Goal: Use online tool/utility: Use online tool/utility

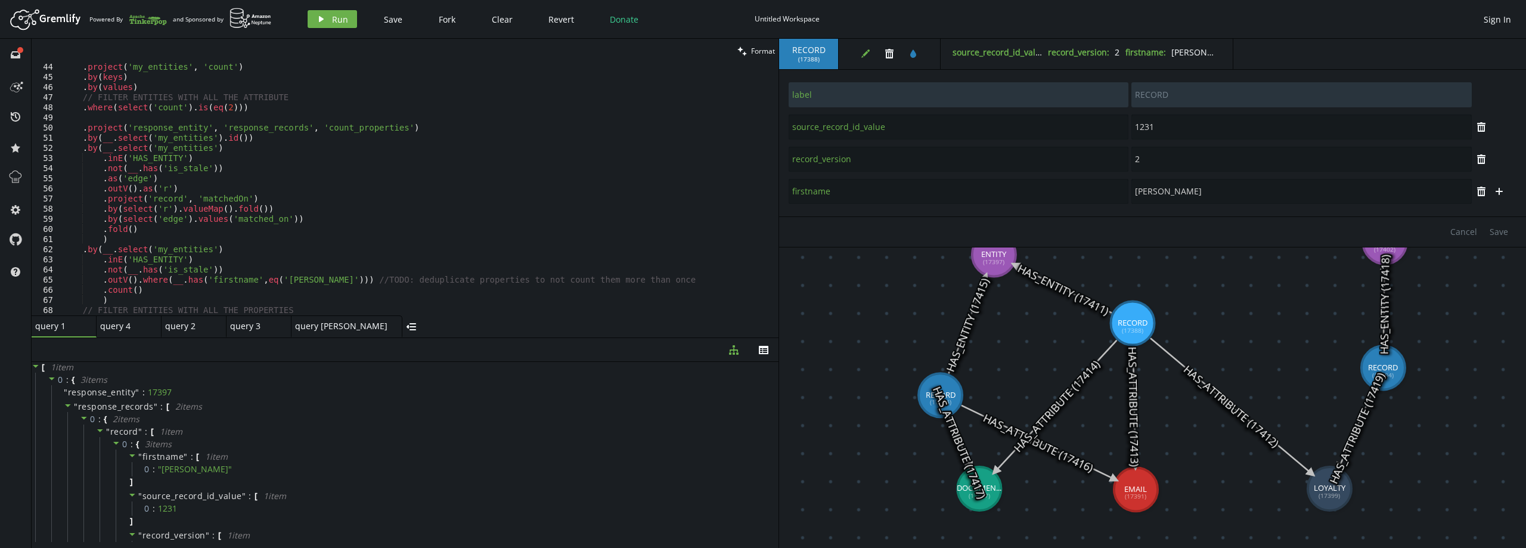
scroll to position [437, 0]
click at [296, 428] on div "" record " : [ 1 item 0 : { 3 item s " firstname " : [ 1 item 0 : " [PERSON_NAM…" at bounding box center [426, 509] width 686 height 168
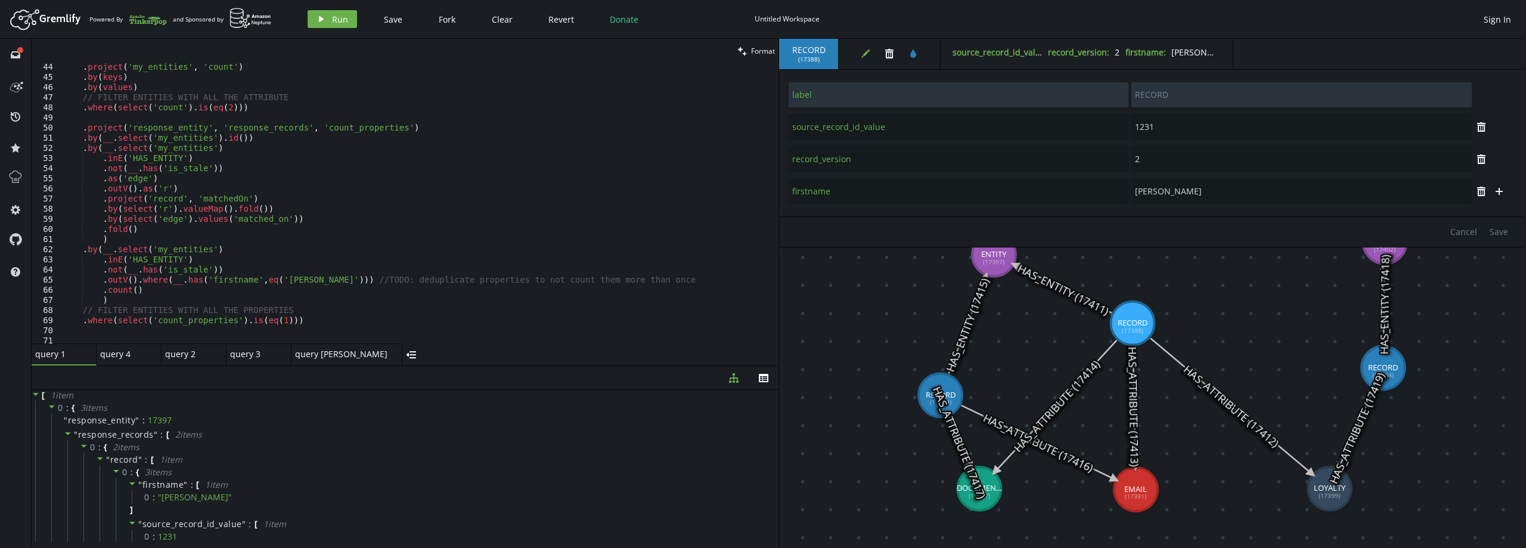
drag, startPoint x: 410, startPoint y: 338, endPoint x: 414, endPoint y: 366, distance: 28.3
click at [414, 366] on div at bounding box center [405, 365] width 747 height 1
click at [132, 280] on div ". project ( 'my_entities' , 'count' ) . by ( keys ) . by ( values ) // FILTER E…" at bounding box center [417, 212] width 714 height 300
click at [332, 12] on button "play Run" at bounding box center [332, 19] width 49 height 18
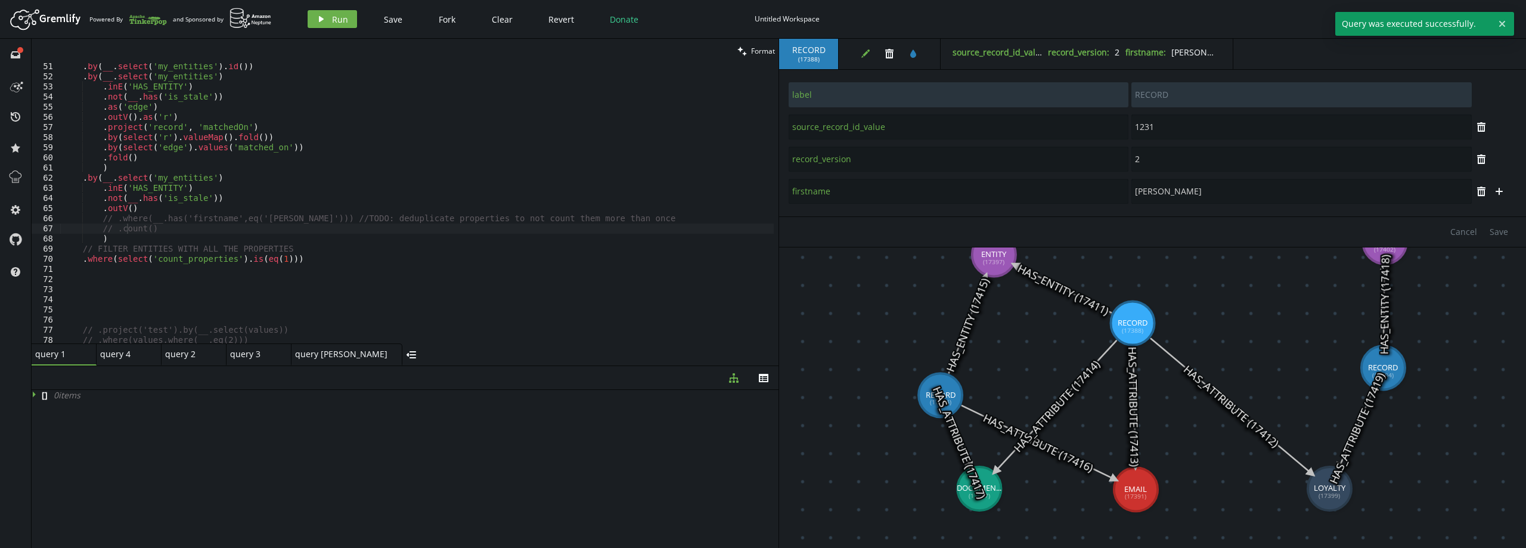
scroll to position [509, 0]
click at [295, 260] on div ". by ( __ . select ( 'my_entities' ) . id ( )) . by ( __ . select ( 'my_entitie…" at bounding box center [417, 211] width 714 height 300
click at [334, 14] on span "Run" at bounding box center [340, 19] width 16 height 11
type textarea ".outV()"
click at [165, 210] on div ". by ( __ . select ( 'my_entities' ) . id ( )) . by ( __ . select ( 'my_entitie…" at bounding box center [417, 211] width 714 height 300
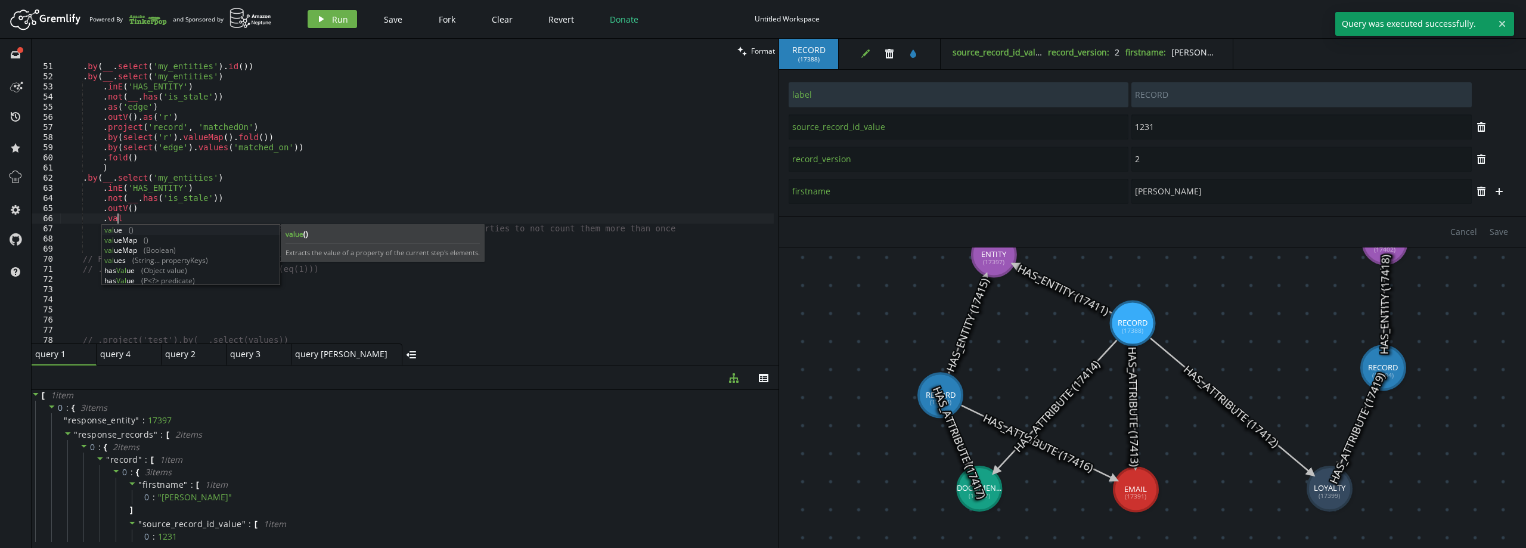
scroll to position [0, 54]
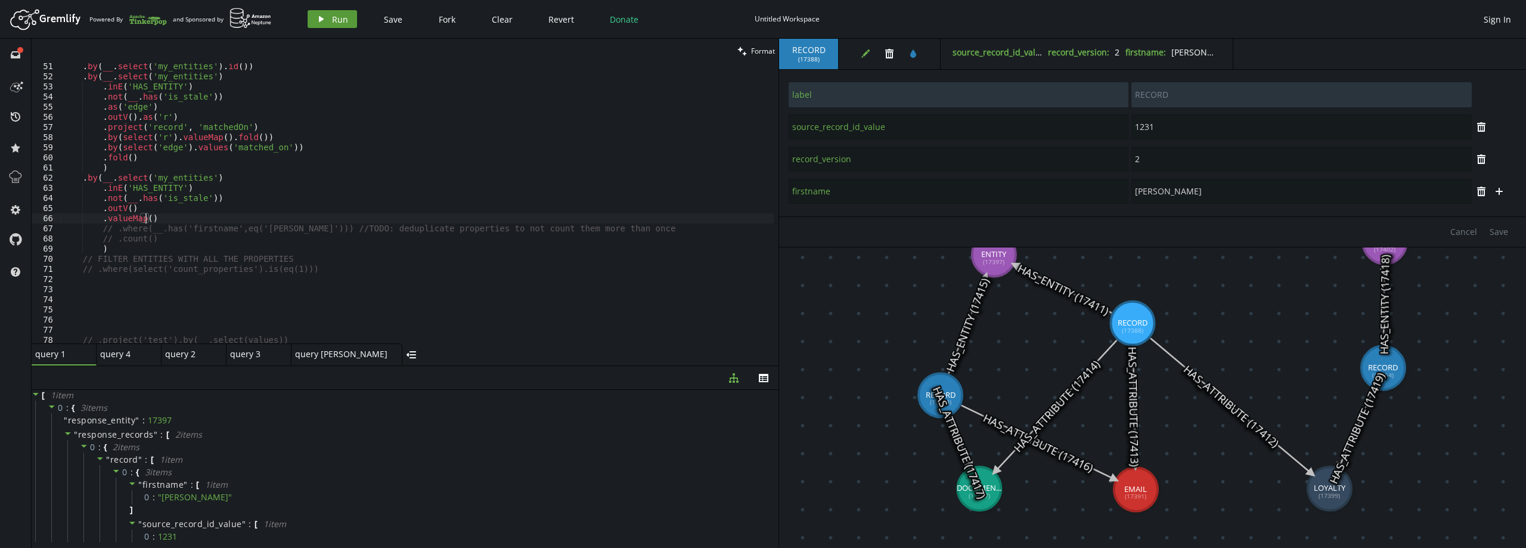
click at [324, 17] on icon "play" at bounding box center [322, 19] width 10 height 10
click at [333, 23] on span "Run" at bounding box center [340, 19] width 16 height 11
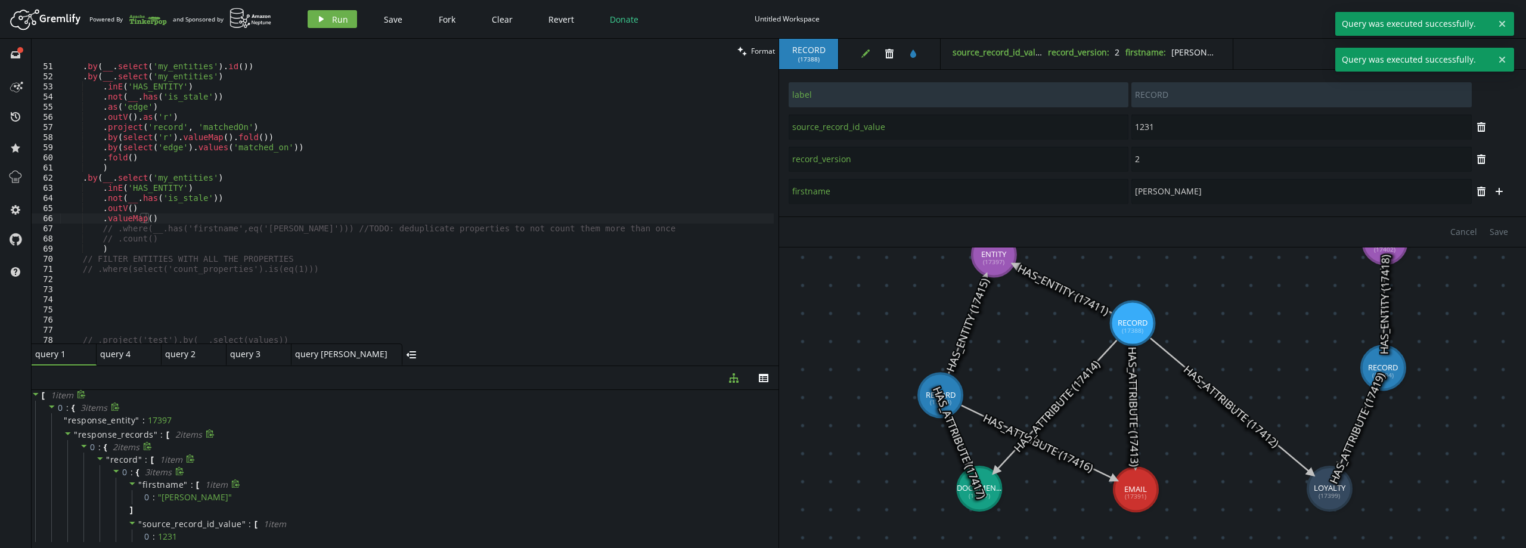
click at [129, 484] on icon at bounding box center [132, 483] width 8 height 8
click at [132, 503] on span at bounding box center [132, 498] width 8 height 11
click at [132, 517] on span at bounding box center [132, 512] width 8 height 11
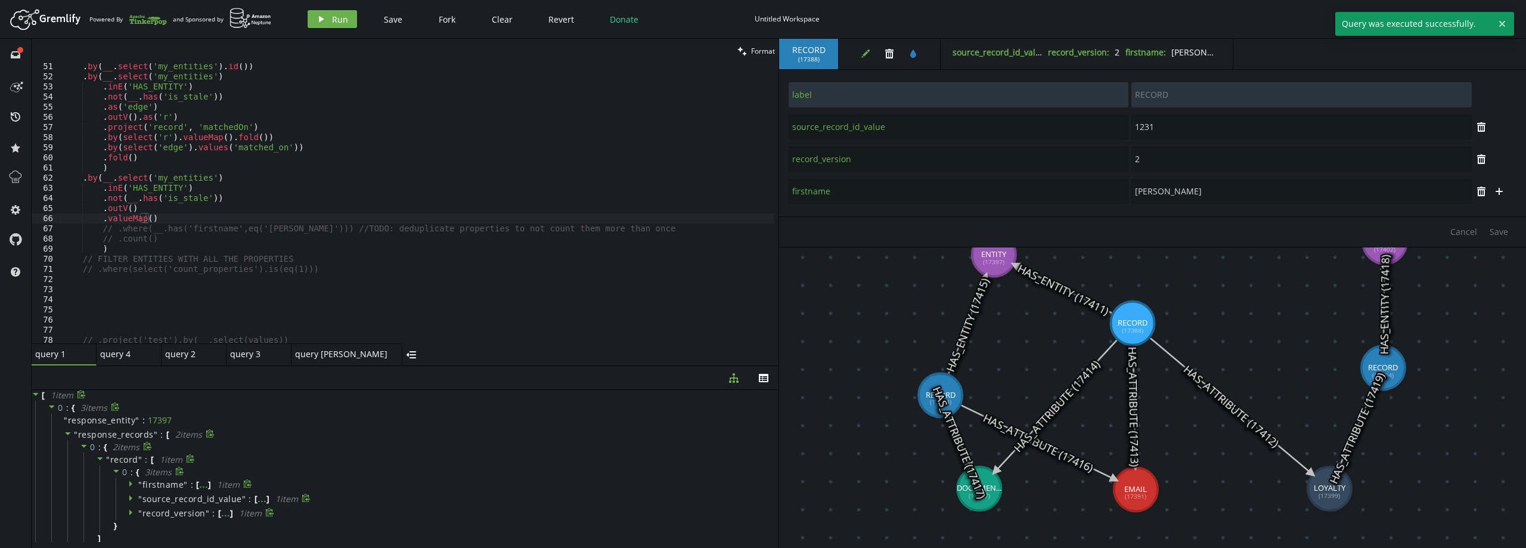
click at [161, 218] on div ". by ( __ . select ( 'my_entities' ) . id ( )) . by ( __ . select ( 'my_entitie…" at bounding box center [417, 211] width 714 height 300
click at [343, 18] on span "Run" at bounding box center [340, 19] width 16 height 11
click at [117, 227] on div ". by ( __ . select ( 'my_entities' ) . id ( )) . by ( __ . select ( 'my_entitie…" at bounding box center [417, 211] width 714 height 300
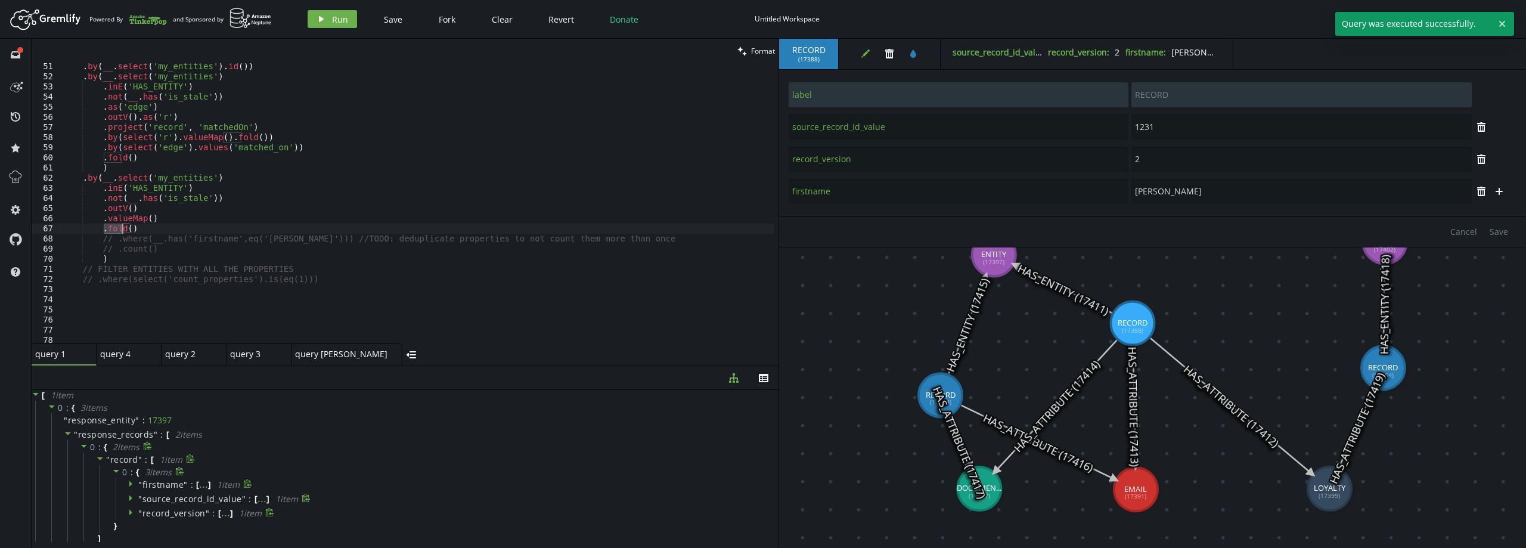
click at [117, 227] on div ". by ( __ . select ( 'my_entities' ) . id ( )) . by ( __ . select ( 'my_entitie…" at bounding box center [417, 211] width 714 height 300
click at [334, 10] on button "play Run" at bounding box center [332, 19] width 49 height 18
click at [337, 20] on span "Run" at bounding box center [340, 19] width 16 height 11
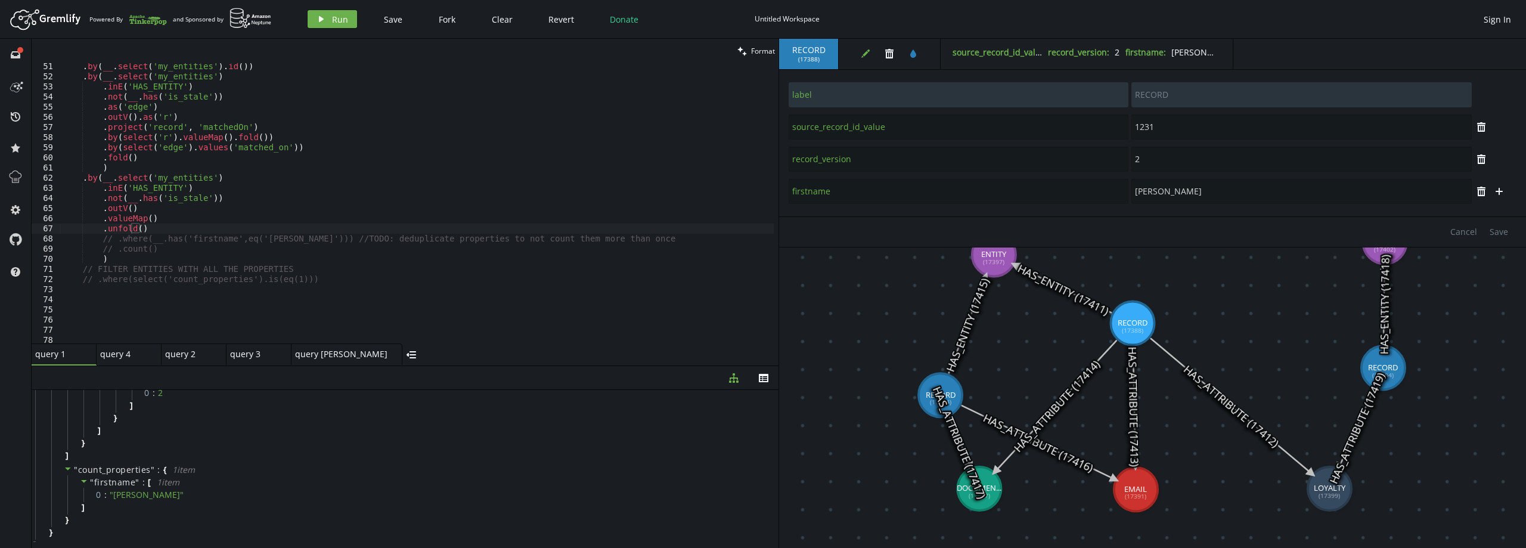
scroll to position [324, 0]
click at [146, 230] on div ". by ( __ . select ( 'my_entities' ) . id ( )) . by ( __ . select ( 'my_entitie…" at bounding box center [417, 211] width 714 height 300
click at [333, 20] on span "Run" at bounding box center [340, 19] width 16 height 11
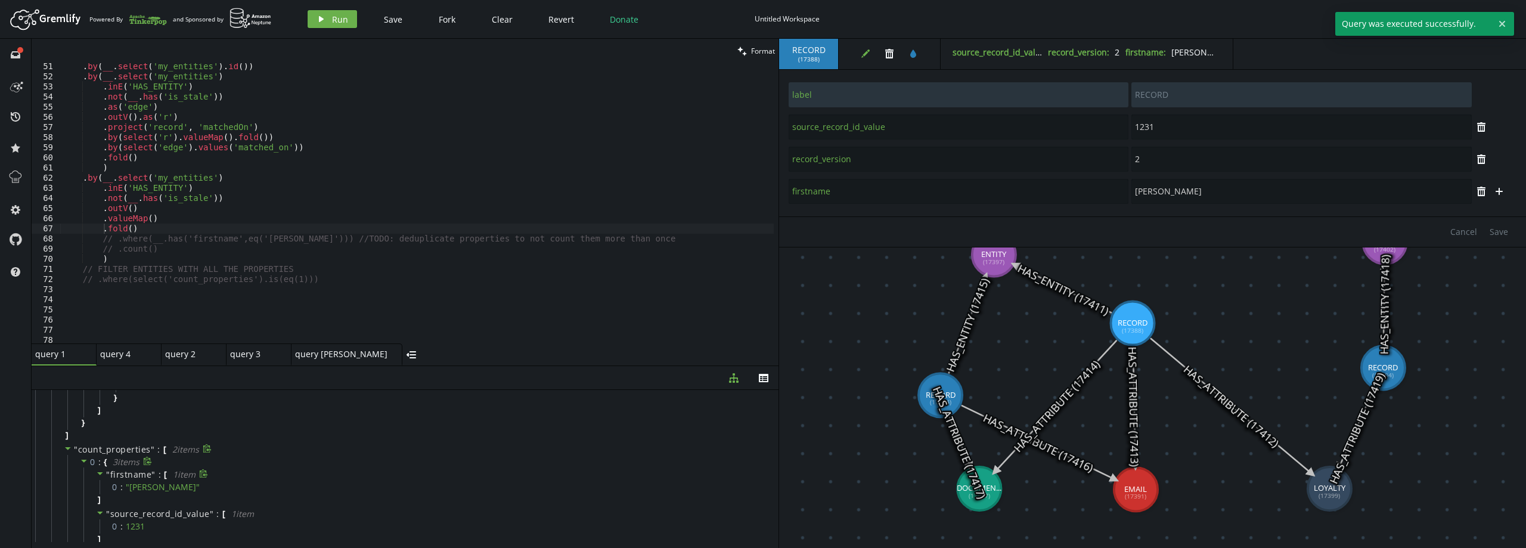
scroll to position [324, 0]
click at [104, 229] on div ". by ( __ . select ( 'my_entities' ) . id ( )) . by ( __ . select ( 'my_entitie…" at bounding box center [417, 211] width 714 height 300
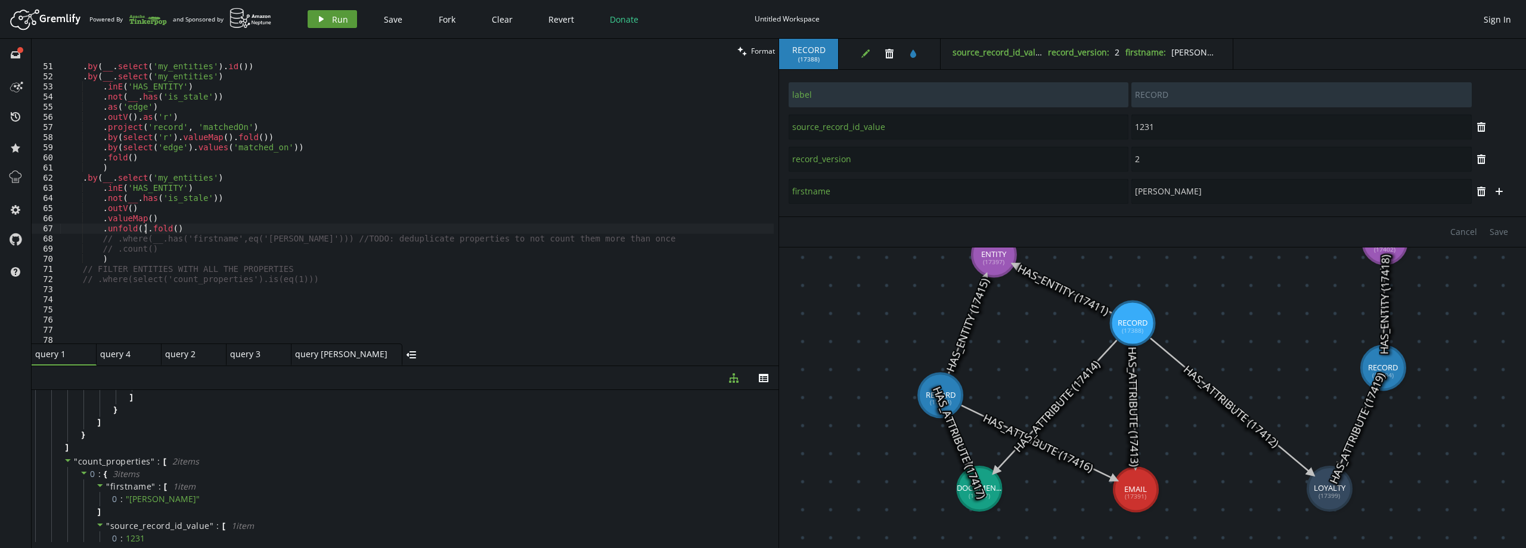
click at [324, 23] on icon "play" at bounding box center [322, 19] width 10 height 10
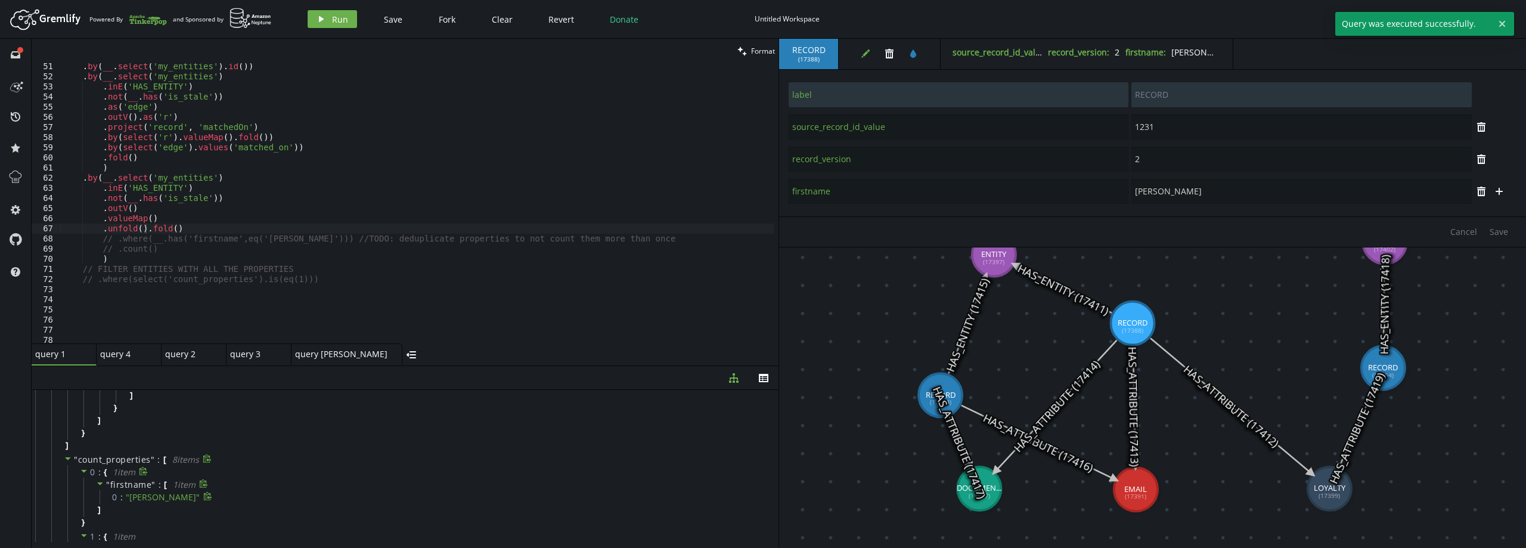
scroll to position [324, 0]
click at [82, 475] on icon at bounding box center [84, 473] width 8 height 8
click at [88, 472] on icon at bounding box center [84, 473] width 8 height 8
click at [188, 228] on div ". by ( __ . select ( 'my_entities' ) . id ( )) . by ( __ . select ( 'my_entitie…" at bounding box center [417, 211] width 714 height 300
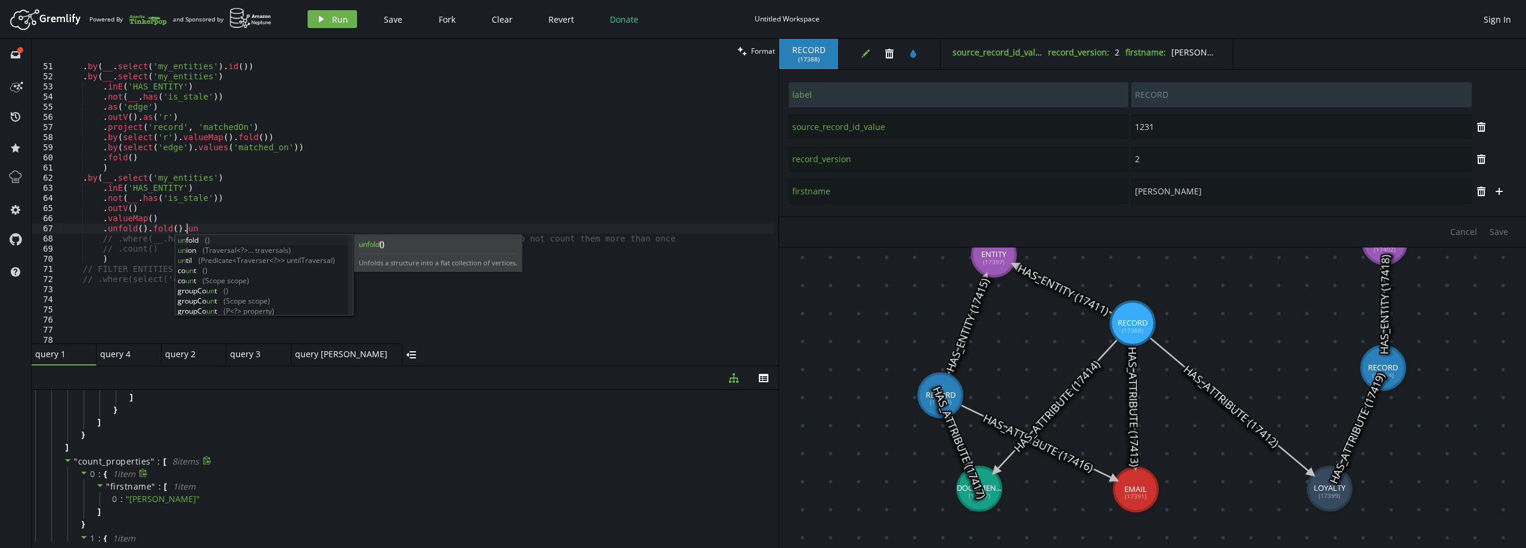
scroll to position [0, 132]
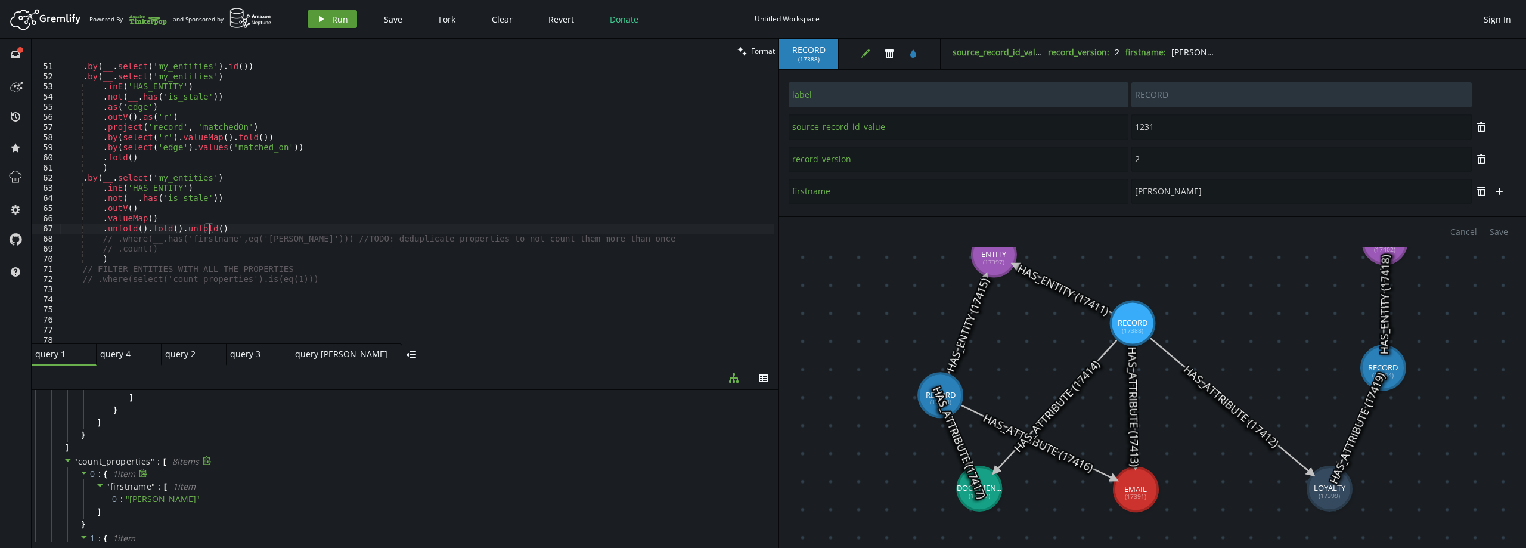
click at [332, 16] on span "Run" at bounding box center [340, 19] width 16 height 11
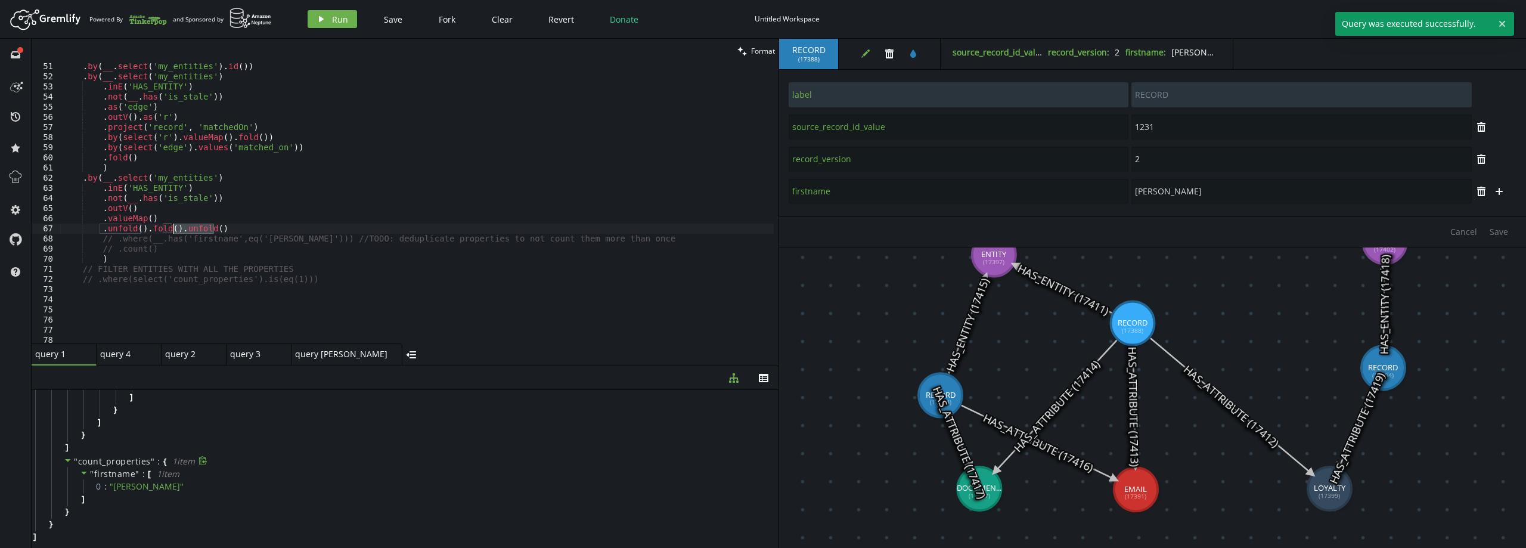
drag, startPoint x: 215, startPoint y: 228, endPoint x: 174, endPoint y: 227, distance: 40.5
click at [174, 227] on div ". by ( __ . select ( 'my_entities' ) . id ( )) . by ( __ . select ( 'my_entitie…" at bounding box center [417, 211] width 714 height 300
click at [328, 21] on button "play Run" at bounding box center [332, 19] width 49 height 18
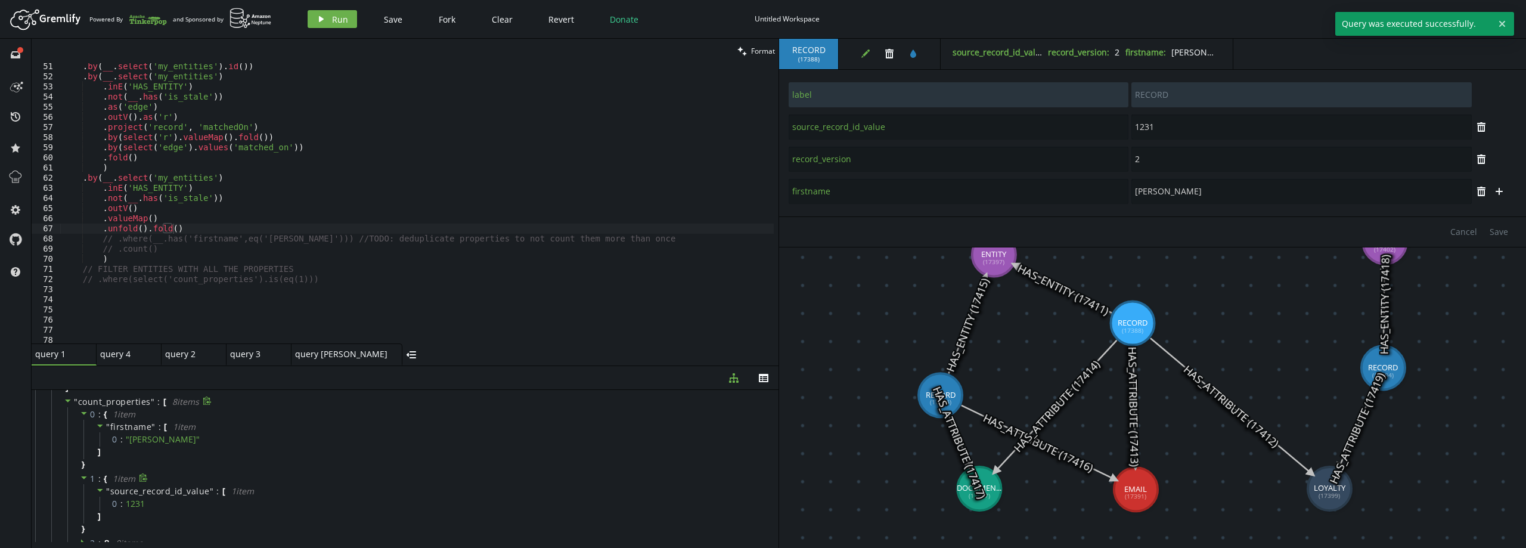
click at [92, 480] on span "1" at bounding box center [92, 478] width 5 height 11
click at [95, 508] on span "3" at bounding box center [92, 506] width 5 height 11
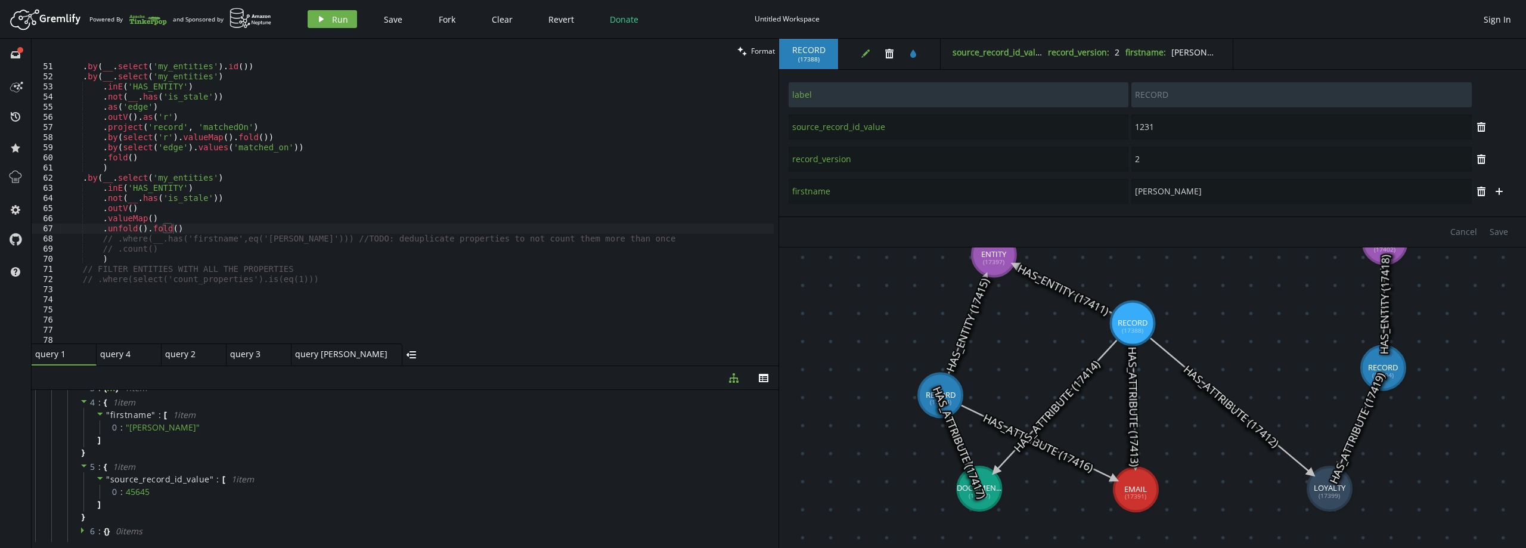
click at [184, 228] on div ". by ( __ . select ( 'my_entities' ) . id ( )) . by ( __ . select ( 'my_entitie…" at bounding box center [417, 211] width 714 height 300
click at [332, 13] on button "play Run" at bounding box center [332, 19] width 49 height 18
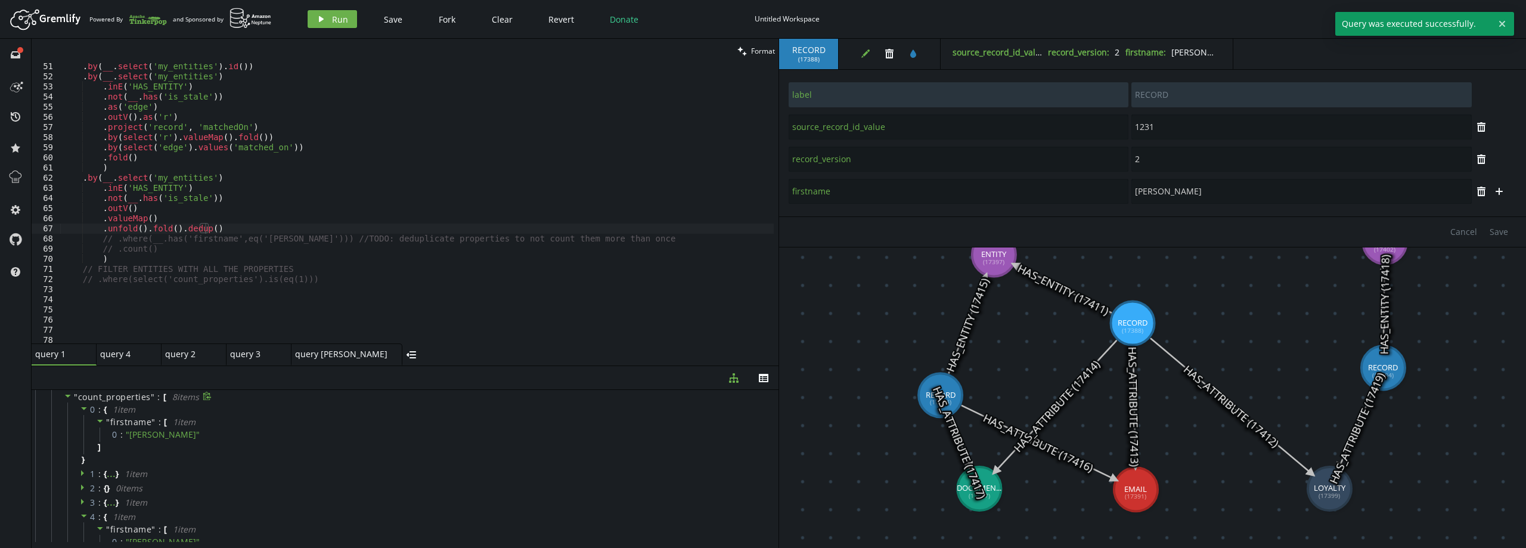
scroll to position [383, 0]
click at [213, 229] on div ". by ( __ . select ( 'my_entities' ) . id ( )) . by ( __ . select ( 'my_entitie…" at bounding box center [417, 211] width 714 height 300
click at [175, 227] on div ". by ( __ . select ( 'my_entities' ) . id ( )) . by ( __ . select ( 'my_entitie…" at bounding box center [417, 211] width 714 height 300
click at [337, 14] on span "Run" at bounding box center [340, 19] width 16 height 11
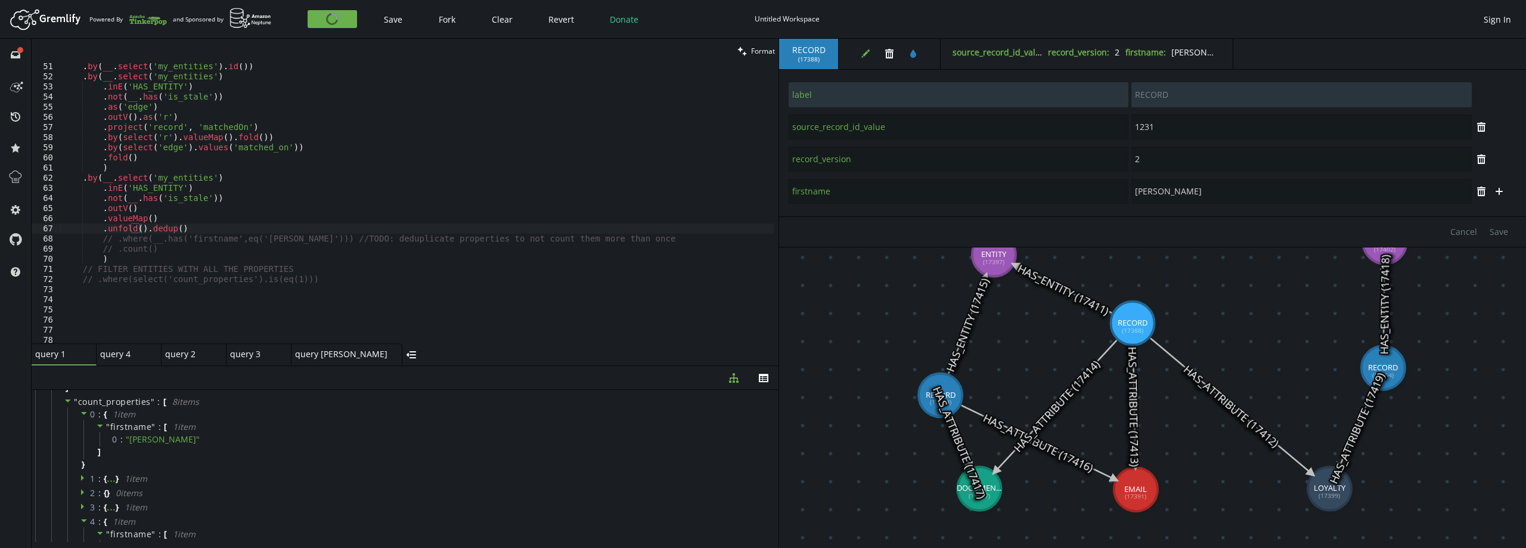
scroll to position [324, 0]
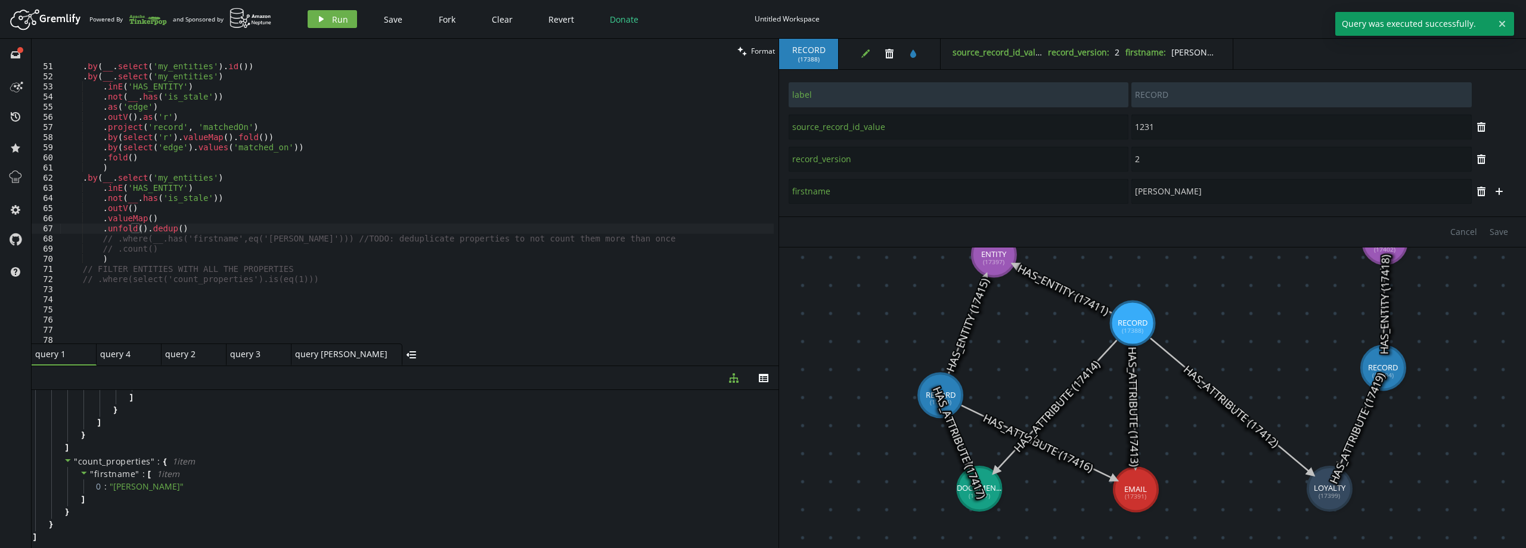
click at [141, 230] on div ". by ( __ . select ( 'my_entities' ) . id ( )) . by ( __ . select ( 'my_entitie…" at bounding box center [417, 211] width 714 height 300
click at [193, 227] on div ". by ( __ . select ( 'my_entities' ) . id ( )) . by ( __ . select ( 'my_entitie…" at bounding box center [417, 211] width 714 height 300
click at [333, 17] on span "Run" at bounding box center [340, 19] width 16 height 11
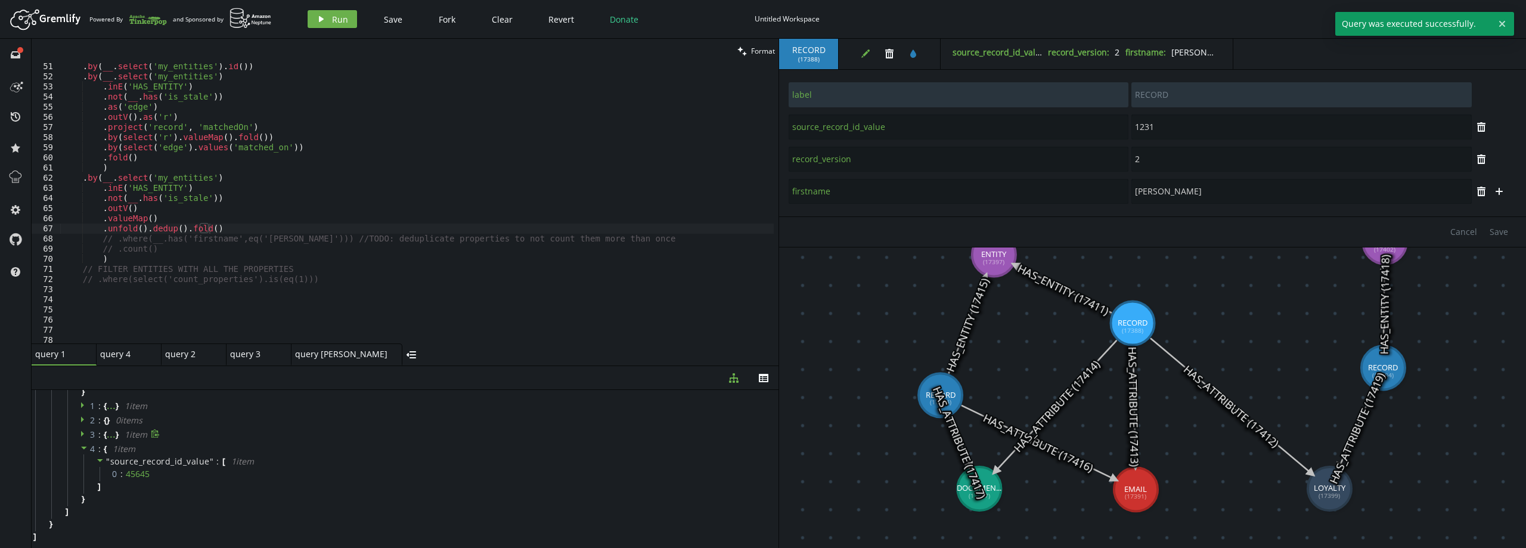
click at [90, 434] on span "3" at bounding box center [92, 434] width 5 height 11
click at [89, 422] on div at bounding box center [85, 420] width 10 height 11
click at [93, 406] on span "1" at bounding box center [92, 405] width 5 height 11
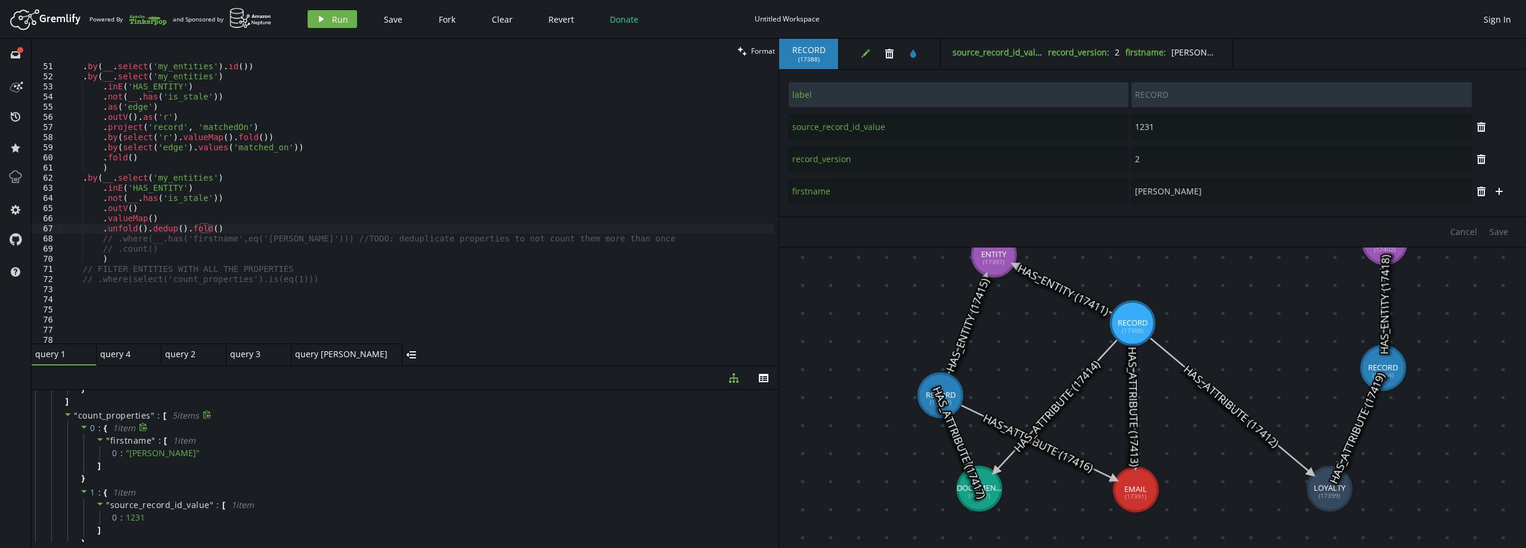
scroll to position [337, 0]
click at [224, 237] on div ". by ( __ . select ( 'my_entities' ) . id ( )) . by ( __ . select ( 'my_entitie…" at bounding box center [417, 211] width 714 height 300
click at [342, 16] on span "Run" at bounding box center [340, 19] width 16 height 11
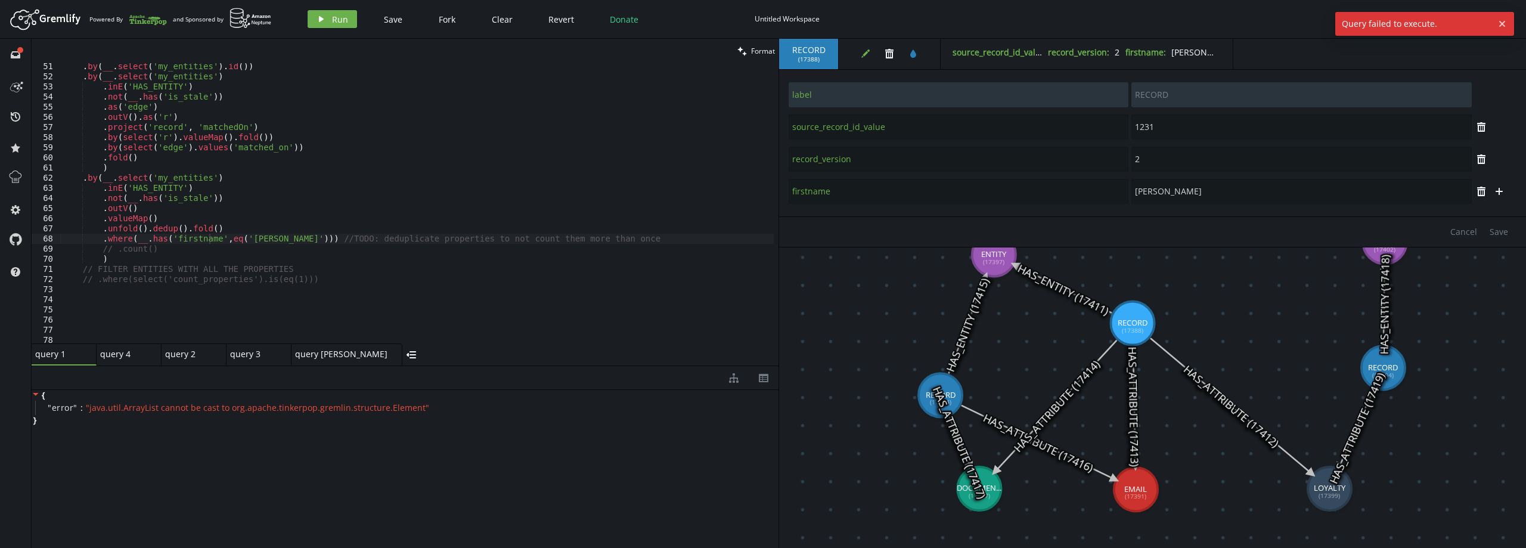
scroll to position [0, 0]
click at [272, 240] on div ". by ( __ . select ( 'my_entities' ) . id ( )) . by ( __ . select ( 'my_entitie…" at bounding box center [417, 211] width 714 height 300
click at [255, 229] on div ". by ( __ . select ( 'my_entities' ) . id ( )) . by ( __ . select ( 'my_entitie…" at bounding box center [417, 211] width 714 height 300
click at [330, 24] on button "play Run" at bounding box center [332, 19] width 49 height 18
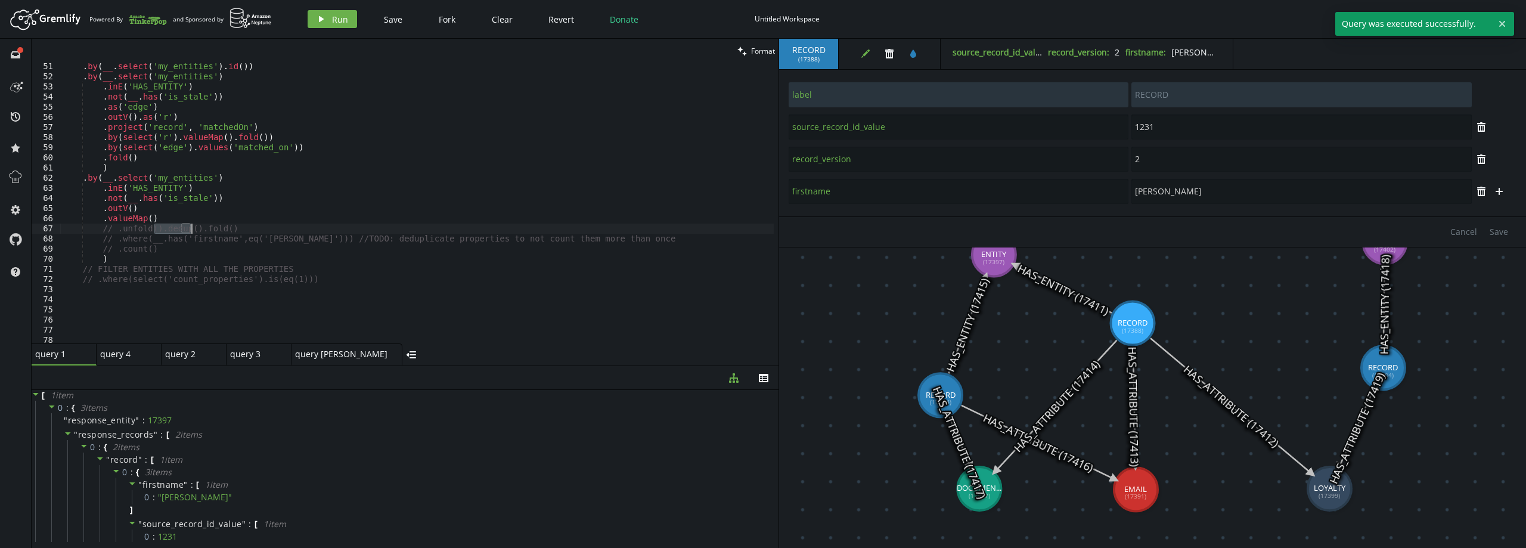
drag, startPoint x: 156, startPoint y: 230, endPoint x: 191, endPoint y: 231, distance: 34.6
click at [191, 231] on div ". by ( __ . select ( 'my_entities' ) . id ( )) . by ( __ . select ( 'my_entitie…" at bounding box center [417, 211] width 714 height 300
click at [151, 222] on div ". by ( __ . select ( 'my_entities' ) . id ( )) . by ( __ . select ( 'my_entitie…" at bounding box center [417, 211] width 714 height 300
click at [155, 230] on div ". by ( __ . select ( 'my_entities' ) . id ( )) . by ( __ . select ( 'my_entitie…" at bounding box center [417, 211] width 714 height 300
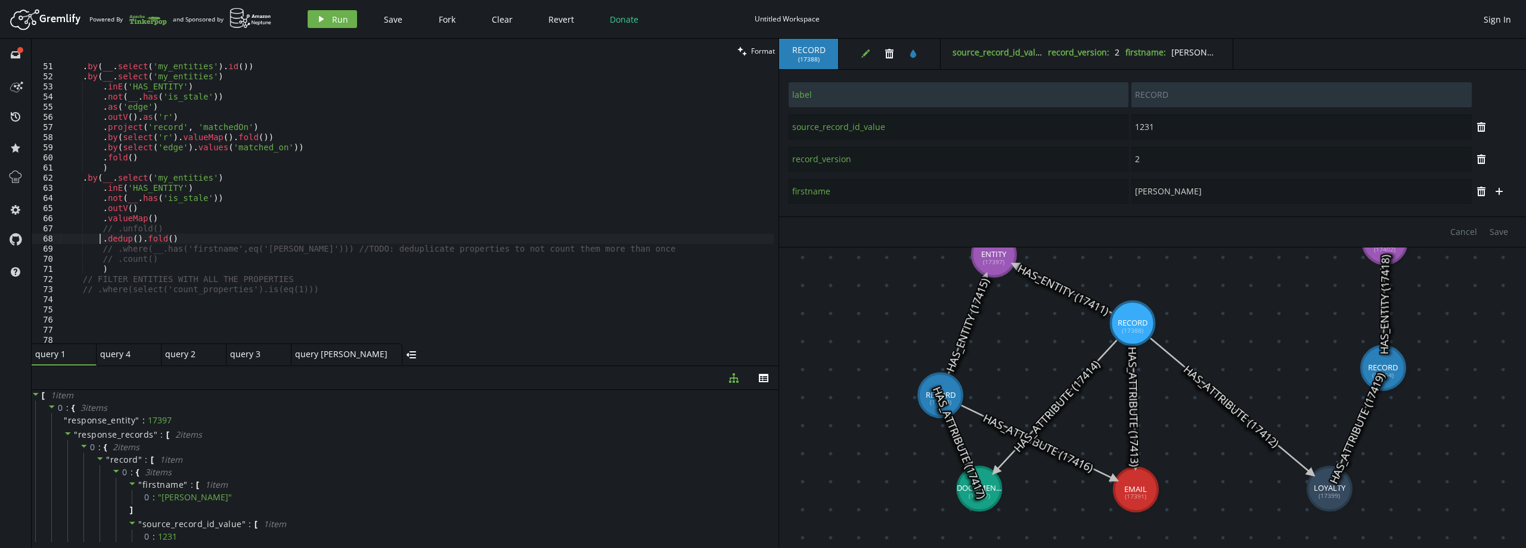
scroll to position [0, 37]
click at [335, 24] on span "Run" at bounding box center [340, 19] width 16 height 11
click at [138, 463] on span """ at bounding box center [140, 459] width 4 height 11
click at [101, 241] on div ". by ( __ . select ( 'my_entities' ) . id ( )) . by ( __ . select ( 'my_entitie…" at bounding box center [417, 211] width 714 height 300
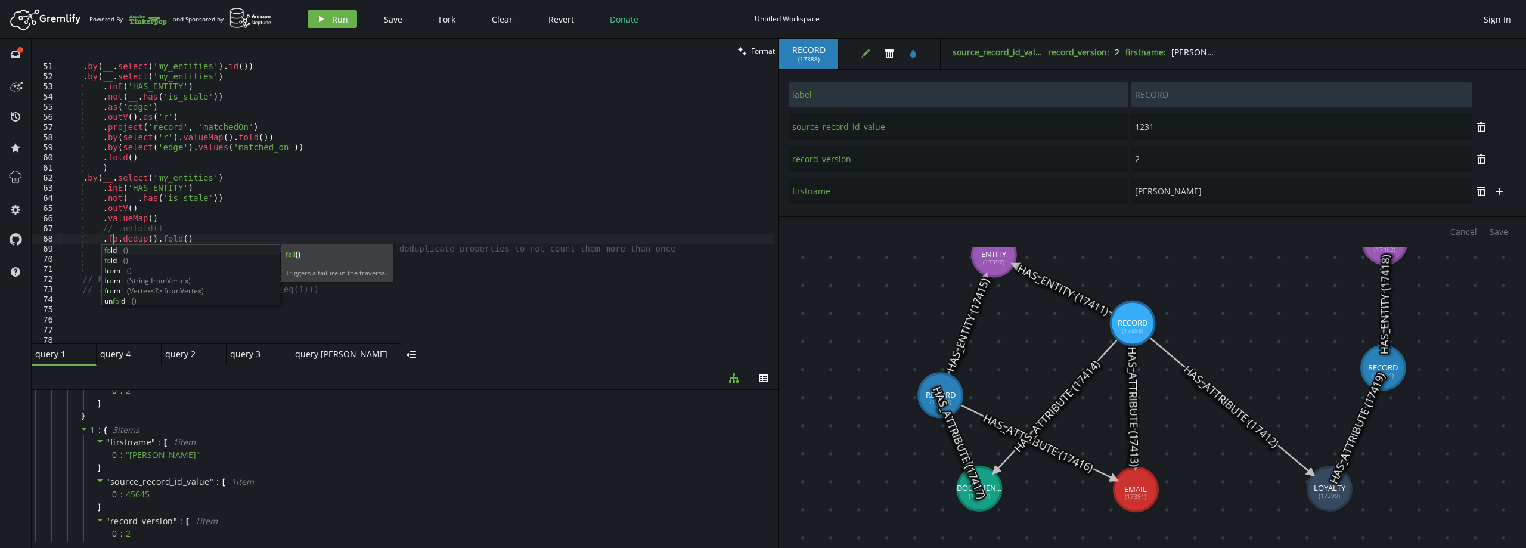
scroll to position [0, 55]
click at [348, 15] on button "play Run" at bounding box center [332, 19] width 49 height 18
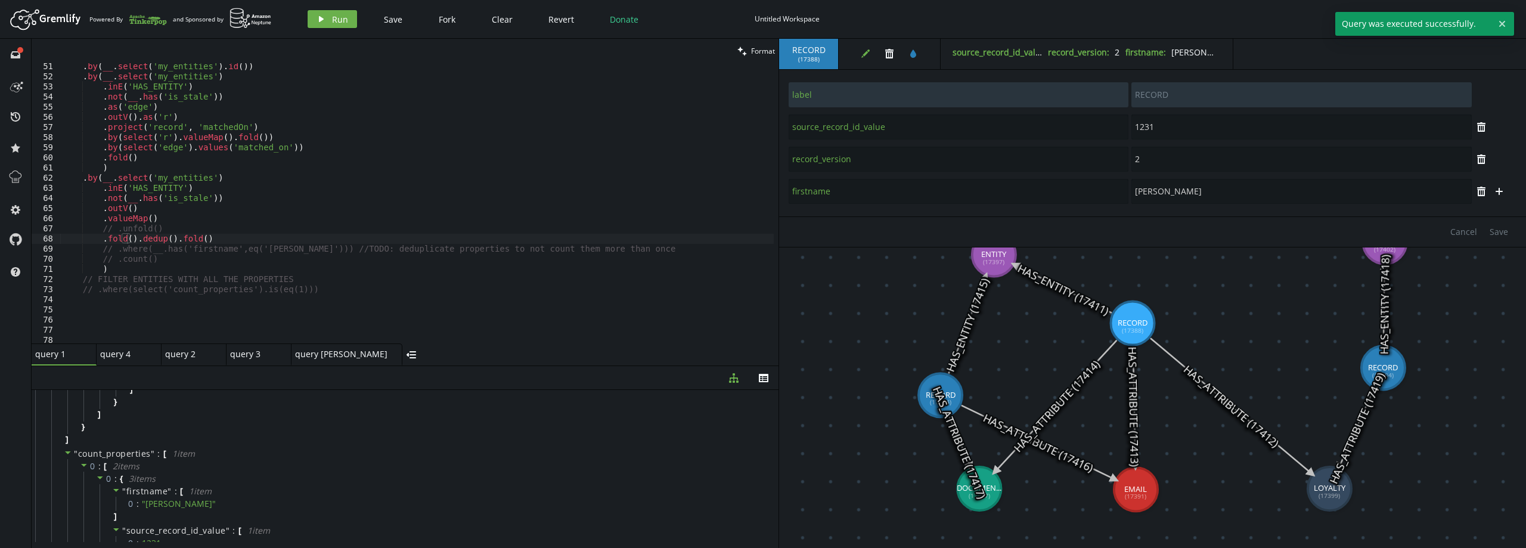
scroll to position [253, 0]
click at [207, 240] on div ". by ( __ . select ( 'my_entities' ) . id ( )) . by ( __ . select ( 'my_entitie…" at bounding box center [417, 211] width 714 height 300
click at [333, 19] on span "Run" at bounding box center [340, 19] width 16 height 11
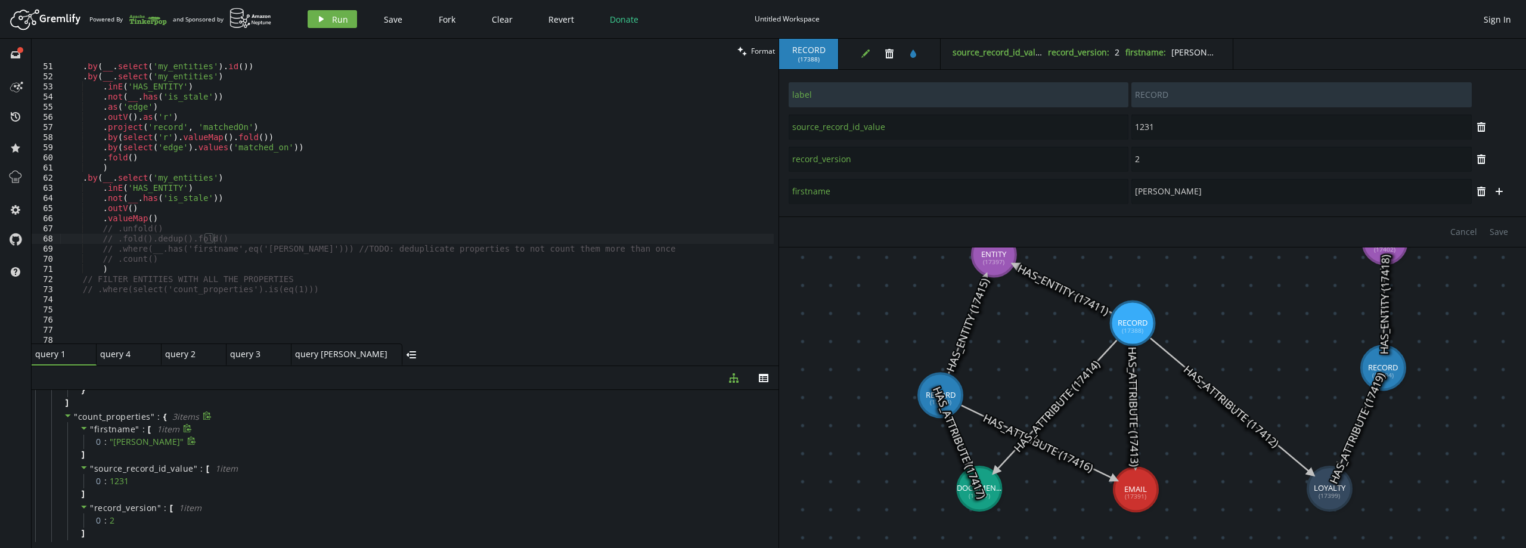
scroll to position [264, 0]
click at [284, 247] on div ". by ( __ . select ( 'my_entities' ) . id ( )) . by ( __ . select ( 'my_entitie…" at bounding box center [417, 211] width 714 height 300
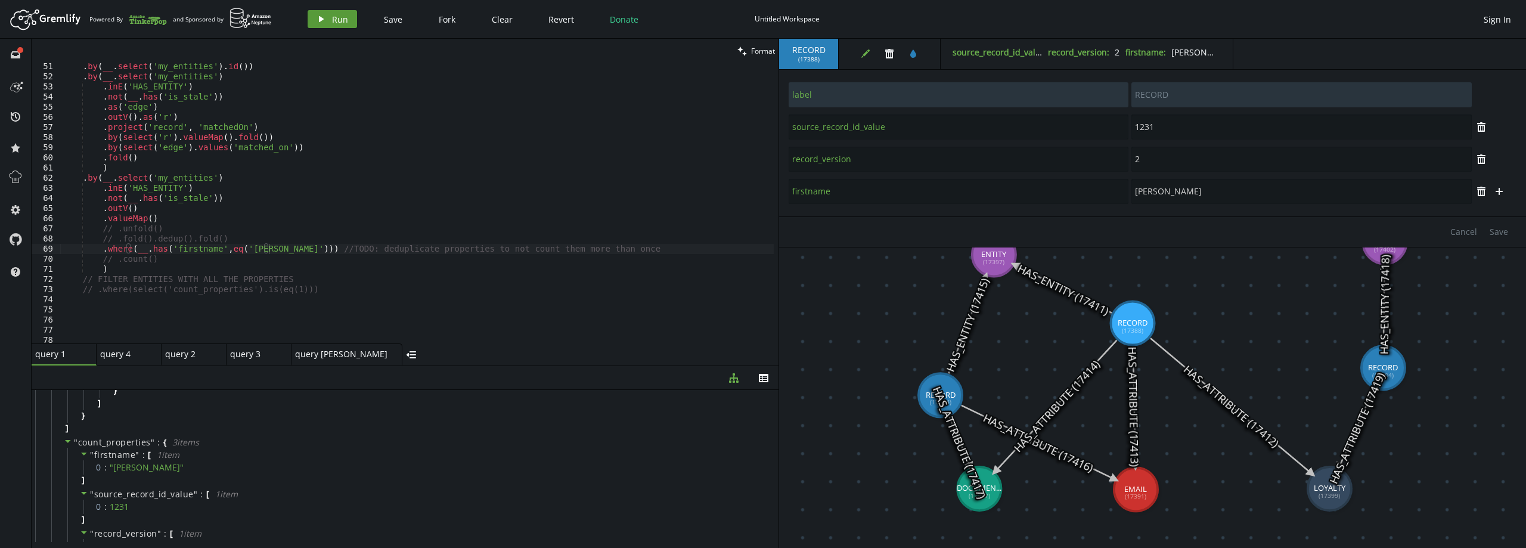
click at [332, 21] on span "Run" at bounding box center [340, 19] width 16 height 11
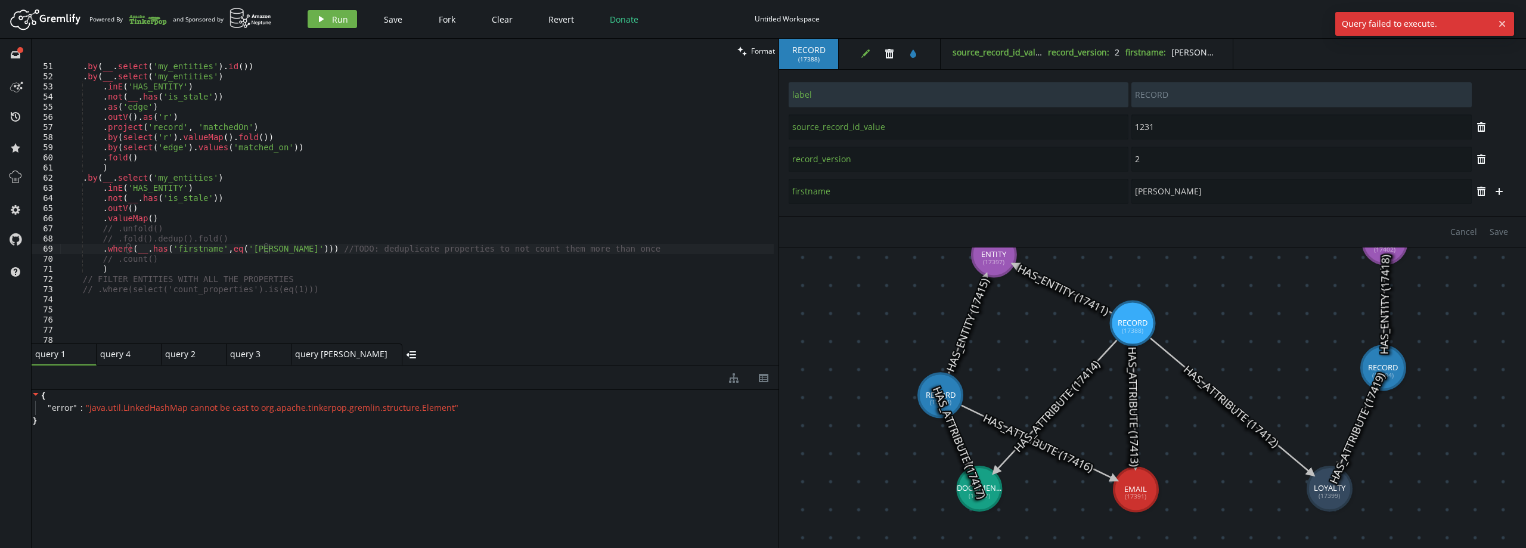
scroll to position [0, 0]
click at [274, 251] on div ". by ( __ . select ( 'my_entities' ) . id ( )) . by ( __ . select ( 'my_entitie…" at bounding box center [417, 211] width 714 height 300
click at [343, 23] on span "Run" at bounding box center [340, 19] width 16 height 11
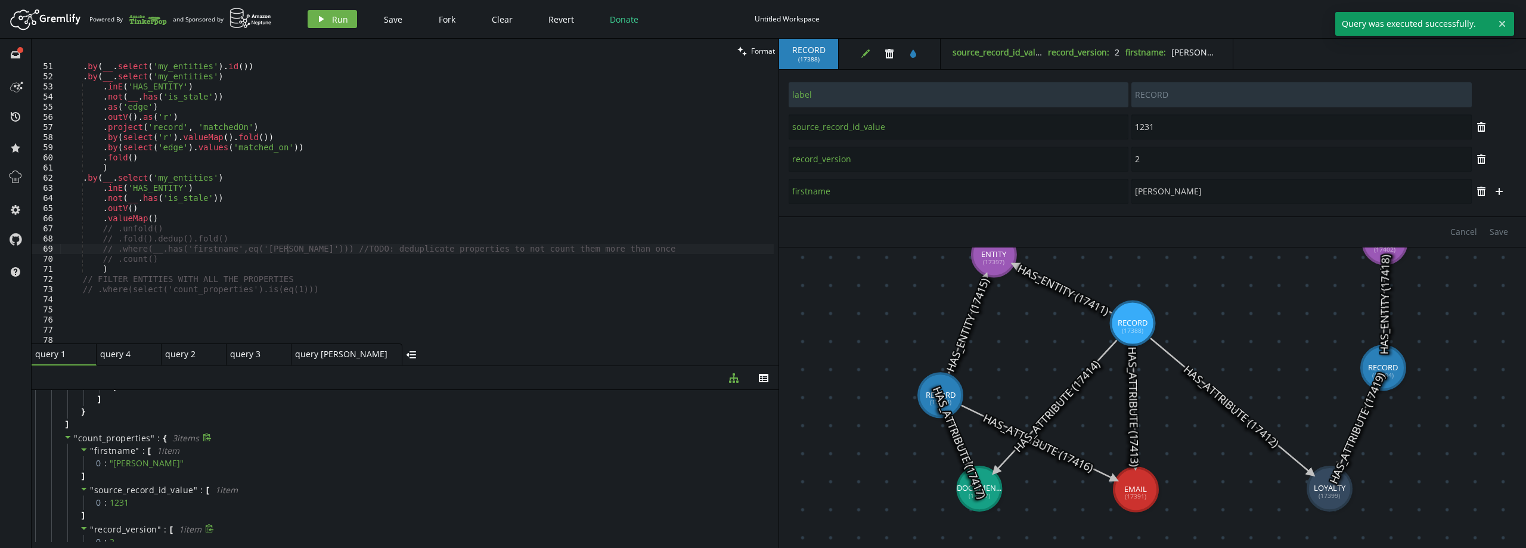
scroll to position [418, 0]
click at [88, 166] on div ". by ( __ . select ( 'my_entities' ) . id ( )) . by ( __ . select ( 'my_entitie…" at bounding box center [417, 211] width 714 height 300
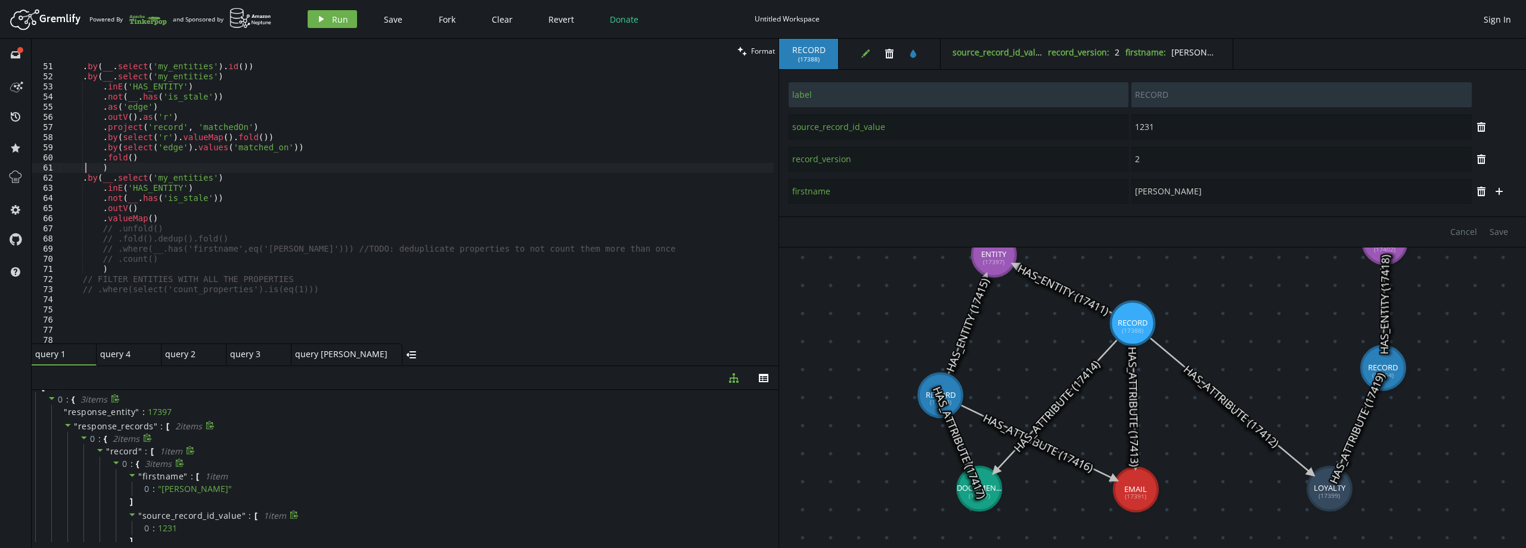
scroll to position [0, 0]
click at [71, 435] on icon at bounding box center [68, 433] width 8 height 8
click at [71, 432] on icon at bounding box center [68, 433] width 8 height 8
click at [73, 446] on div at bounding box center [69, 449] width 10 height 11
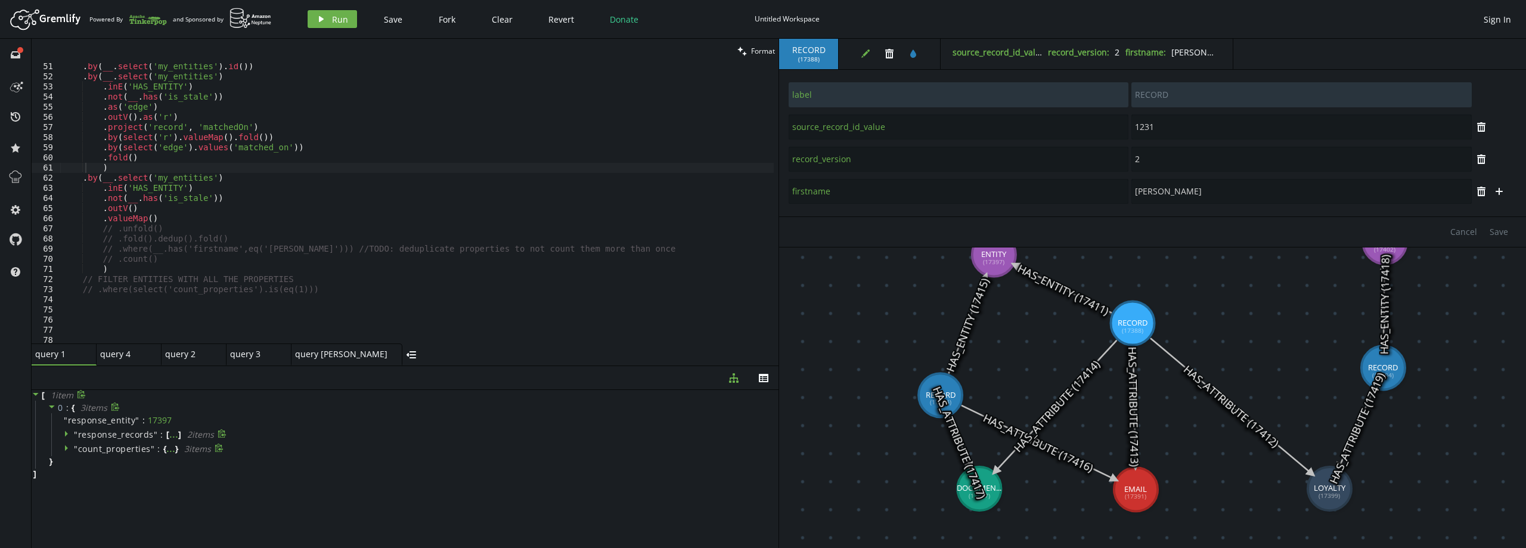
click at [73, 448] on div at bounding box center [69, 449] width 10 height 11
click at [76, 434] on span """ at bounding box center [76, 434] width 4 height 11
click at [78, 434] on span "response_records" at bounding box center [116, 434] width 76 height 11
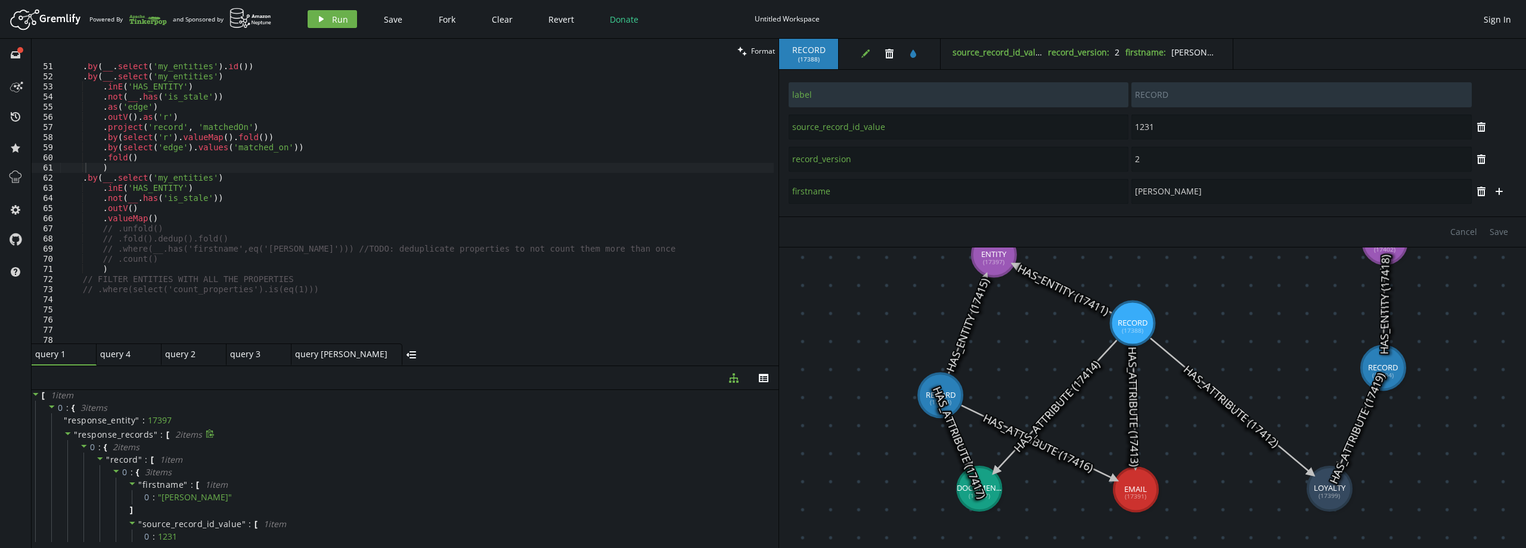
click at [78, 434] on span "response_records" at bounding box center [116, 434] width 76 height 11
click at [79, 447] on span "count_properties" at bounding box center [114, 448] width 73 height 11
click at [80, 431] on span "response_records" at bounding box center [116, 434] width 76 height 11
click at [86, 433] on span "response_records" at bounding box center [116, 434] width 76 height 11
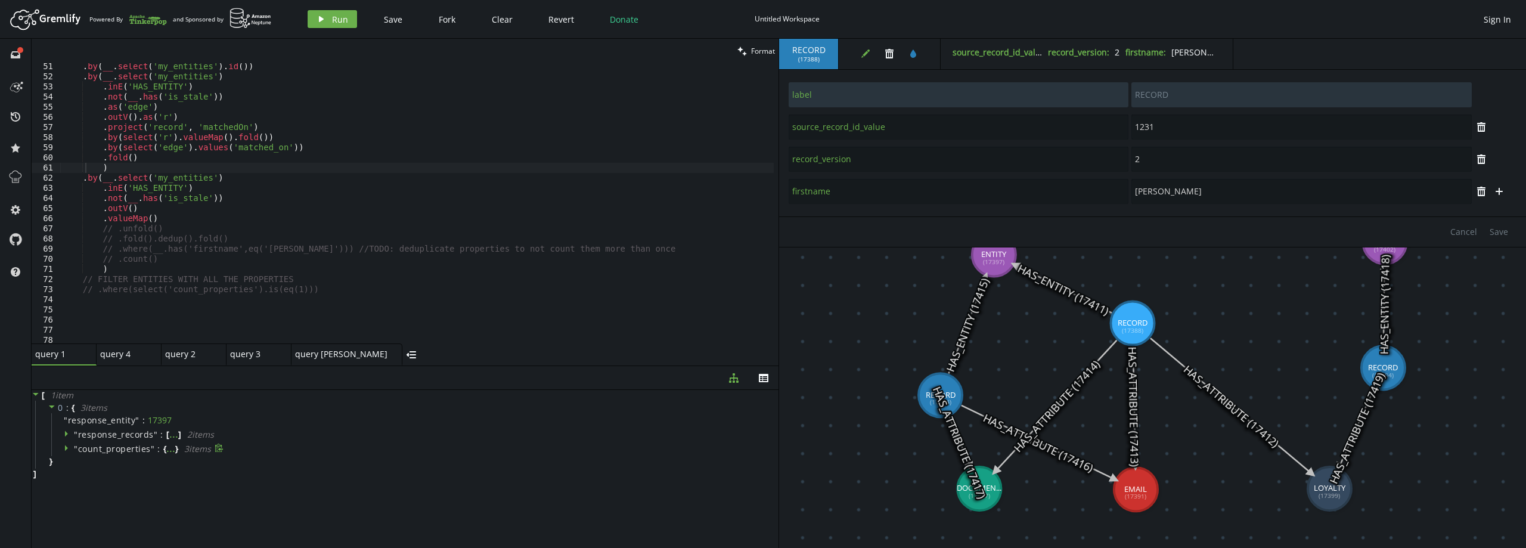
click at [86, 446] on span "count_properties" at bounding box center [114, 448] width 73 height 11
drag, startPoint x: 157, startPoint y: 219, endPoint x: 101, endPoint y: 215, distance: 56.8
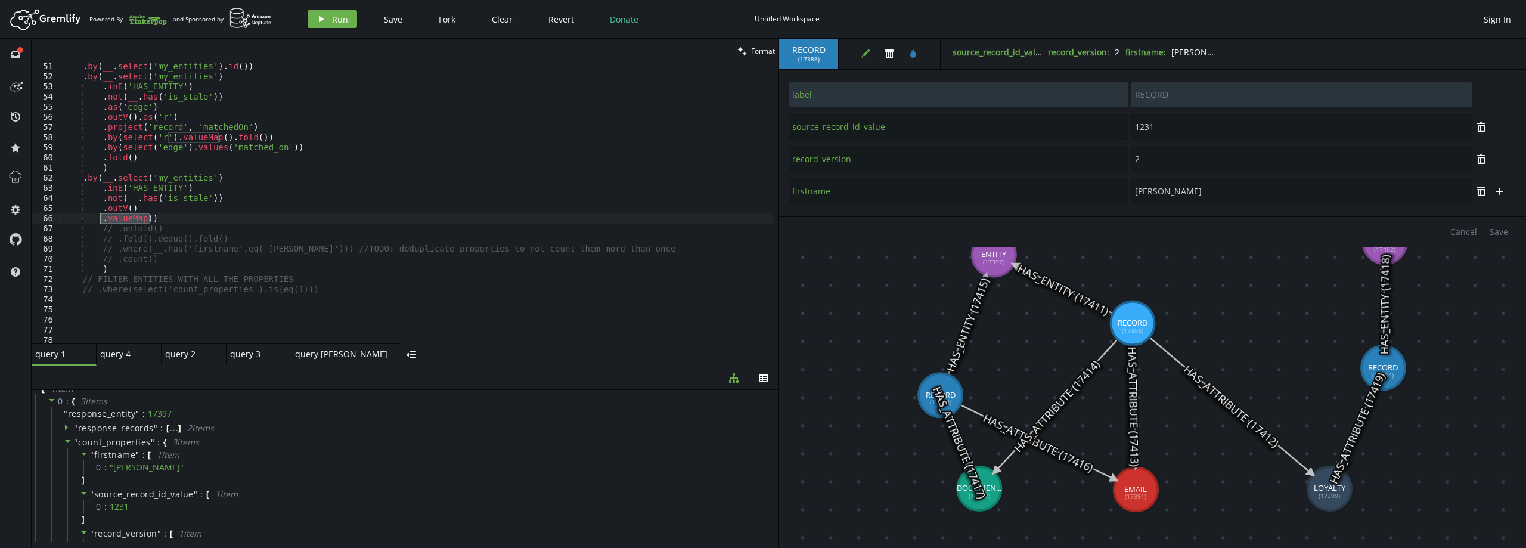
click at [101, 215] on div ". by ( __ . select ( 'my_entities' ) . id ( )) . by ( __ . select ( 'my_entitie…" at bounding box center [417, 211] width 714 height 300
click at [286, 247] on div ". by ( __ . select ( 'my_entities' ) . id ( )) . by ( __ . select ( 'my_entitie…" at bounding box center [417, 211] width 714 height 300
click at [268, 253] on div ". by ( __ . select ( 'my_entities' ) . id ( )) . by ( __ . select ( 'my_entitie…" at bounding box center [417, 211] width 714 height 300
type textarea ".where(__.has('firstname',eq('[PERSON_NAME]'))) //TODO: deduplicate properties …"
click at [600, 248] on div ". by ( __ . select ( 'my_entities' ) . id ( )) . by ( __ . select ( 'my_entitie…" at bounding box center [417, 211] width 714 height 300
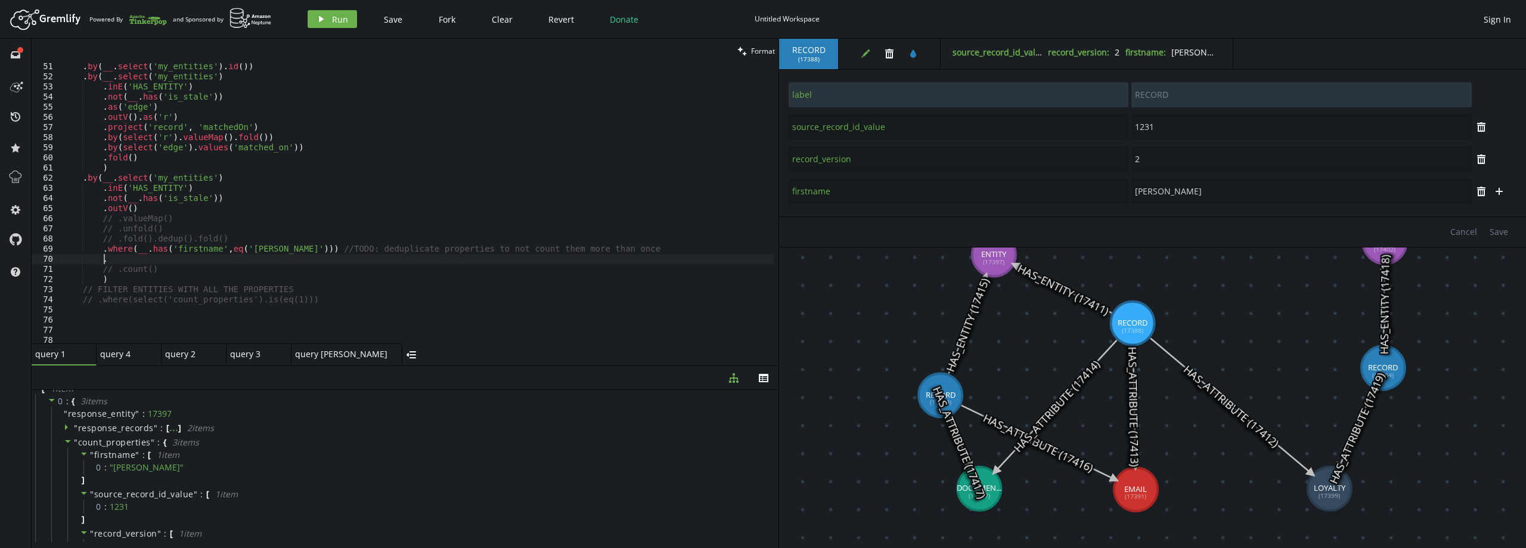
scroll to position [0, 49]
click at [343, 27] on button "play Run" at bounding box center [332, 19] width 49 height 18
click at [336, 18] on span "Run" at bounding box center [340, 19] width 16 height 11
click at [171, 259] on div ". by ( __ . select ( 'my_entities' ) . id ( )) . by ( __ . select ( 'my_entitie…" at bounding box center [417, 211] width 714 height 300
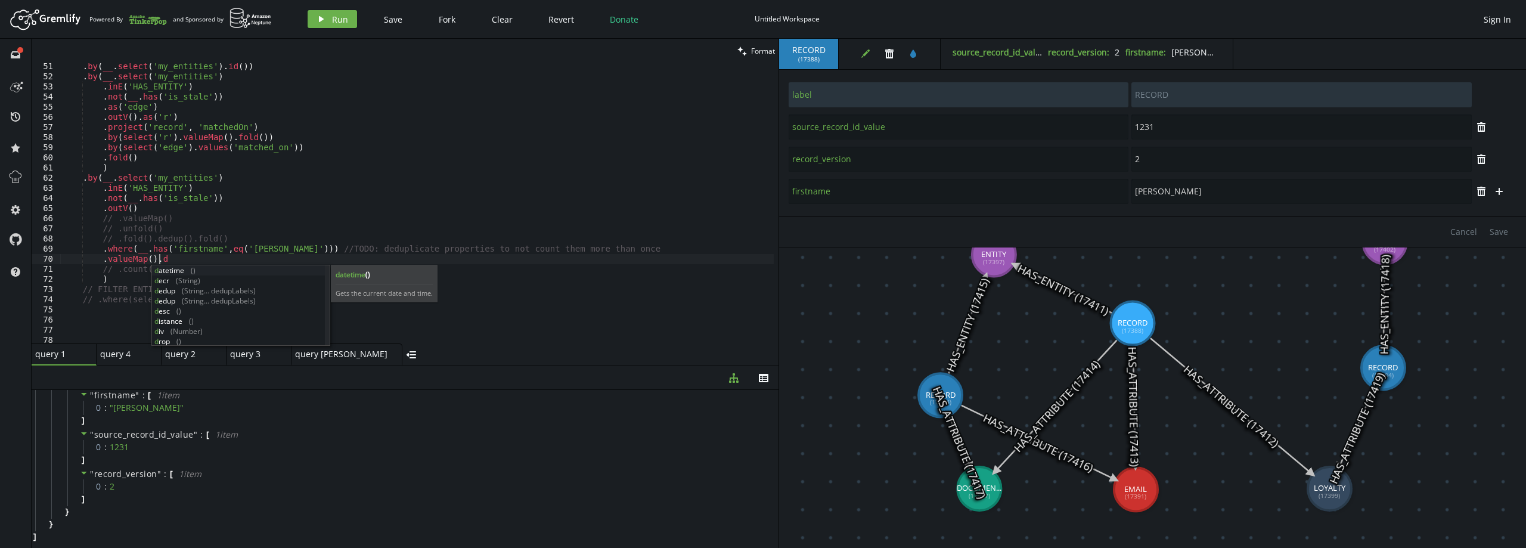
scroll to position [0, 100]
click at [337, 19] on span "Run" at bounding box center [340, 19] width 16 height 11
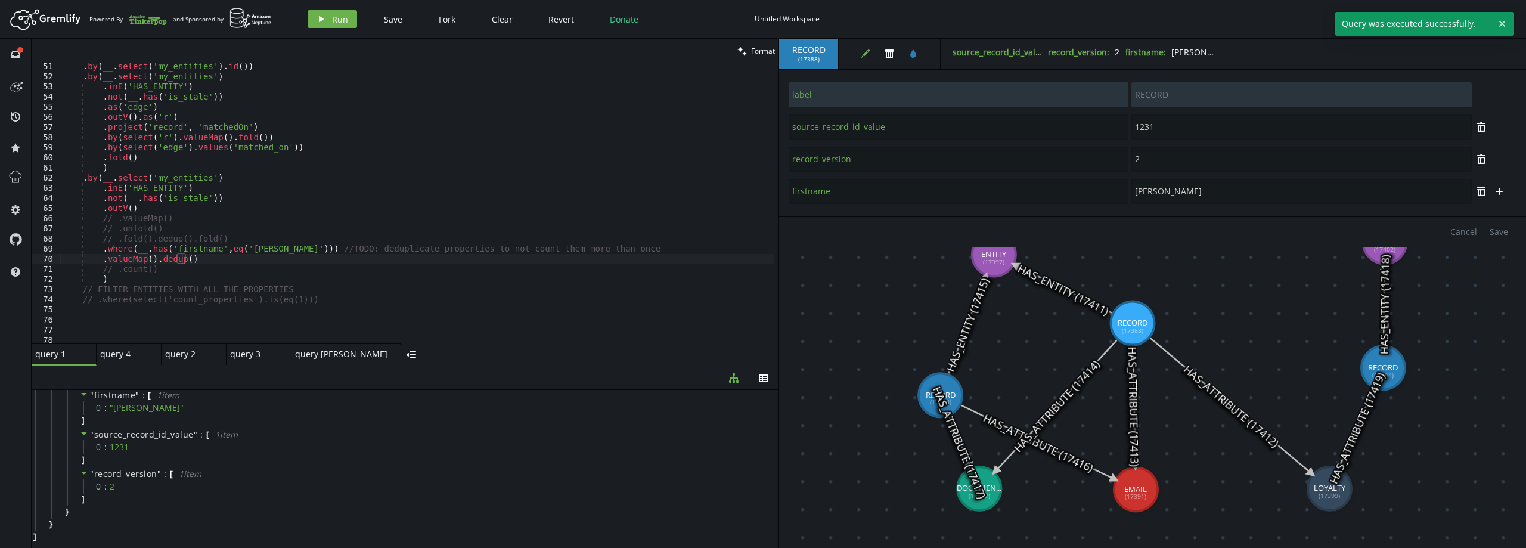
scroll to position [0, 86]
click at [154, 267] on div ". by ( __ . select ( 'my_entities' ) . id ( )) . by ( __ . select ( 'my_entitie…" at bounding box center [417, 211] width 714 height 300
drag, startPoint x: 141, startPoint y: 249, endPoint x: 261, endPoint y: 246, distance: 120.5
click at [261, 246] on div ". by ( __ . select ( 'my_entities' ) . id ( )) . by ( __ . select ( 'my_entitie…" at bounding box center [417, 211] width 714 height 300
click at [220, 236] on div ". by ( __ . select ( 'my_entities' ) . id ( )) . by ( __ . select ( 'my_entitie…" at bounding box center [417, 211] width 714 height 300
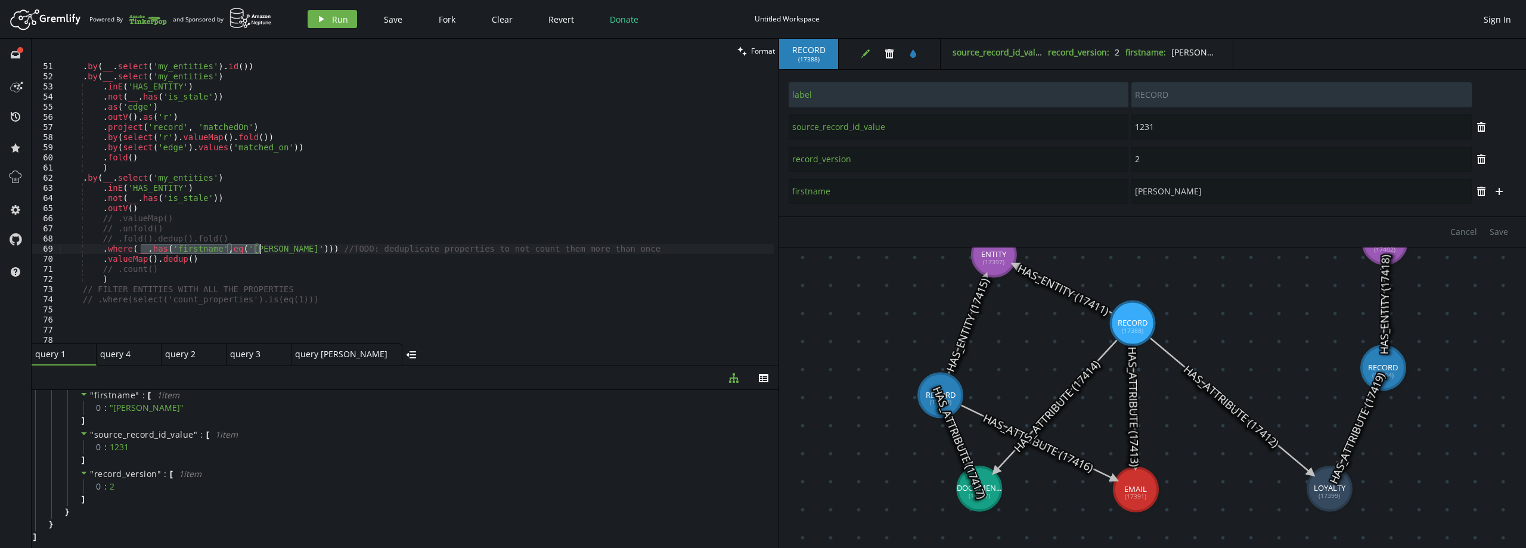
type textarea "// .fold().dedup().fold()"
paste textarea ".has('firstname',eq('[PERSON_NAME]')"
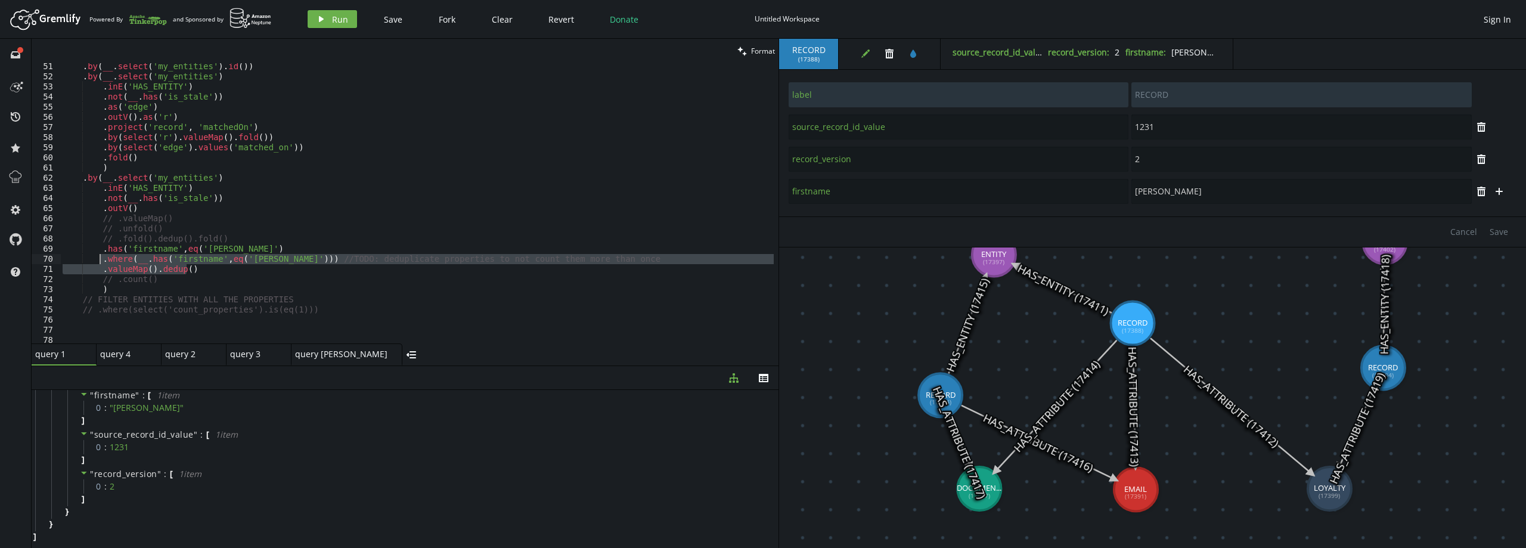
drag, startPoint x: 148, startPoint y: 272, endPoint x: 98, endPoint y: 263, distance: 50.9
click at [98, 263] on div ". by ( __ . select ( 'my_entities' ) . id ( )) . by ( __ . select ( 'my_entitie…" at bounding box center [417, 211] width 714 height 300
click at [330, 12] on button "play Run" at bounding box center [332, 19] width 49 height 18
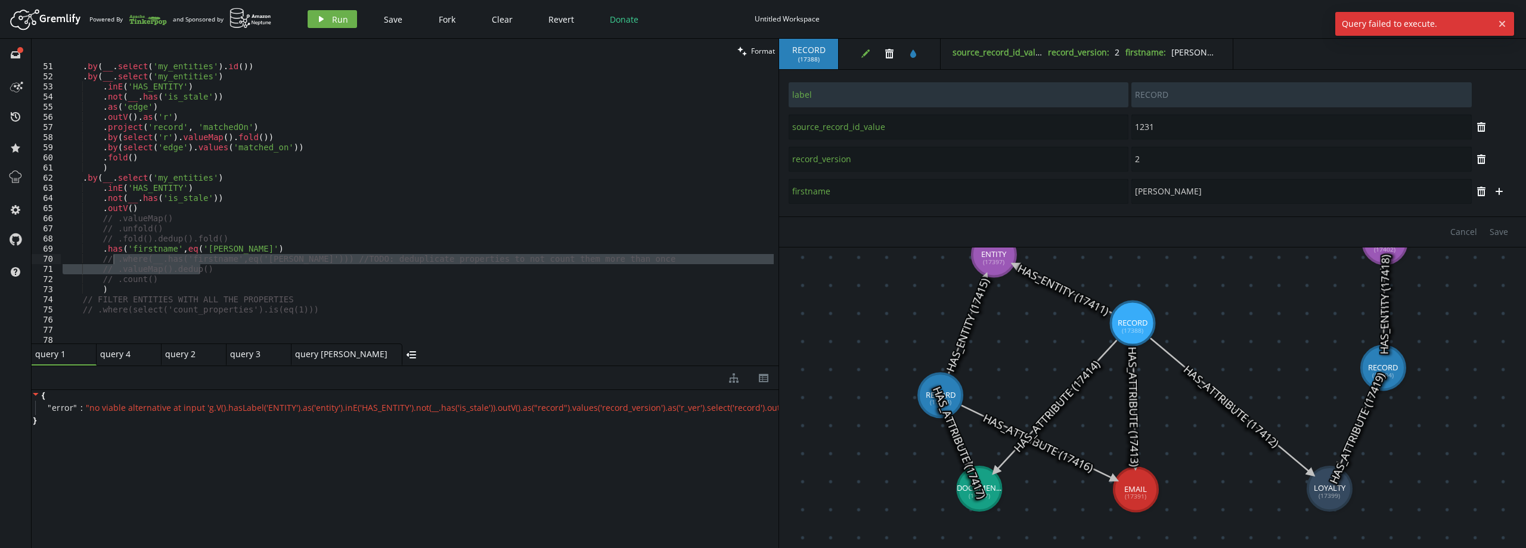
scroll to position [0, 0]
click at [228, 277] on div ". by ( __ . select ( 'my_entities' ) . id ( )) . by ( __ . select ( 'my_entitie…" at bounding box center [417, 211] width 714 height 300
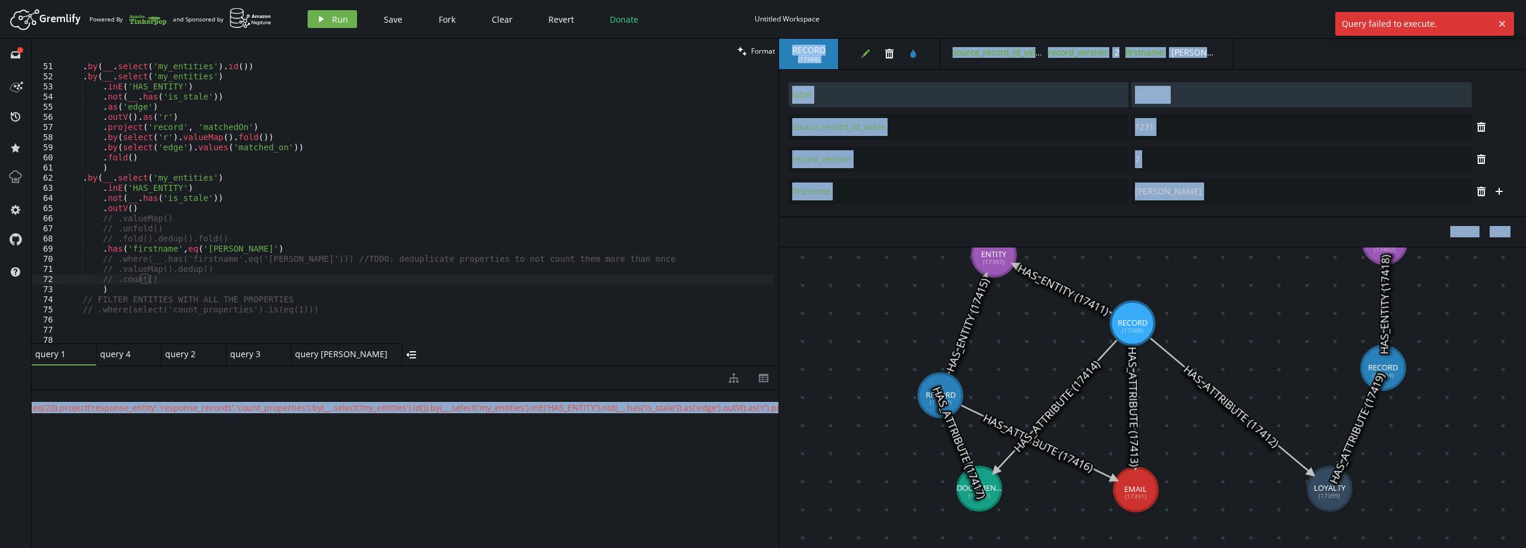
scroll to position [0, 2997]
drag, startPoint x: 622, startPoint y: 405, endPoint x: 822, endPoint y: 407, distance: 199.8
click at [822, 407] on div "clean Format // .count() 51 52 53 54 55 56 57 58 59 60 61 62 63 64 65 66 67 68 …" at bounding box center [779, 293] width 1495 height 509
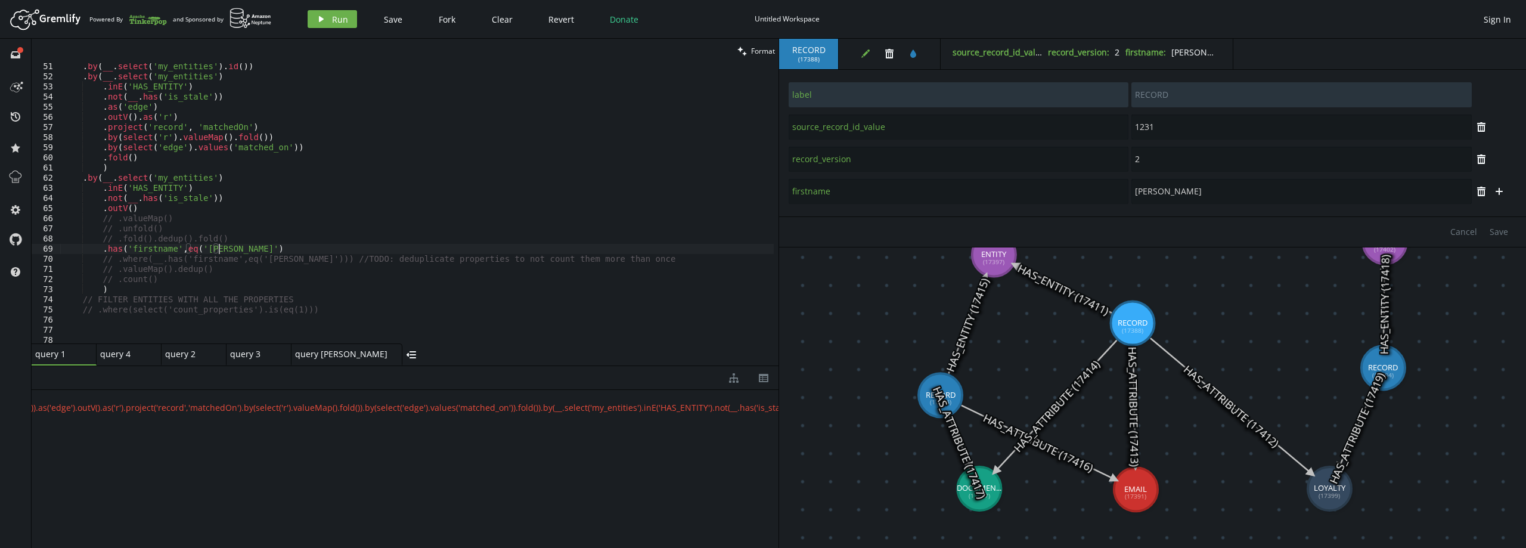
click at [246, 247] on div ". by ( __ . select ( 'my_entities' ) . id ( )) . by ( __ . select ( 'my_entitie…" at bounding box center [417, 211] width 714 height 300
click at [340, 18] on span "Run" at bounding box center [340, 19] width 16 height 11
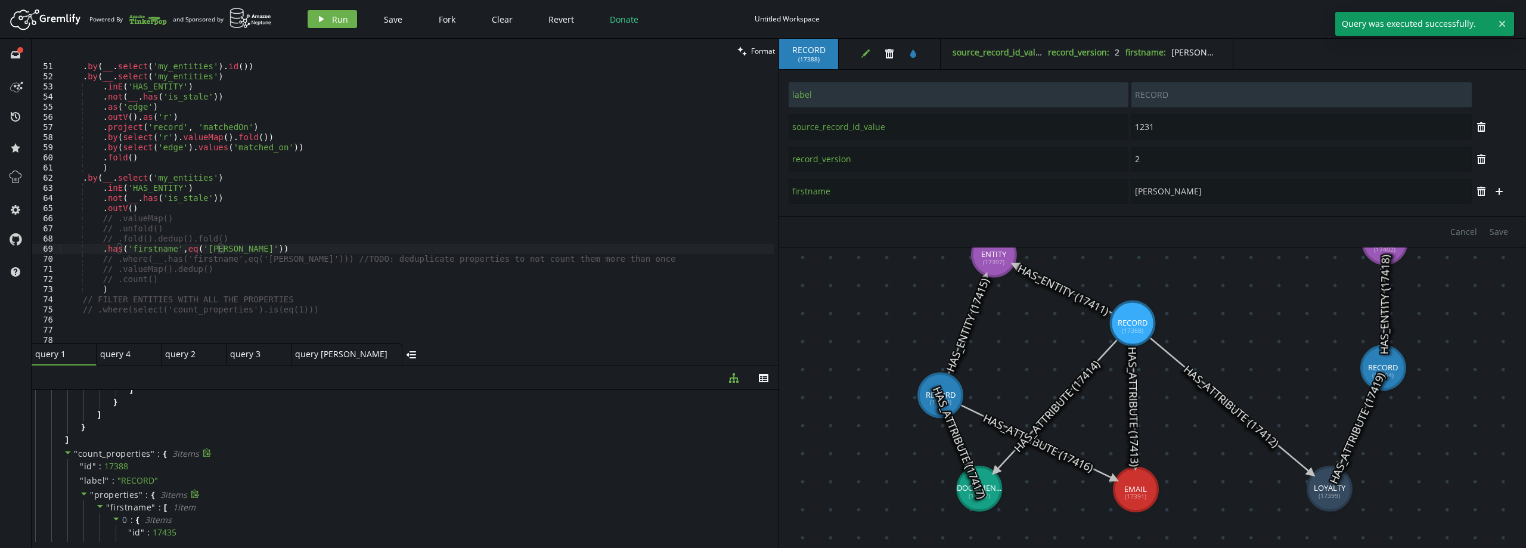
scroll to position [394, 0]
click at [132, 516] on span "firstname" at bounding box center [131, 519] width 42 height 11
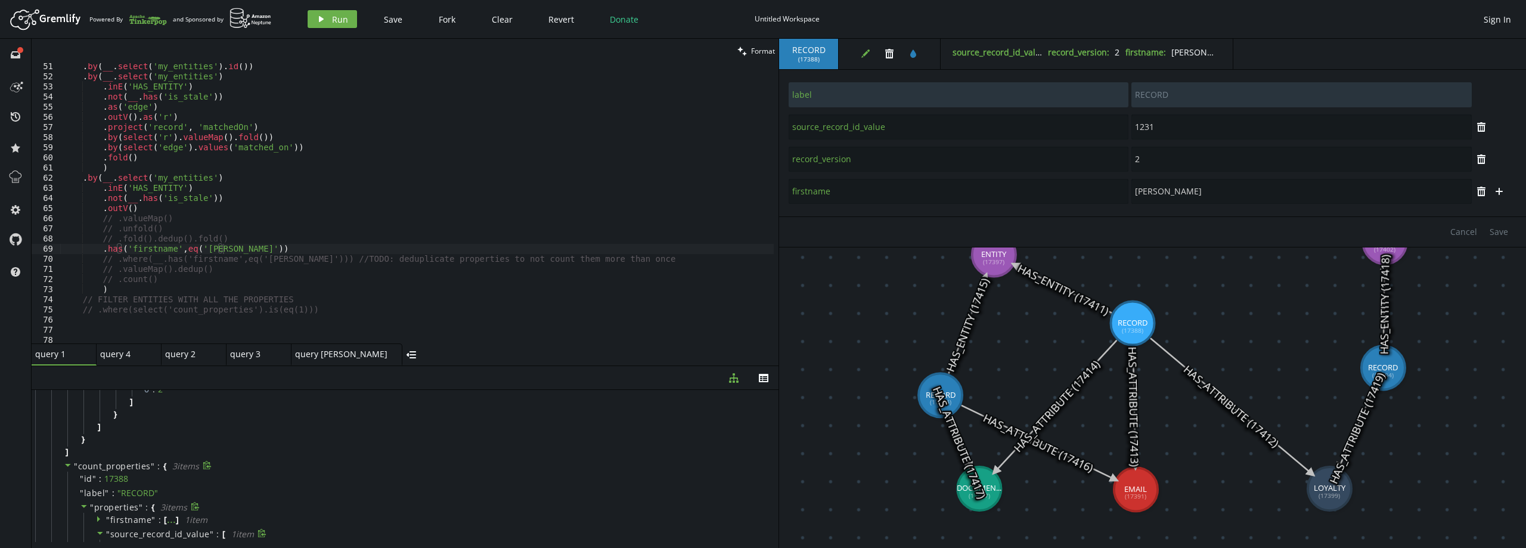
click at [139, 532] on span "source_record_id_value" at bounding box center [160, 533] width 100 height 11
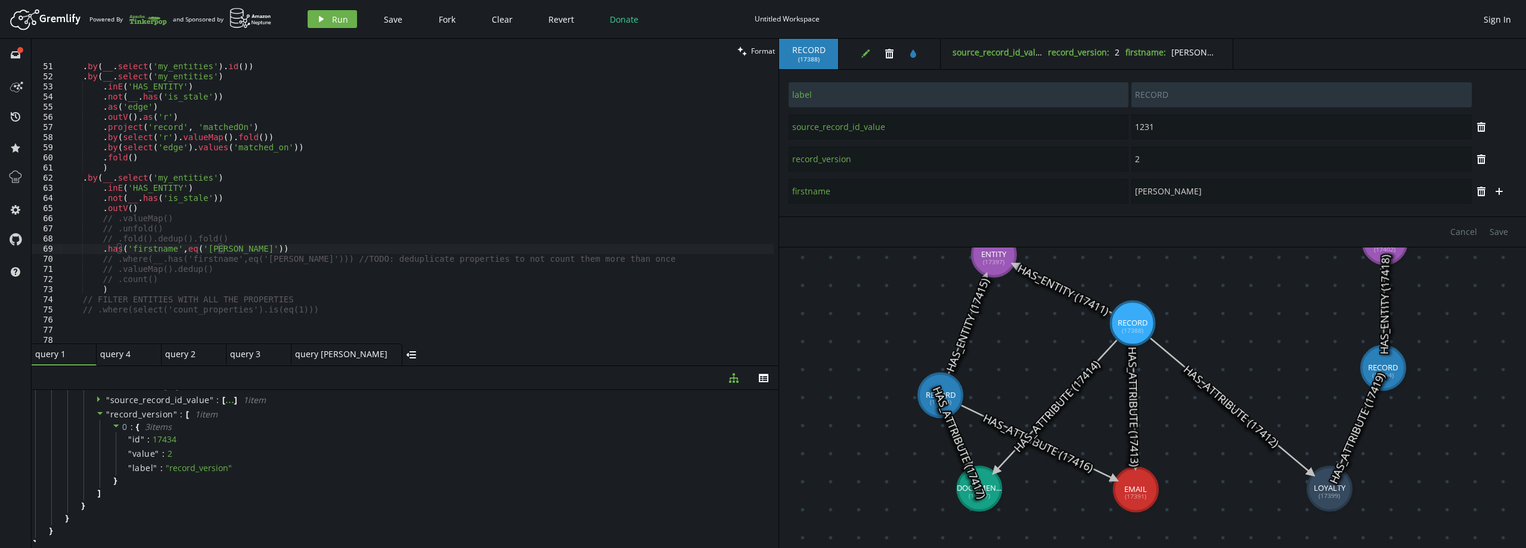
scroll to position [535, 0]
click at [247, 252] on div ". by ( __ . select ( 'my_entities' ) . id ( )) . by ( __ . select ( 'my_entitie…" at bounding box center [417, 211] width 714 height 300
click at [182, 218] on div ". by ( __ . select ( 'my_entities' ) . id ( )) . by ( __ . select ( 'my_entitie…" at bounding box center [417, 211] width 714 height 300
click at [258, 249] on div ". by ( __ . select ( 'my_entities' ) . id ( )) . by ( __ . select ( 'my_entitie…" at bounding box center [417, 211] width 714 height 300
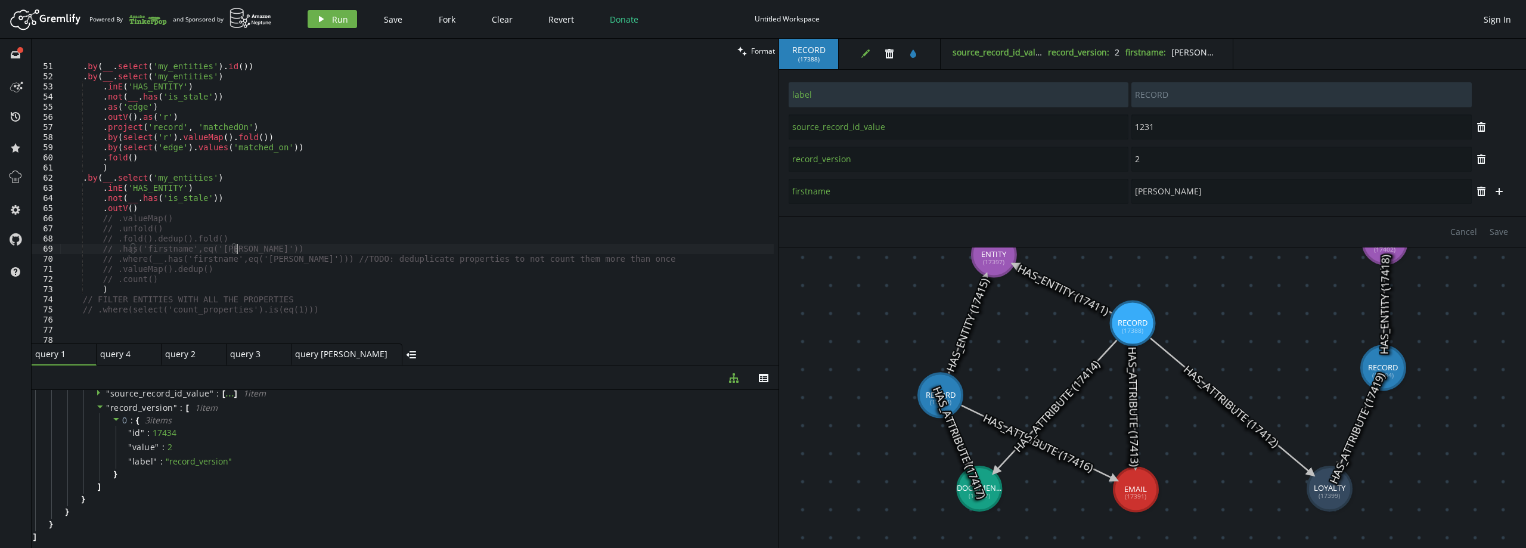
click at [269, 258] on div ". by ( __ . select ( 'my_entities' ) . id ( )) . by ( __ . select ( 'my_entitie…" at bounding box center [417, 211] width 714 height 300
click at [332, 20] on span "Run" at bounding box center [340, 19] width 16 height 11
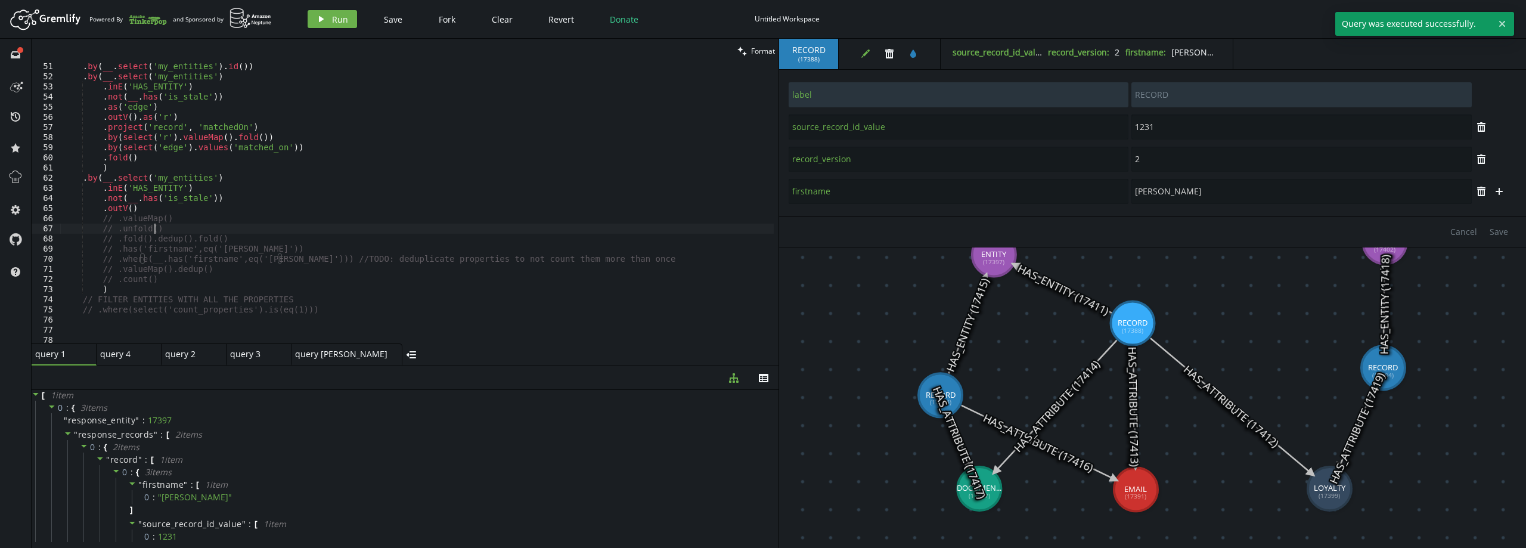
scroll to position [0, 91]
click at [182, 230] on div ". by ( __ . select ( 'my_entities' ) . id ( )) . by ( __ . select ( 'my_entitie…" at bounding box center [417, 211] width 714 height 300
click at [237, 244] on div ". by ( __ . select ( 'my_entities' ) . id ( )) . by ( __ . select ( 'my_entitie…" at bounding box center [417, 211] width 714 height 300
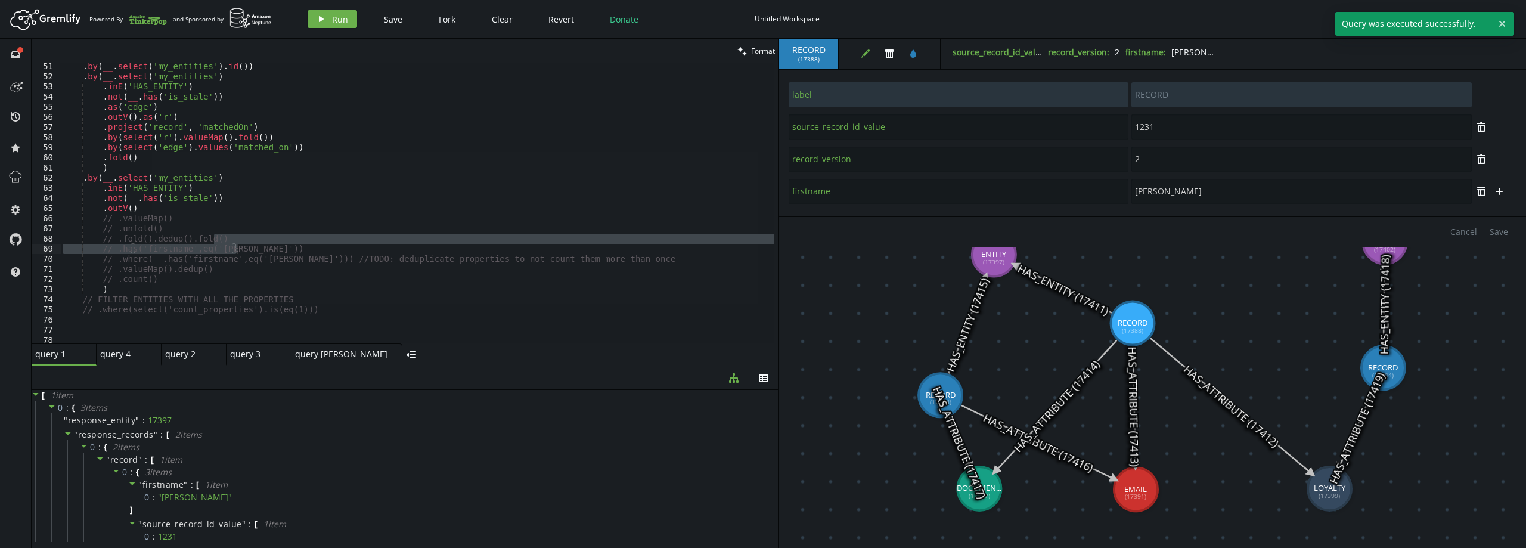
click at [256, 246] on div ". by ( __ . select ( 'my_entities' ) . id ( )) . by ( __ . select ( 'my_entitie…" at bounding box center [417, 203] width 714 height 280
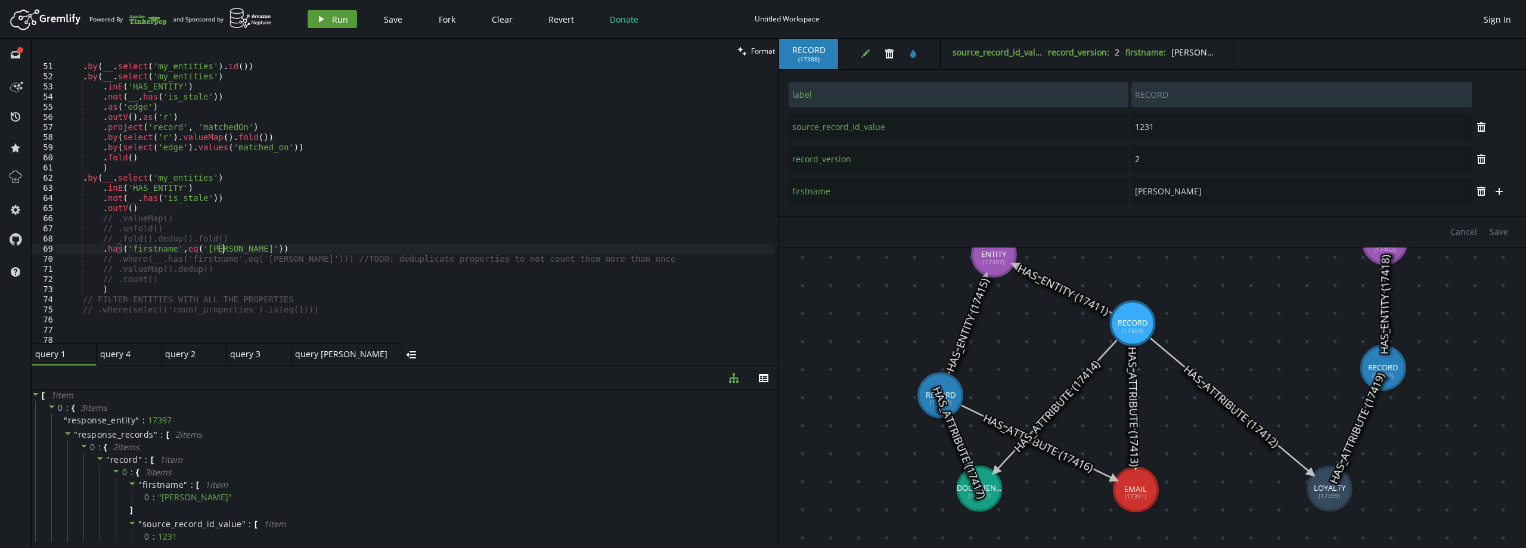
click at [343, 23] on span "Run" at bounding box center [340, 19] width 16 height 11
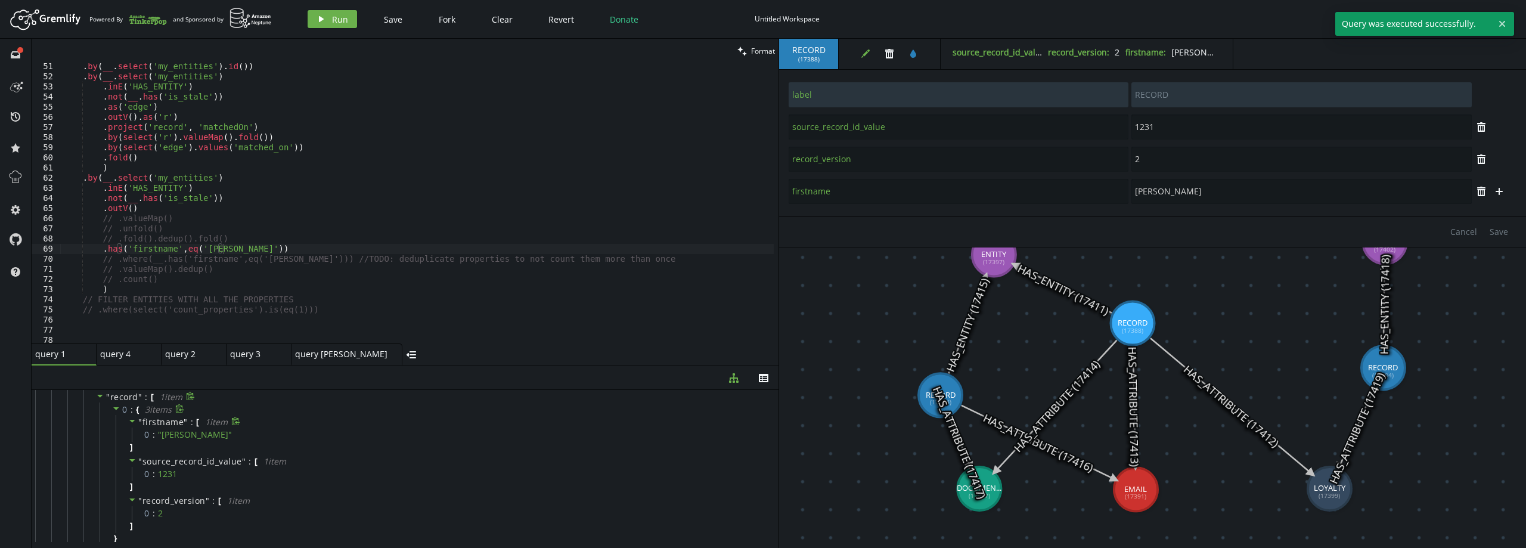
scroll to position [0, 0]
click at [128, 460] on span "record" at bounding box center [124, 459] width 28 height 11
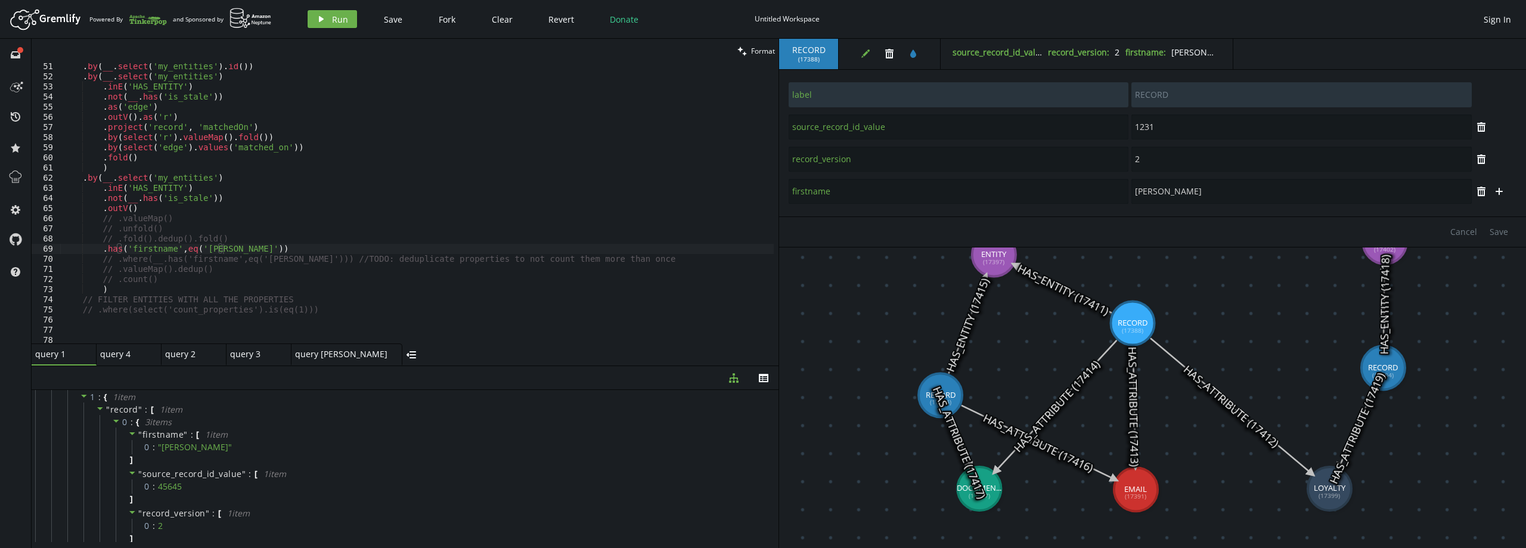
scroll to position [60, 0]
click at [244, 246] on div ". by ( __ . select ( 'my_entities' ) . id ( )) . by ( __ . select ( 'my_entitie…" at bounding box center [417, 211] width 714 height 300
click at [318, 21] on icon "play" at bounding box center [322, 19] width 10 height 10
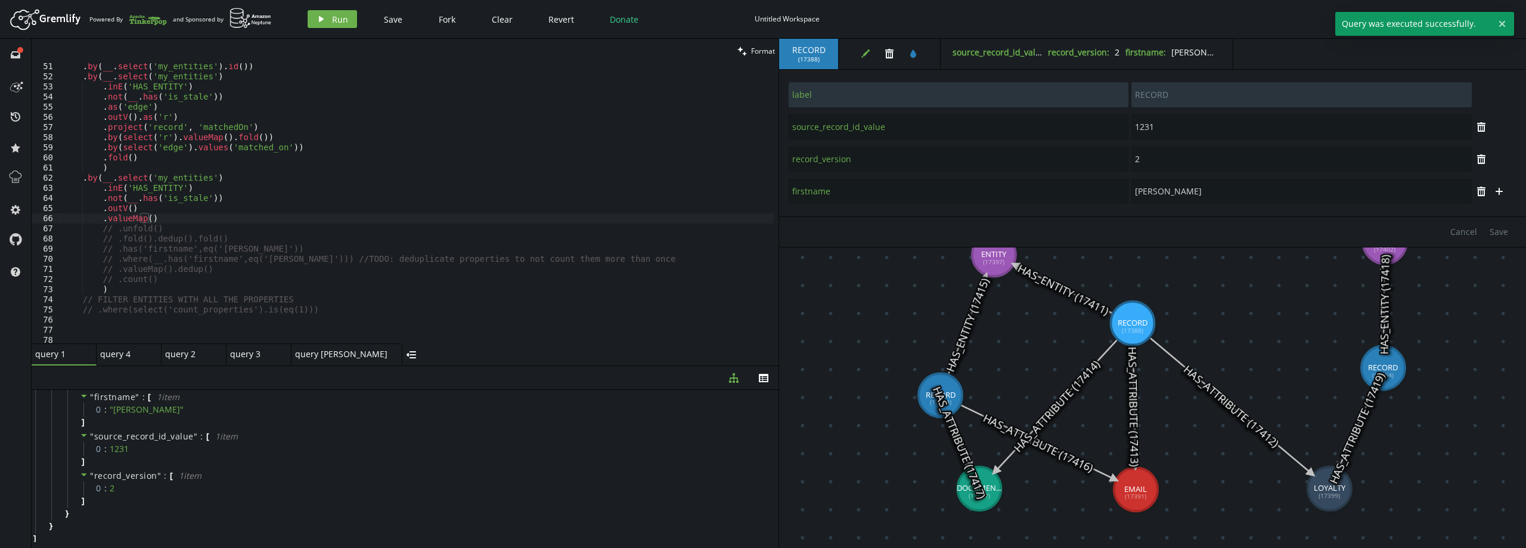
scroll to position [324, 0]
drag, startPoint x: 192, startPoint y: 226, endPoint x: 215, endPoint y: 228, distance: 22.8
click at [191, 226] on div ". by ( __ . select ( 'my_entities' ) . id ( )) . by ( __ . select ( 'my_entitie…" at bounding box center [417, 211] width 714 height 300
click at [251, 241] on div ". by ( __ . select ( 'my_entities' ) . id ( )) . by ( __ . select ( 'my_entitie…" at bounding box center [417, 211] width 714 height 300
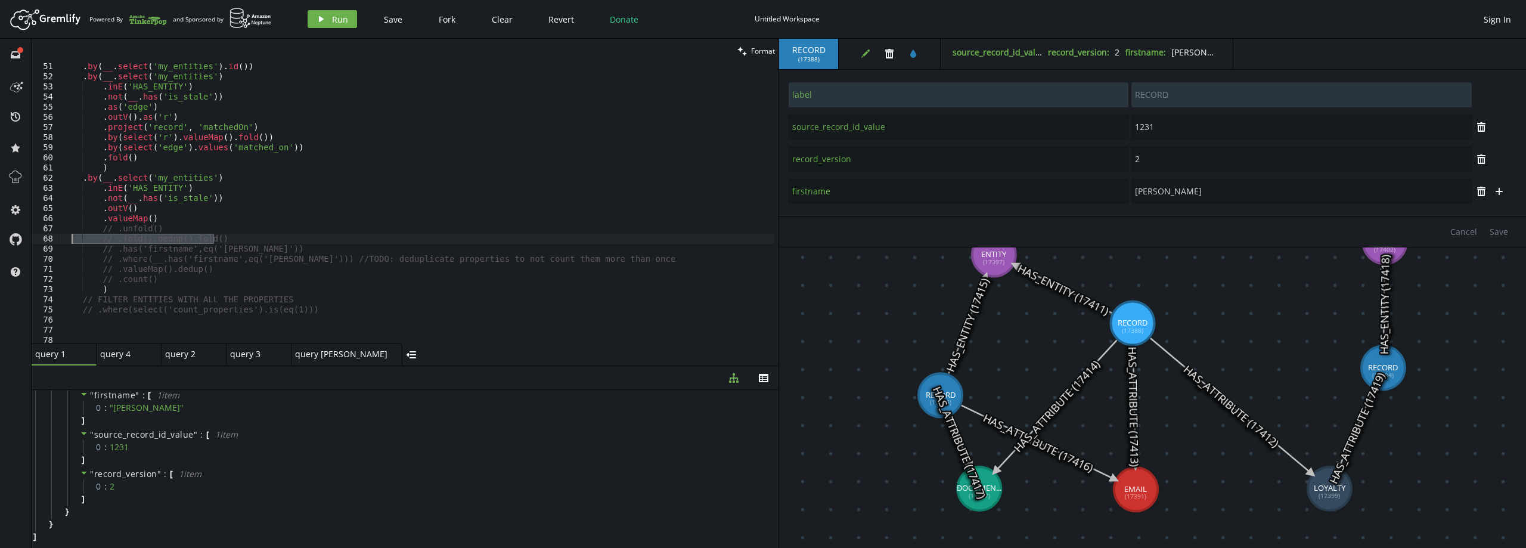
drag, startPoint x: 240, startPoint y: 238, endPoint x: 70, endPoint y: 240, distance: 169.3
click at [70, 240] on div ". by ( __ . select ( 'my_entities' ) . id ( )) . by ( __ . select ( 'my_entitie…" at bounding box center [417, 211] width 714 height 300
click at [187, 231] on div ". by ( __ . select ( 'my_entities' ) . id ( )) . by ( __ . select ( 'my_entitie…" at bounding box center [417, 211] width 714 height 300
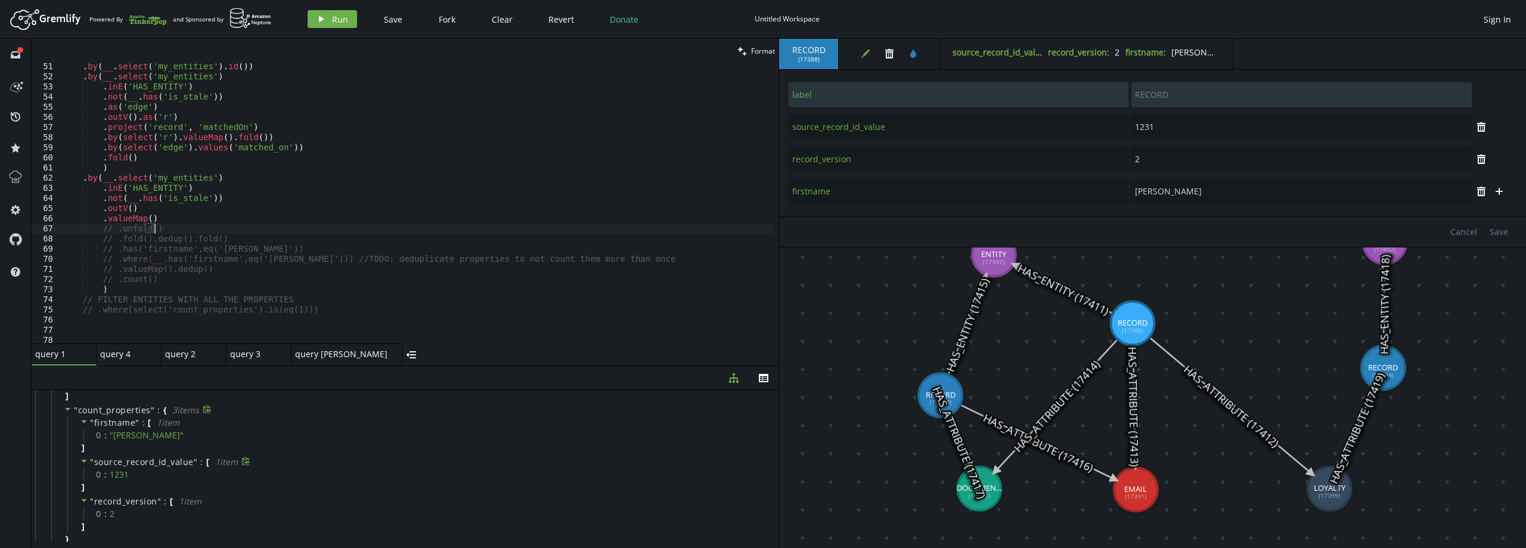
scroll to position [205, 0]
click at [154, 223] on div ". by ( __ . select ( 'my_entities' ) . id ( )) . by ( __ . select ( 'my_entitie…" at bounding box center [417, 211] width 714 height 300
click at [287, 249] on div ". by ( __ . select ( 'my_entities' ) . id ( )) . by ( __ . select ( 'my_entitie…" at bounding box center [417, 211] width 714 height 300
click at [178, 225] on div ". by ( __ . select ( 'my_entities' ) . id ( )) . by ( __ . select ( 'my_entitie…" at bounding box center [417, 211] width 714 height 300
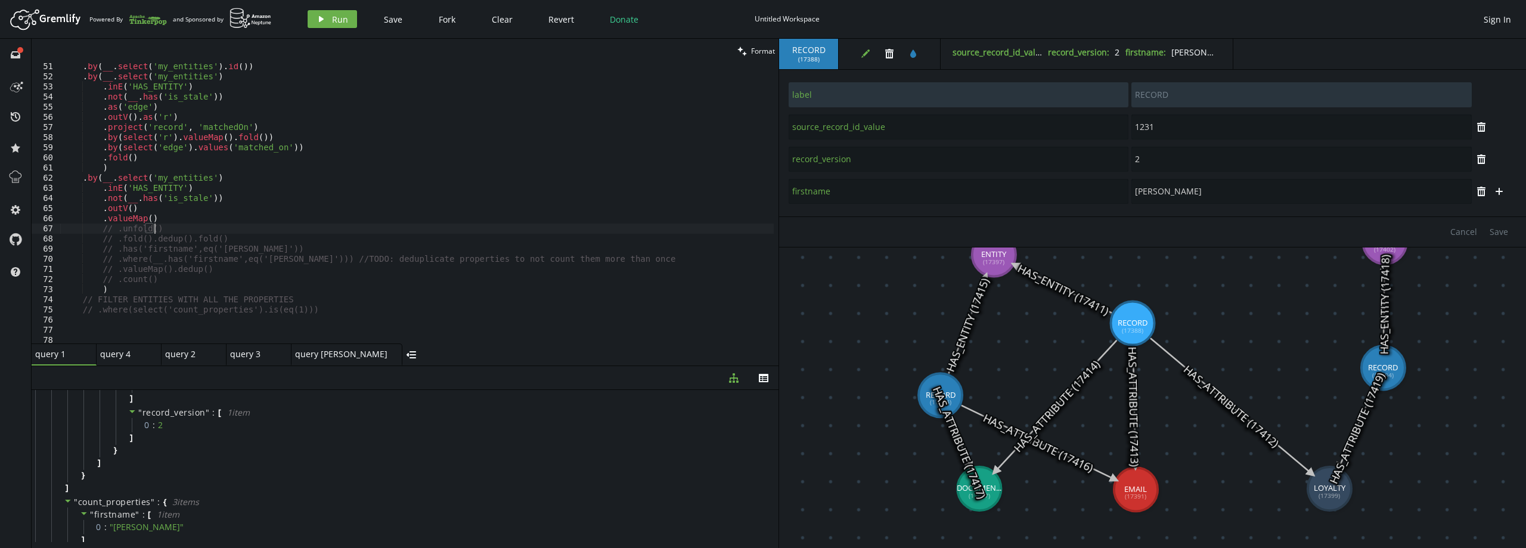
click at [190, 221] on div ". by ( __ . select ( 'my_entities' ) . id ( )) . by ( __ . select ( 'my_entitie…" at bounding box center [417, 211] width 714 height 300
click at [268, 212] on div ". by ( __ . select ( 'my_entities' ) . id ( )) . by ( __ . select ( 'my_entitie…" at bounding box center [417, 211] width 714 height 300
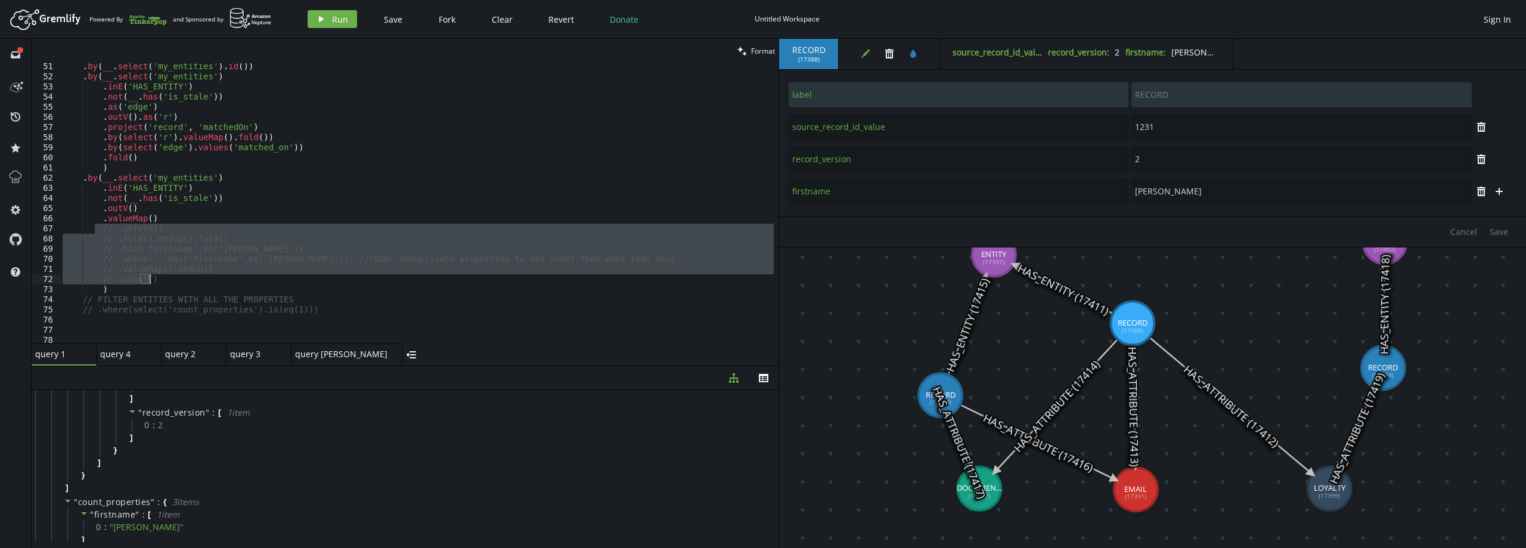
drag, startPoint x: 96, startPoint y: 229, endPoint x: 193, endPoint y: 274, distance: 107.0
click at [199, 280] on div ". by ( __ . select ( 'my_entities' ) . id ( )) . by ( __ . select ( 'my_entitie…" at bounding box center [417, 211] width 714 height 300
click at [196, 228] on div ". by ( __ . select ( 'my_entities' ) . id ( )) . by ( __ . select ( 'my_entitie…" at bounding box center [417, 203] width 714 height 280
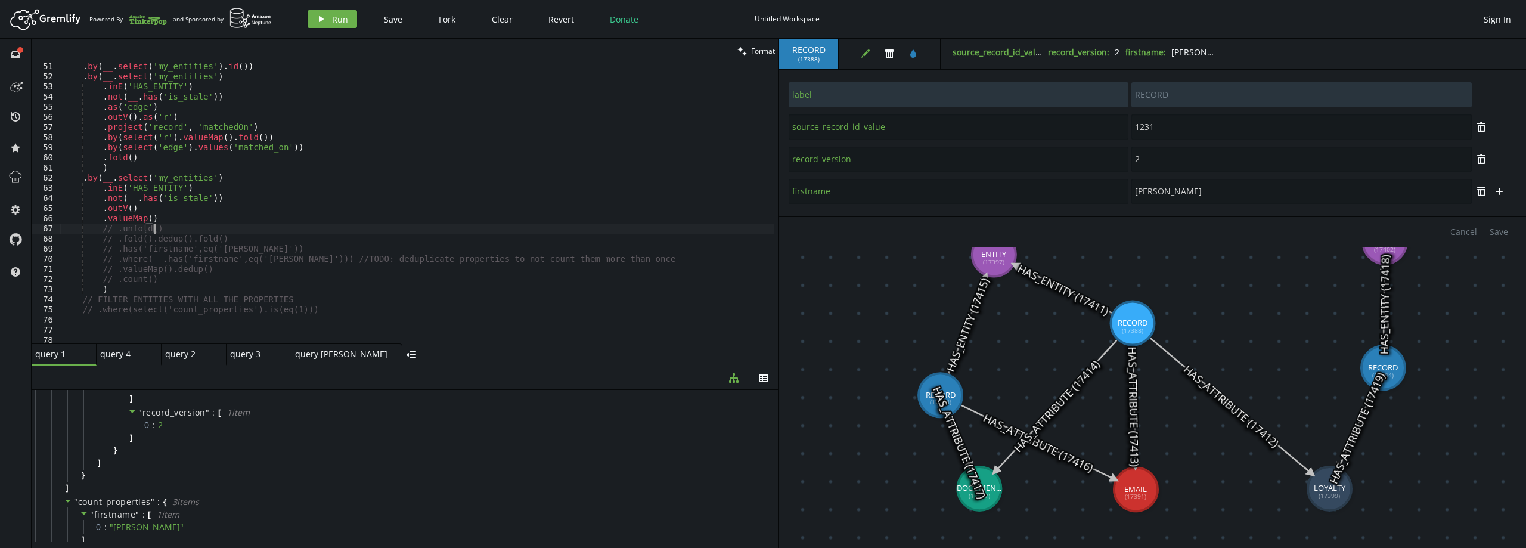
click at [193, 237] on div ". by ( __ . select ( 'my_entities' ) . id ( )) . by ( __ . select ( 'my_entitie…" at bounding box center [417, 211] width 714 height 300
click at [228, 237] on div ". by ( __ . select ( 'my_entities' ) . id ( )) . by ( __ . select ( 'my_entitie…" at bounding box center [417, 211] width 714 height 300
click at [260, 252] on div ". by ( __ . select ( 'my_entities' ) . id ( )) . by ( __ . select ( 'my_entitie…" at bounding box center [417, 211] width 714 height 300
drag, startPoint x: 96, startPoint y: 249, endPoint x: 289, endPoint y: 249, distance: 193.2
click at [289, 249] on div ". by ( __ . select ( 'my_entities' ) . id ( )) . by ( __ . select ( 'my_entitie…" at bounding box center [417, 211] width 714 height 300
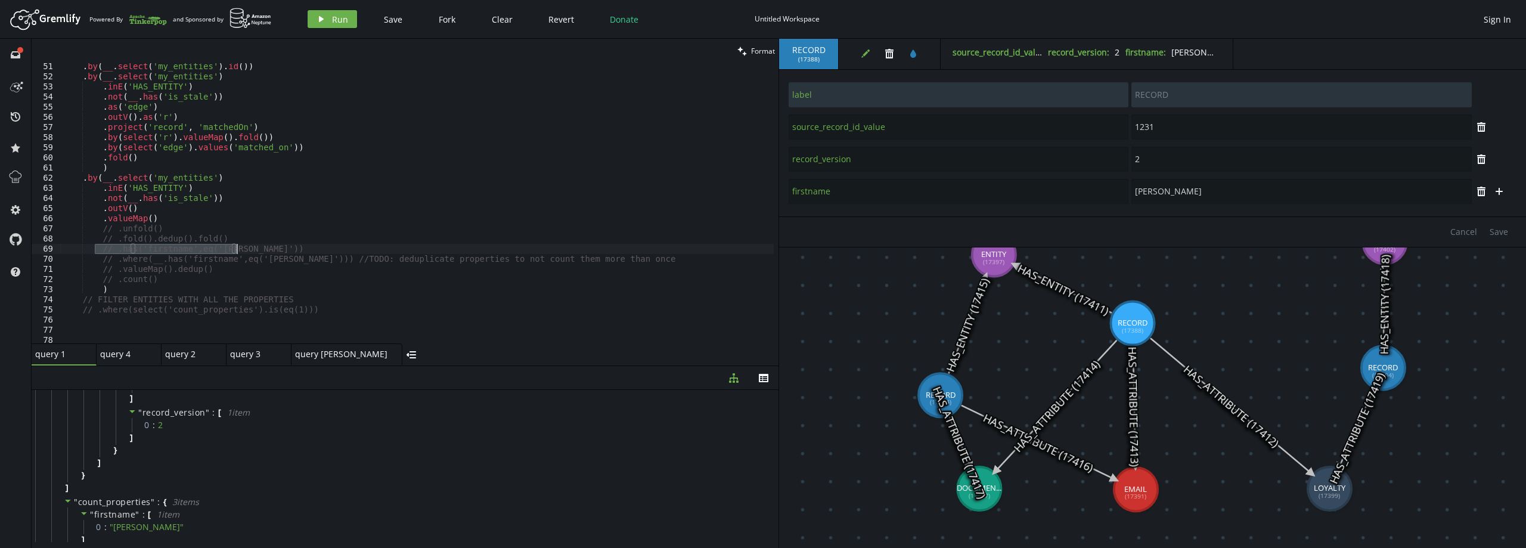
click at [136, 234] on div ". by ( __ . select ( 'my_entities' ) . id ( )) . by ( __ . select ( 'my_entitie…" at bounding box center [417, 211] width 714 height 300
click at [122, 239] on div ". by ( __ . select ( 'my_entities' ) . id ( )) . by ( __ . select ( 'my_entitie…" at bounding box center [417, 211] width 714 height 300
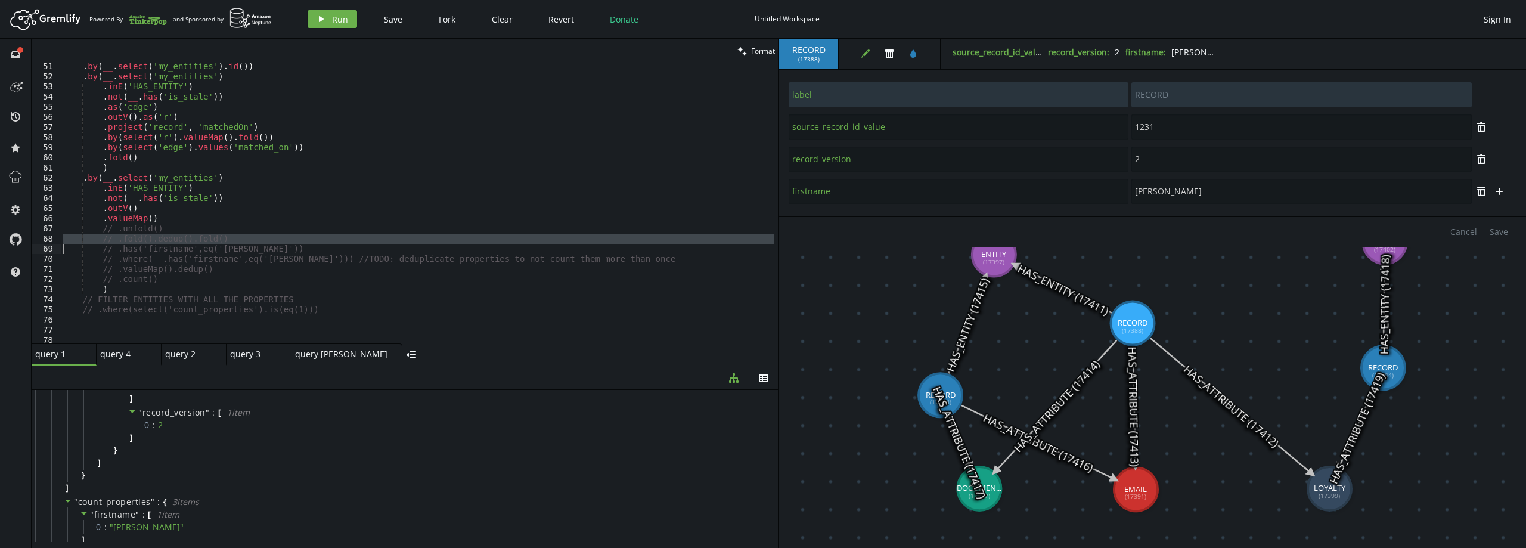
click at [122, 239] on div ". by ( __ . select ( 'my_entities' ) . id ( )) . by ( __ . select ( 'my_entitie…" at bounding box center [417, 211] width 714 height 300
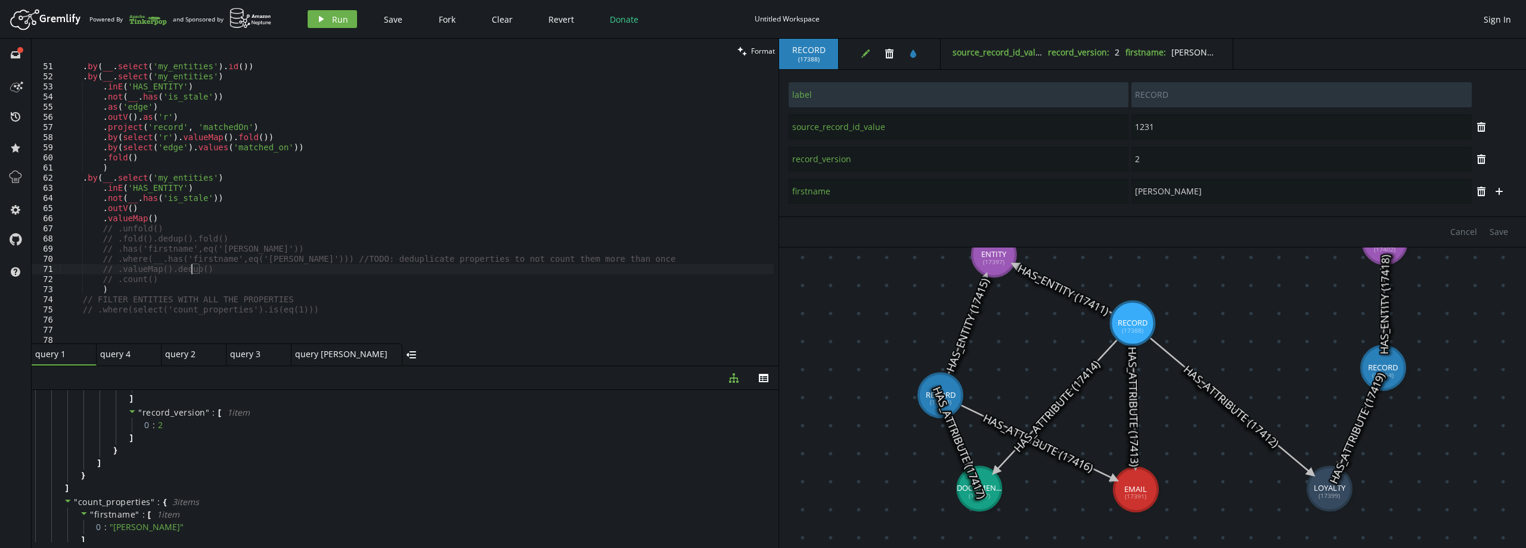
click at [190, 264] on div ". by ( __ . select ( 'my_entities' ) . id ( )) . by ( __ . select ( 'my_entitie…" at bounding box center [417, 211] width 714 height 300
click at [190, 257] on div ". by ( __ . select ( 'my_entities' ) . id ( )) . by ( __ . select ( 'my_entitie…" at bounding box center [417, 211] width 714 height 300
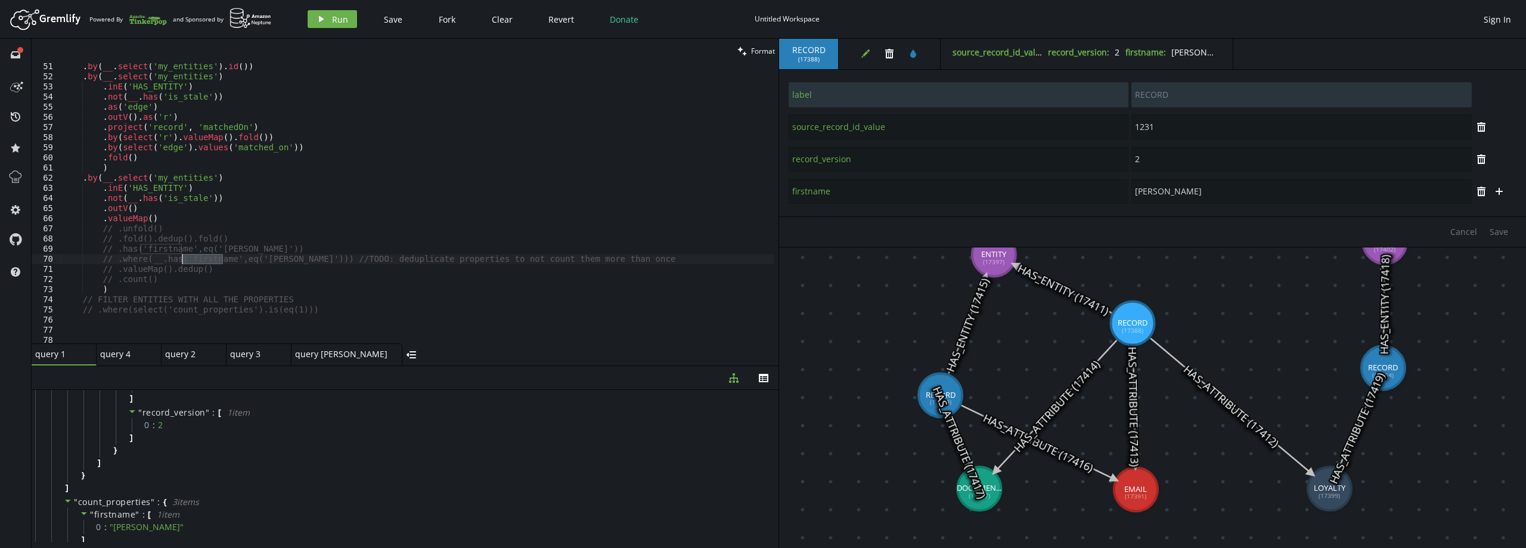
click at [190, 257] on div ". by ( __ . select ( 'my_entities' ) . id ( )) . by ( __ . select ( 'my_entitie…" at bounding box center [417, 211] width 714 height 300
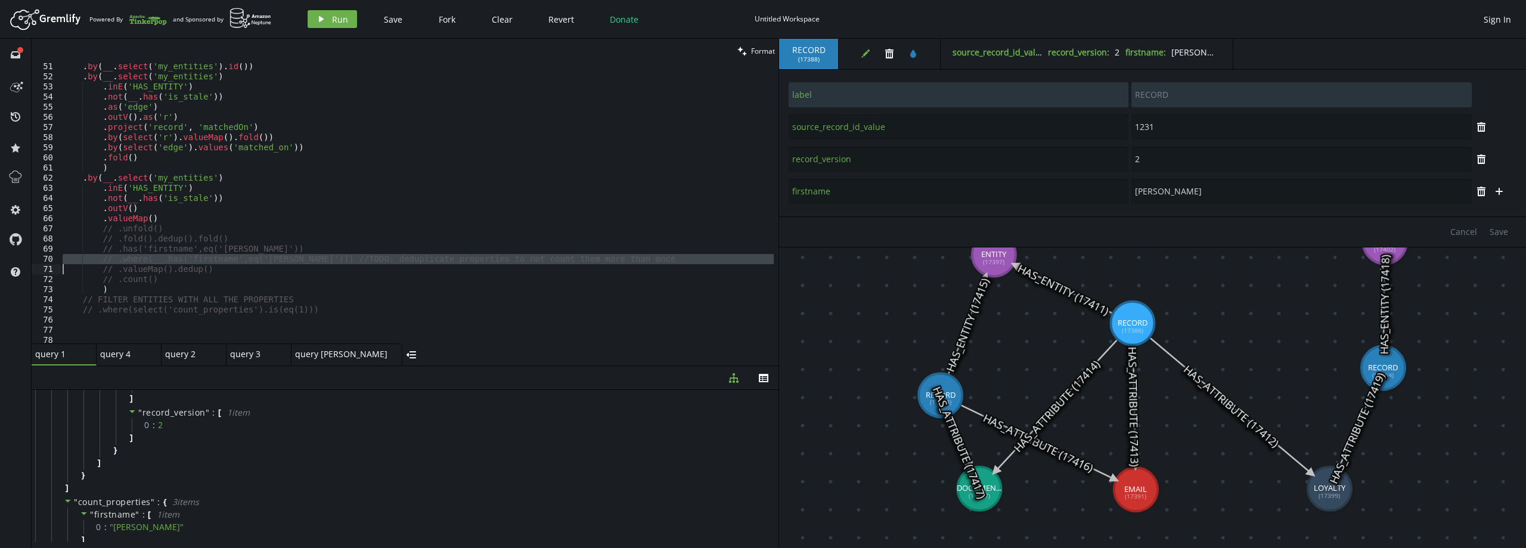
click at [299, 239] on div ". by ( __ . select ( 'my_entities' ) . id ( )) . by ( __ . select ( 'my_entitie…" at bounding box center [417, 211] width 714 height 300
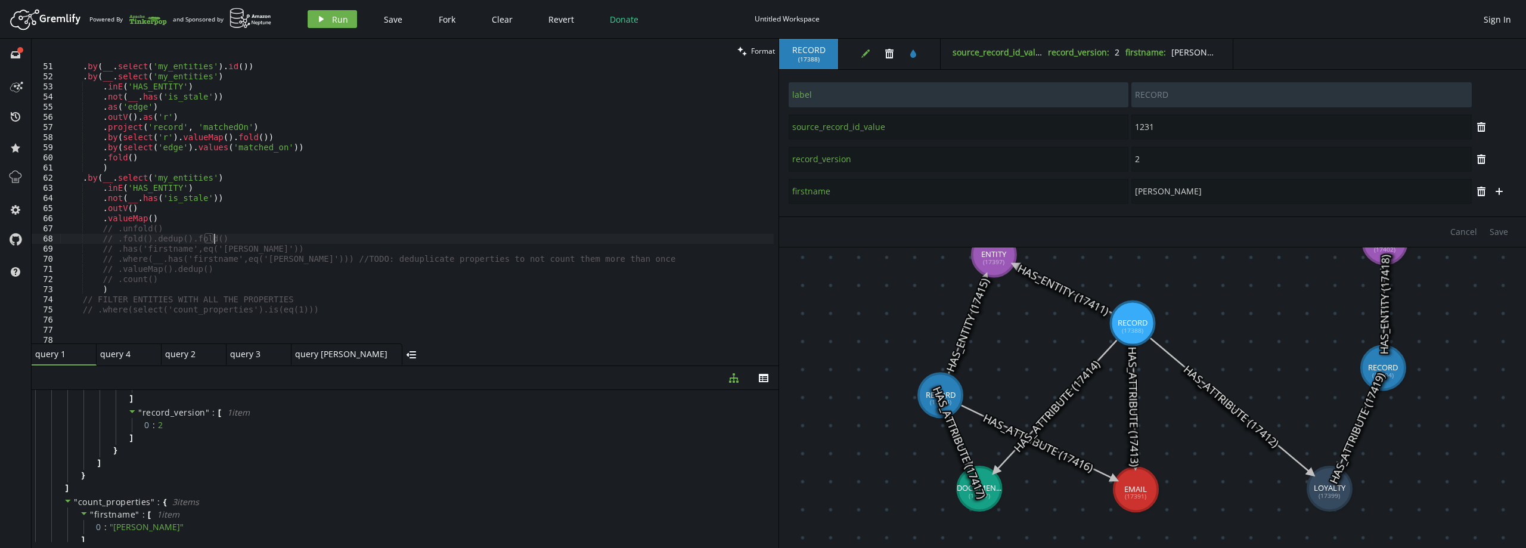
click at [250, 248] on div ". by ( __ . select ( 'my_entities' ) . id ( )) . by ( __ . select ( 'my_entitie…" at bounding box center [417, 211] width 714 height 300
click at [219, 259] on div ". by ( __ . select ( 'my_entities' ) . id ( )) . by ( __ . select ( 'my_entitie…" at bounding box center [417, 211] width 714 height 300
click at [259, 244] on div ". by ( __ . select ( 'my_entities' ) . id ( )) . by ( __ . select ( 'my_entitie…" at bounding box center [417, 211] width 714 height 300
click at [241, 237] on div ". by ( __ . select ( 'my_entities' ) . id ( )) . by ( __ . select ( 'my_entitie…" at bounding box center [417, 211] width 714 height 300
click at [189, 221] on div ". by ( __ . select ( 'my_entities' ) . id ( )) . by ( __ . select ( 'my_entitie…" at bounding box center [417, 211] width 714 height 300
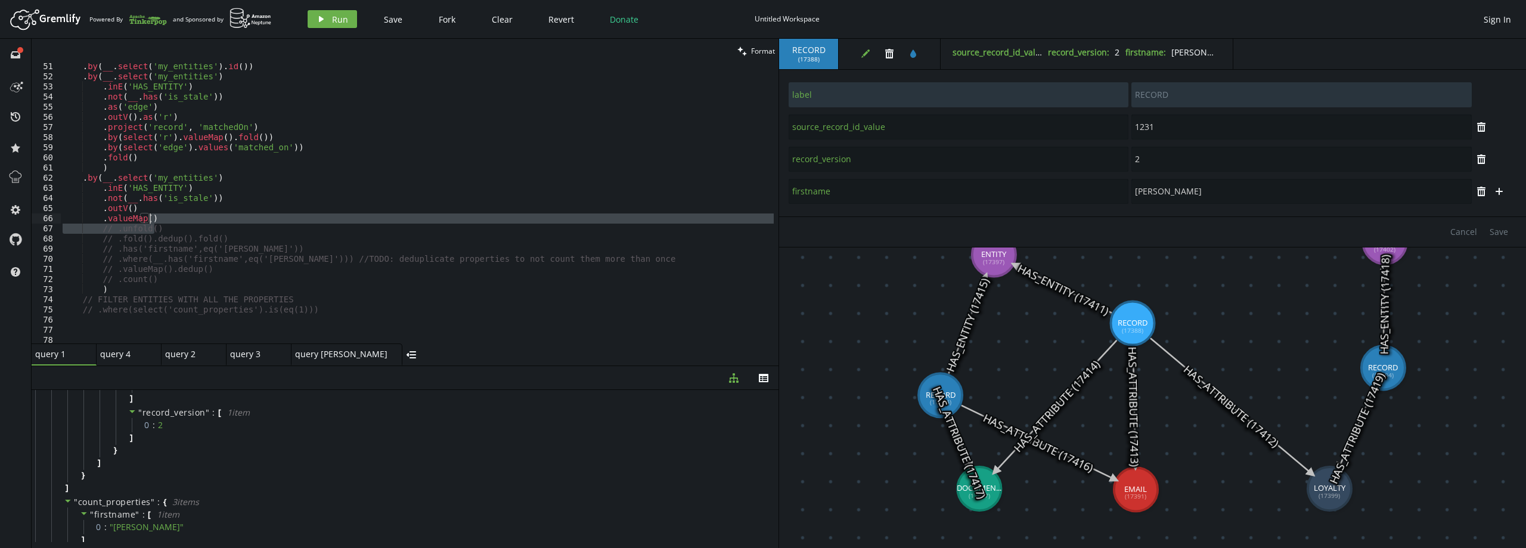
drag, startPoint x: 176, startPoint y: 228, endPoint x: 171, endPoint y: 219, distance: 10.7
click at [171, 219] on div ". by ( __ . select ( 'my_entities' ) . id ( )) . by ( __ . select ( 'my_entitie…" at bounding box center [417, 211] width 714 height 300
click at [169, 212] on div ". by ( __ . select ( 'my_entities' ) . id ( )) . by ( __ . select ( 'my_entitie…" at bounding box center [417, 211] width 714 height 300
click at [165, 218] on div ". by ( __ . select ( 'my_entities' ) . id ( )) . by ( __ . select ( 'my_entitie…" at bounding box center [417, 211] width 714 height 300
type textarea ".valueMap()"
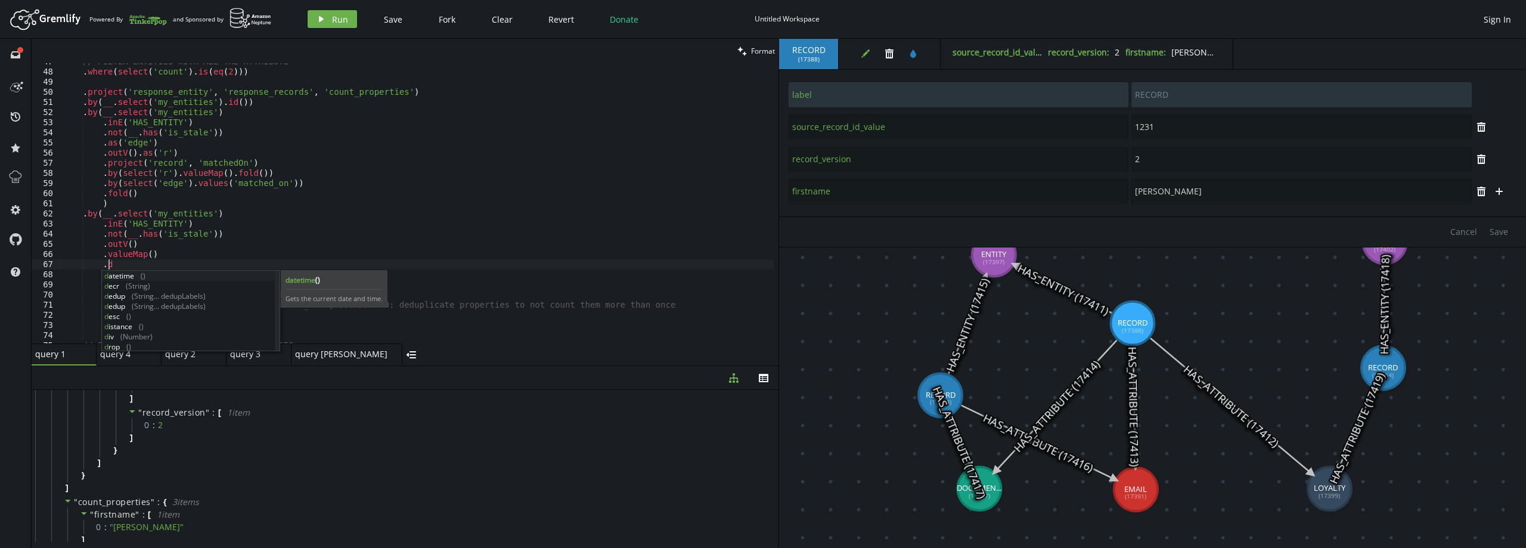
scroll to position [0, 49]
type textarea ".dedup()"
click at [332, 20] on span "Run" at bounding box center [340, 19] width 16 height 11
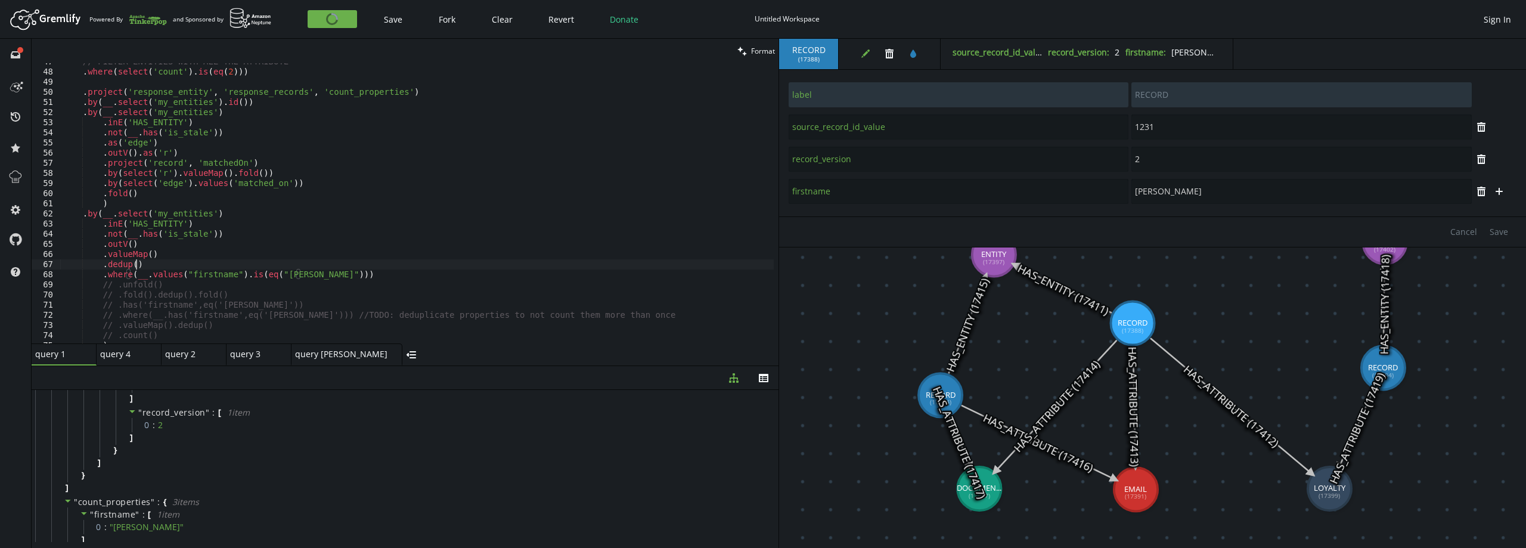
click at [330, 267] on div "// FILTER ENTITIES WITH ALL THE ATTRIBUTE . where ( select ( 'count' ) . is ( e…" at bounding box center [417, 207] width 714 height 300
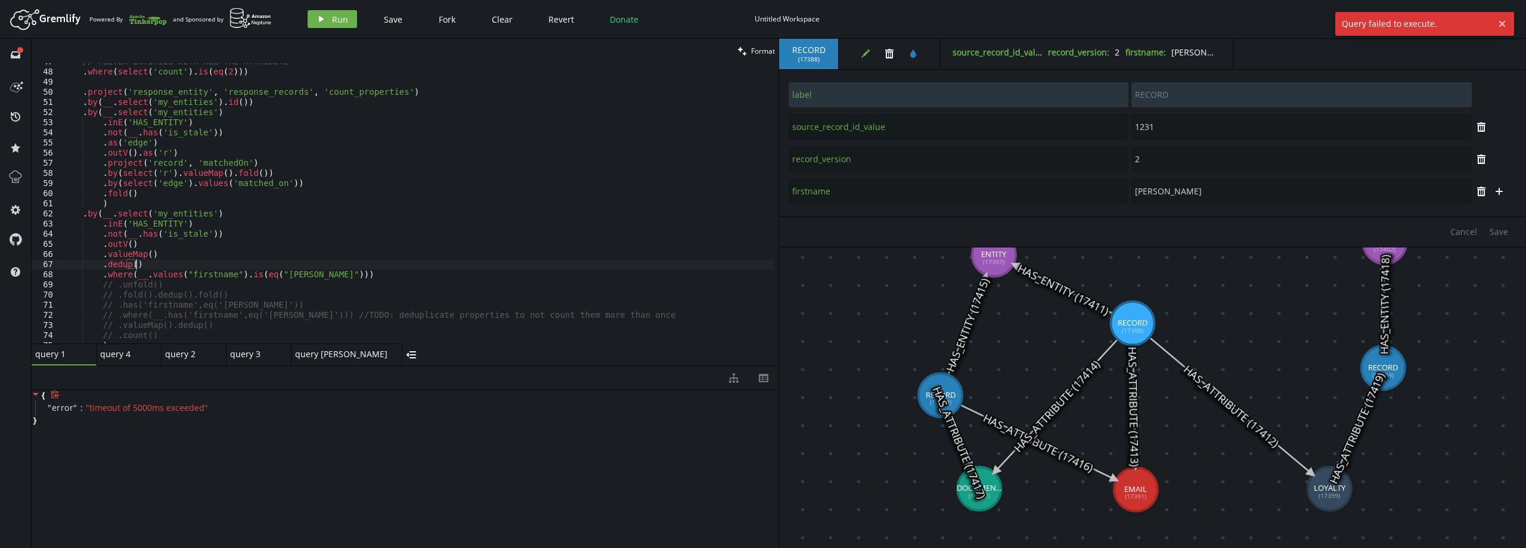
click at [227, 275] on div "// FILTER ENTITIES WITH ALL THE ATTRIBUTE . where ( select ( 'count' ) . is ( e…" at bounding box center [417, 207] width 714 height 300
click at [215, 315] on div "// FILTER ENTITIES WITH ALL THE ATTRIBUTE . where ( select ( 'count' ) . is ( e…" at bounding box center [417, 207] width 714 height 300
click at [337, 16] on span "Run" at bounding box center [340, 19] width 16 height 11
click at [345, 283] on div "// FILTER ENTITIES WITH ALL THE ATTRIBUTE . where ( select ( 'count' ) . is ( e…" at bounding box center [417, 207] width 714 height 300
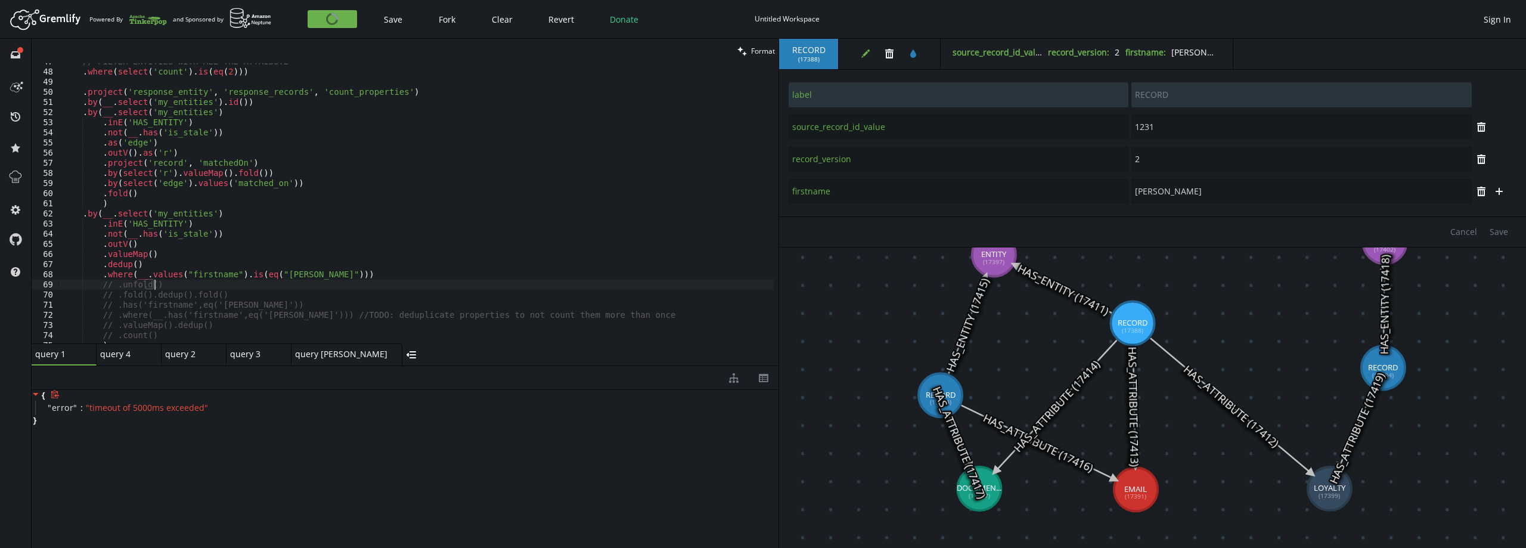
click at [337, 274] on div "// FILTER ENTITIES WITH ALL THE ATTRIBUTE . where ( select ( 'count' ) . is ( e…" at bounding box center [417, 207] width 714 height 300
click at [333, 18] on span "Run" at bounding box center [340, 19] width 16 height 11
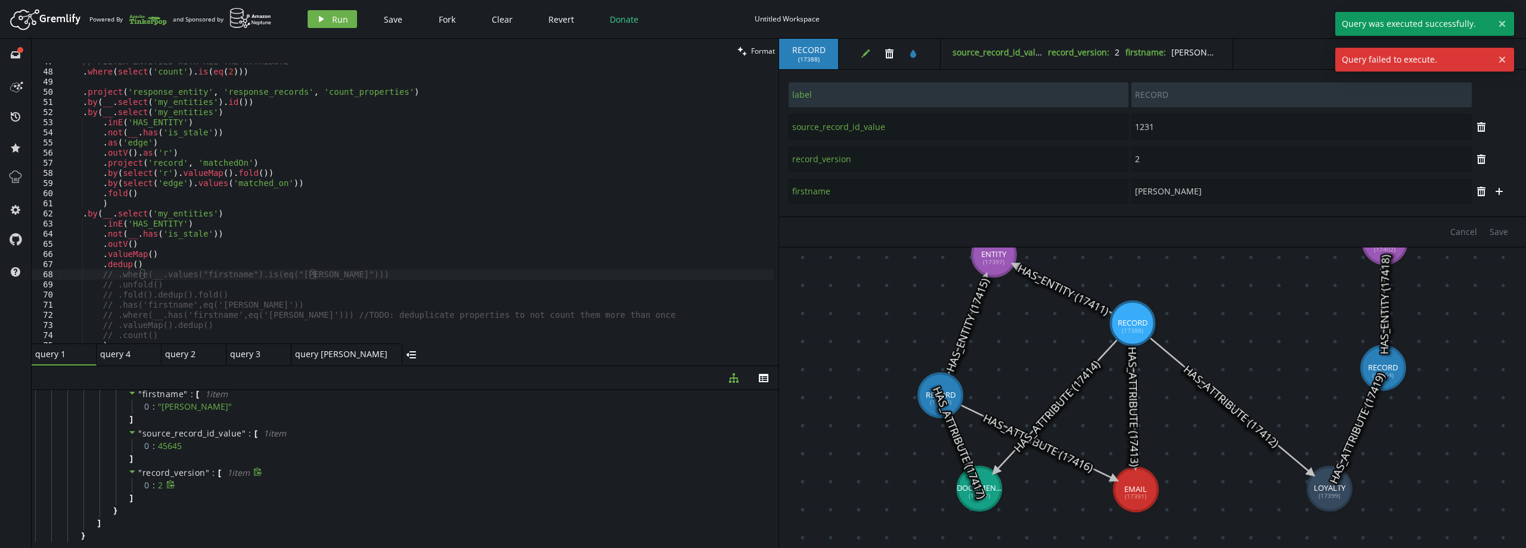
scroll to position [478, 0]
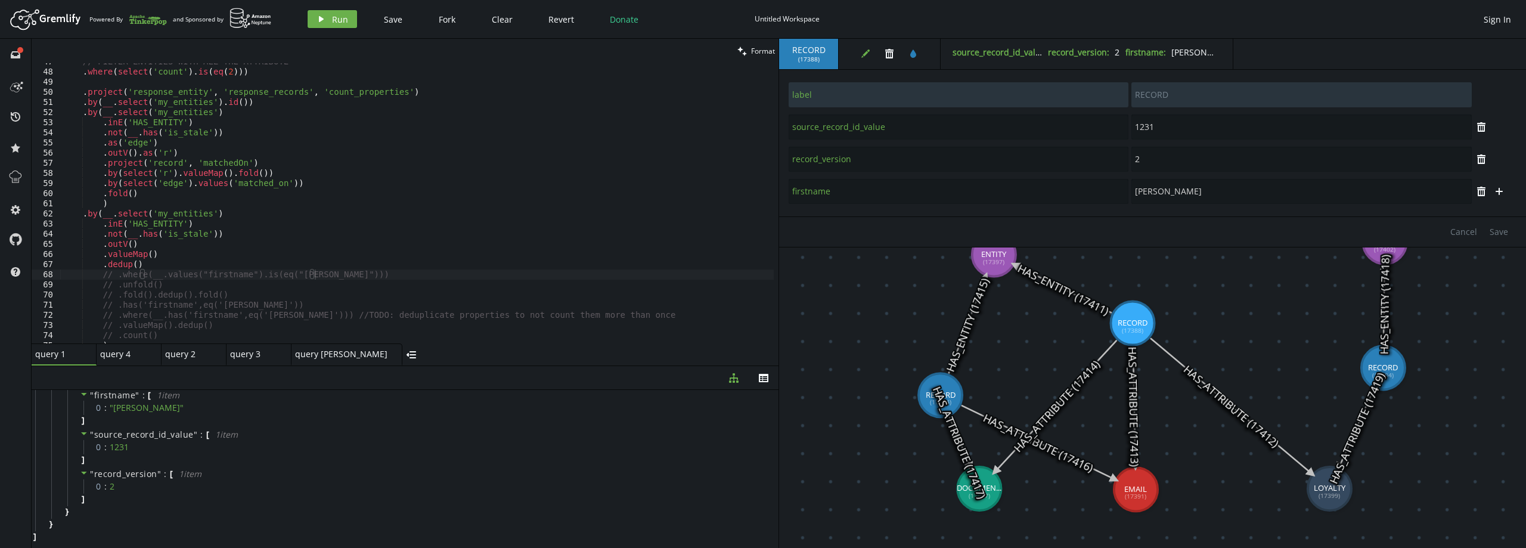
click at [156, 265] on div "// FILTER ENTITIES WITH ALL THE ATTRIBUTE . where ( select ( 'count' ) . is ( e…" at bounding box center [417, 207] width 714 height 300
click at [168, 273] on div "// FILTER ENTITIES WITH ALL THE ATTRIBUTE . where ( select ( 'count' ) . is ( e…" at bounding box center [417, 207] width 714 height 300
click at [162, 259] on div "// FILTER ENTITIES WITH ALL THE ATTRIBUTE . where ( select ( 'count' ) . is ( e…" at bounding box center [417, 207] width 714 height 300
type textarea ".dedup()"
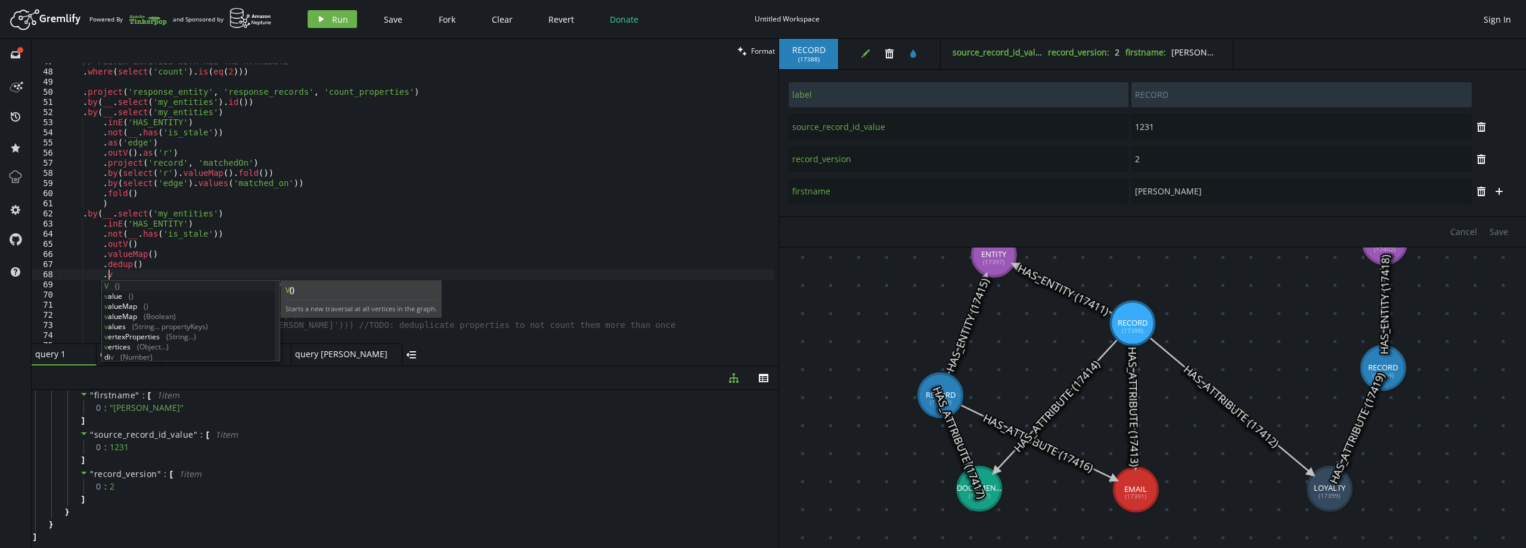
scroll to position [0, 49]
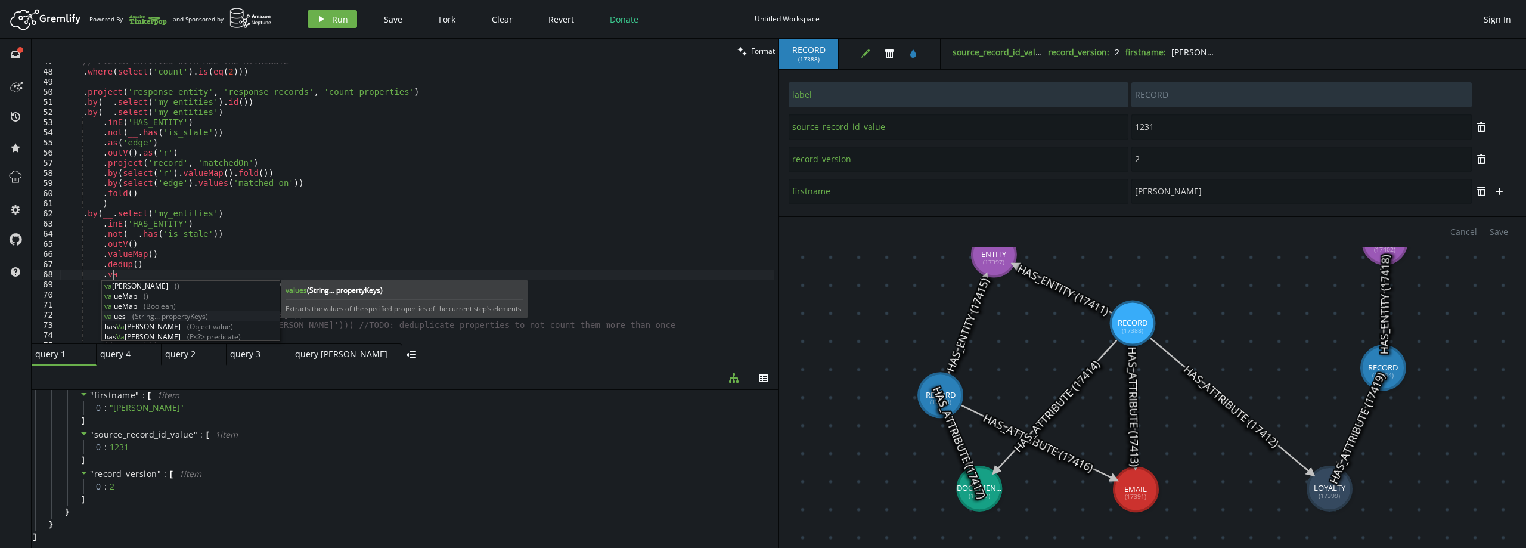
type textarea "."
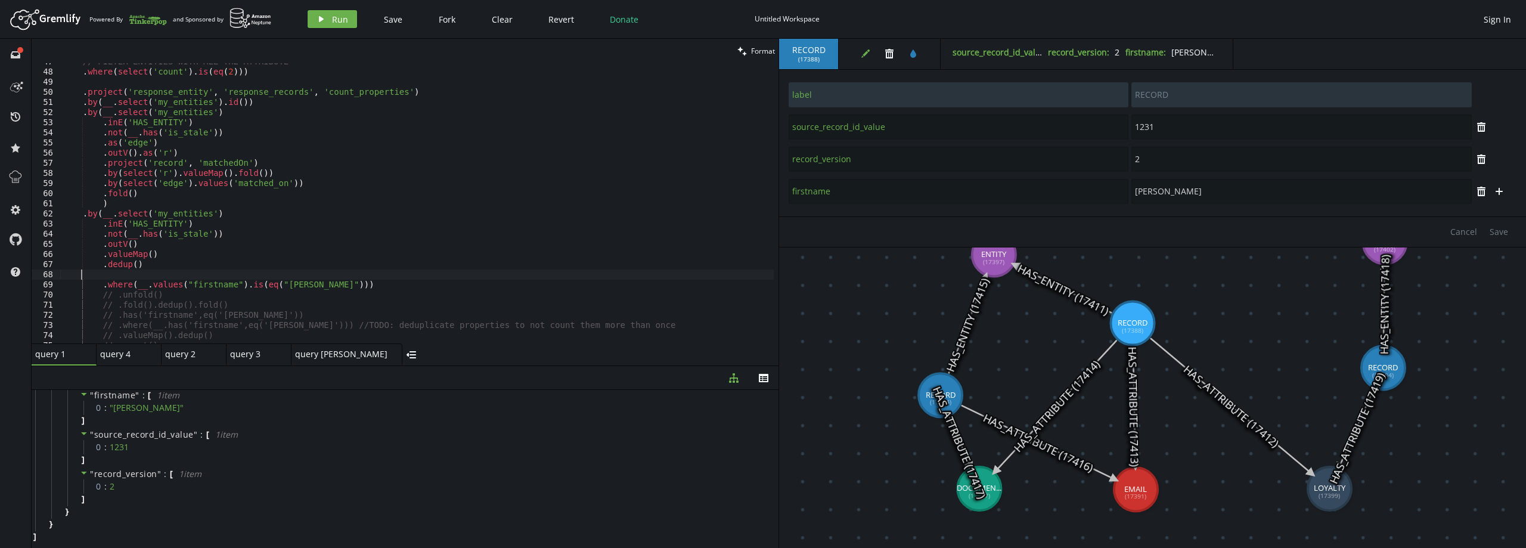
scroll to position [0, 0]
click at [167, 278] on div "// FILTER ENTITIES WITH ALL THE ATTRIBUTE . where ( select ( 'count' ) . is ( e…" at bounding box center [417, 207] width 714 height 300
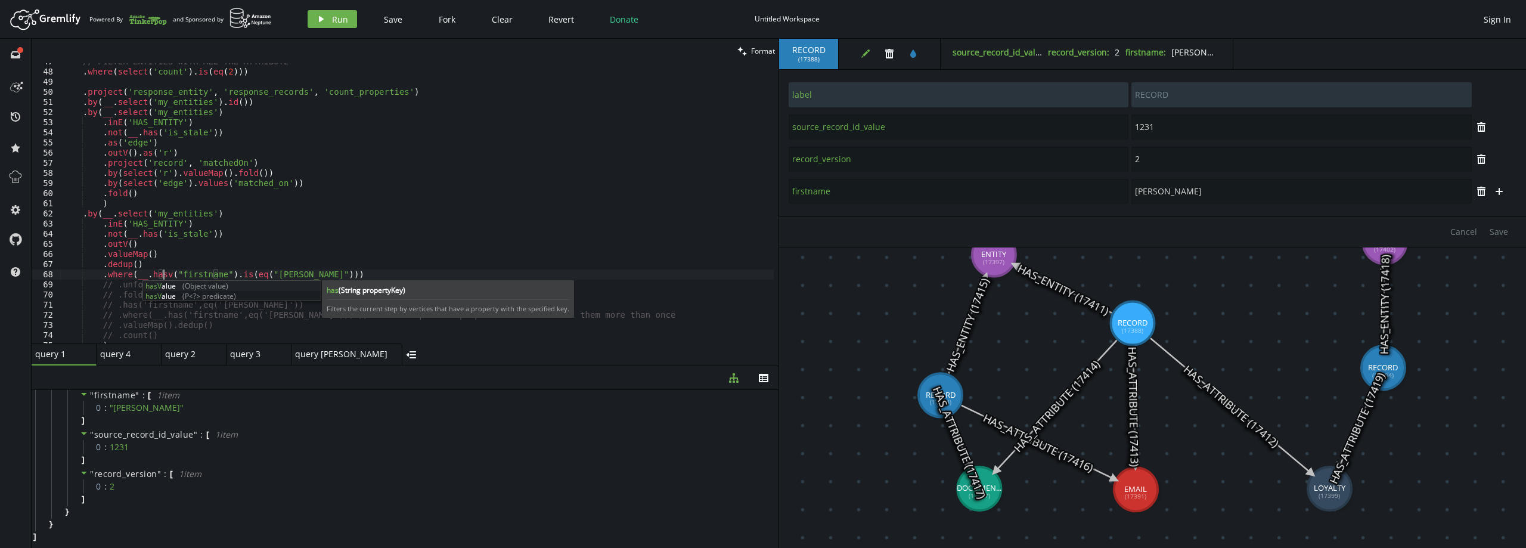
scroll to position [0, 101]
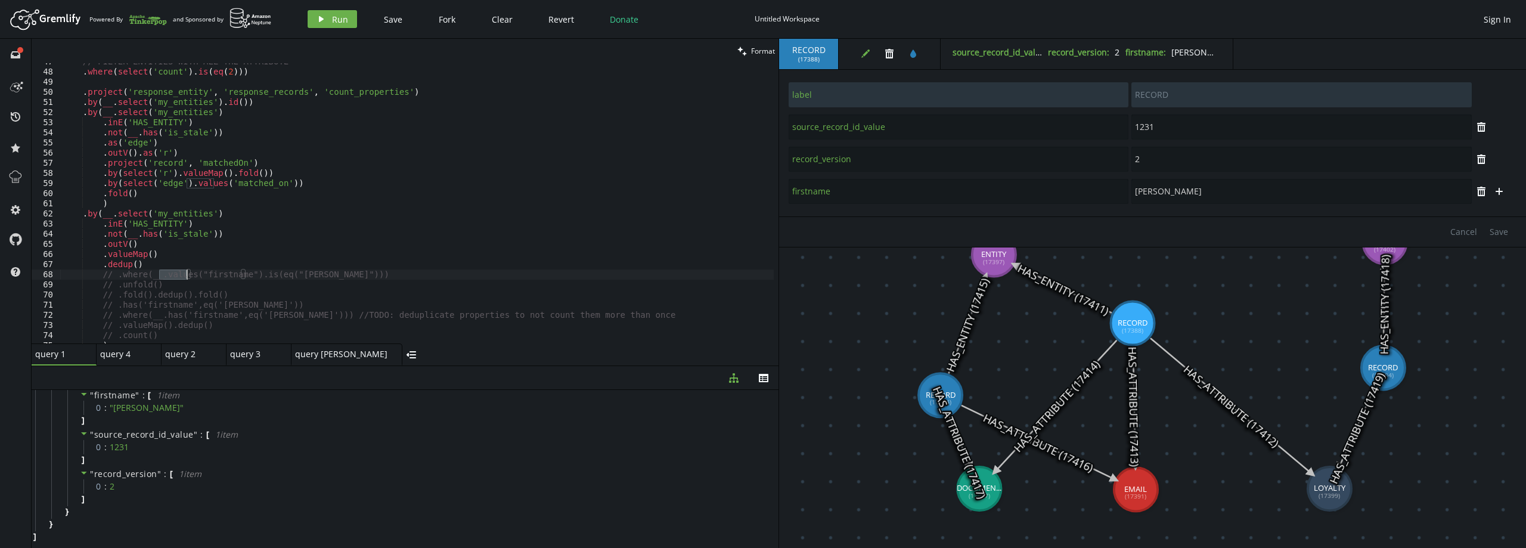
type textarea ".dedup()"
click at [327, 14] on button "play Run" at bounding box center [332, 19] width 49 height 18
click at [221, 282] on div "// FILTER ENTITIES WITH ALL THE ATTRIBUTE . where ( select ( 'count' ) . is ( e…" at bounding box center [417, 207] width 714 height 300
click at [238, 271] on div "// FILTER ENTITIES WITH ALL THE ATTRIBUTE . where ( select ( 'count' ) . is ( e…" at bounding box center [417, 207] width 714 height 300
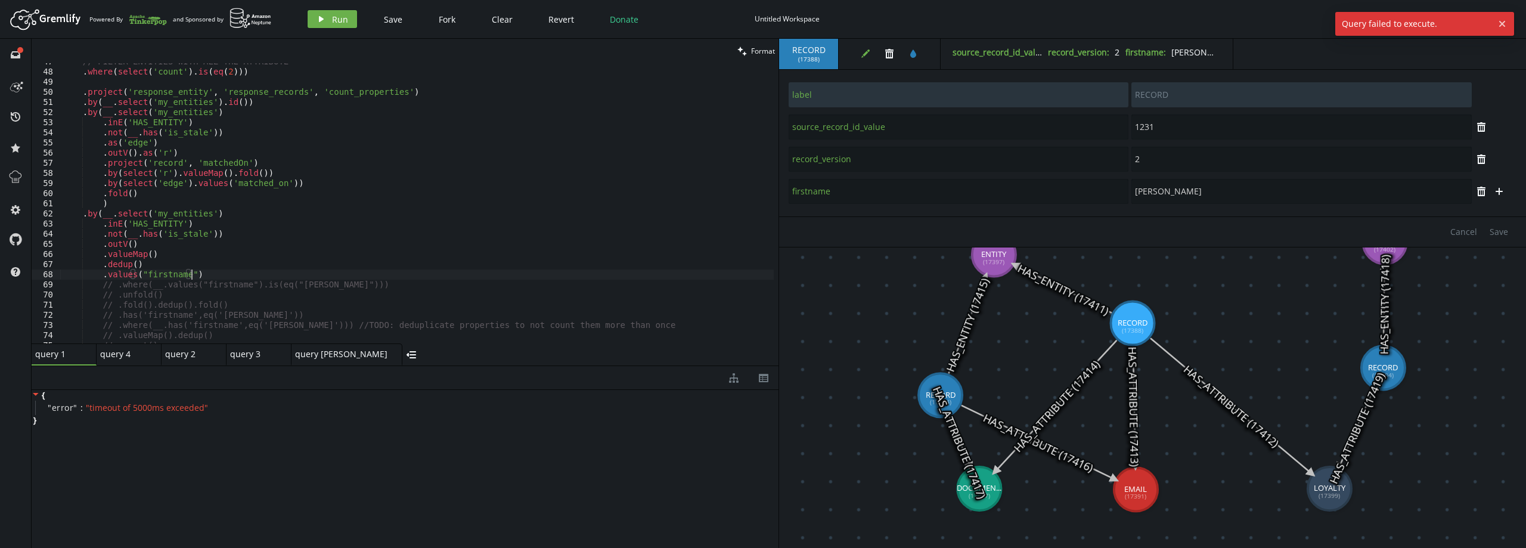
scroll to position [0, 0]
click at [110, 279] on div "// FILTER ENTITIES WITH ALL THE ATTRIBUTE . where ( select ( 'count' ) . is ( e…" at bounding box center [417, 207] width 714 height 300
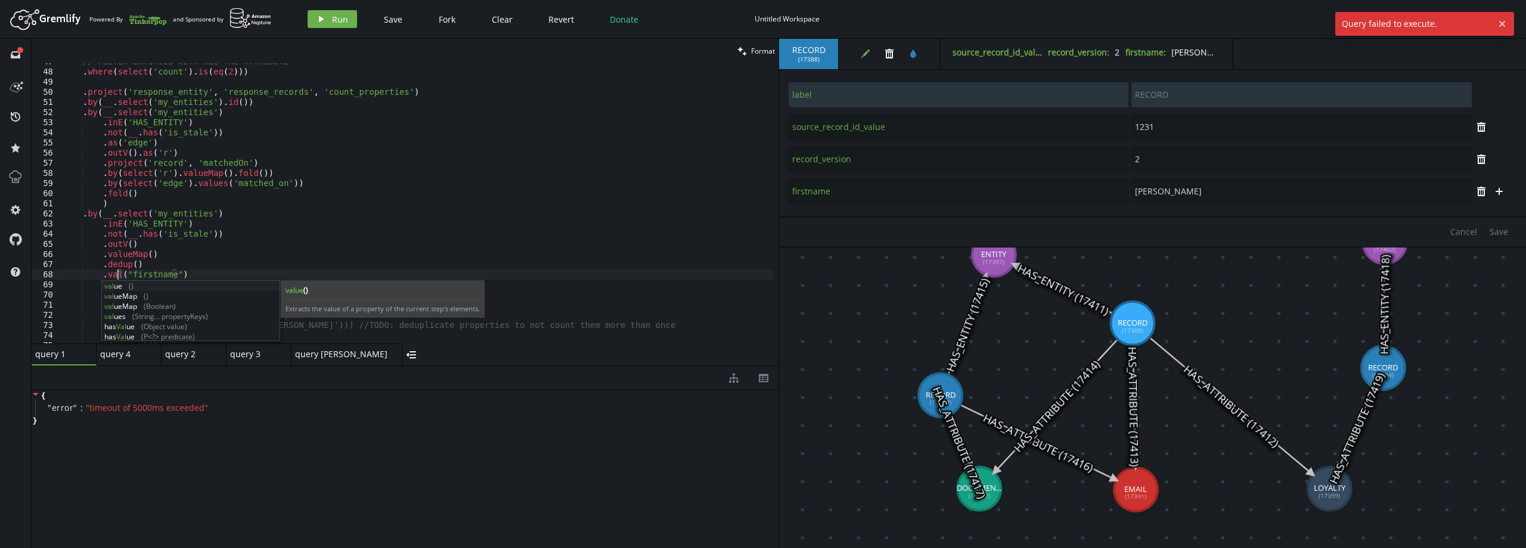
scroll to position [0, 64]
click at [326, 19] on button "play Run" at bounding box center [332, 19] width 49 height 18
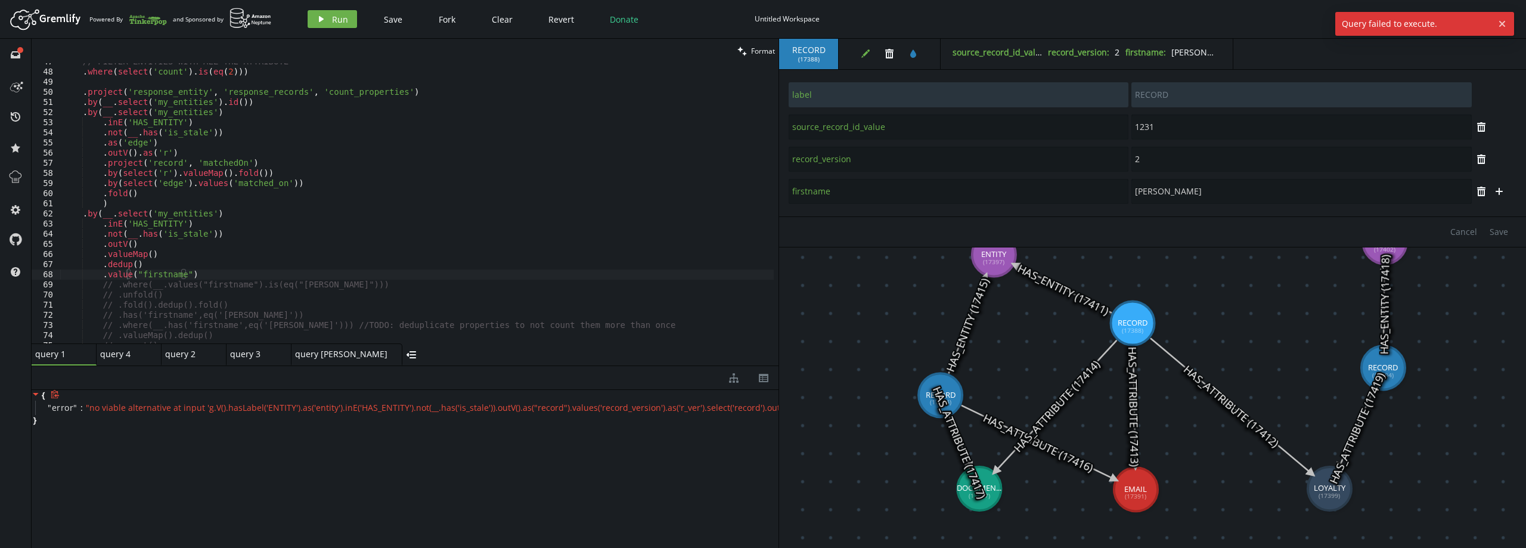
click at [660, 399] on div "{ " error " : " " }" at bounding box center [405, 408] width 747 height 36
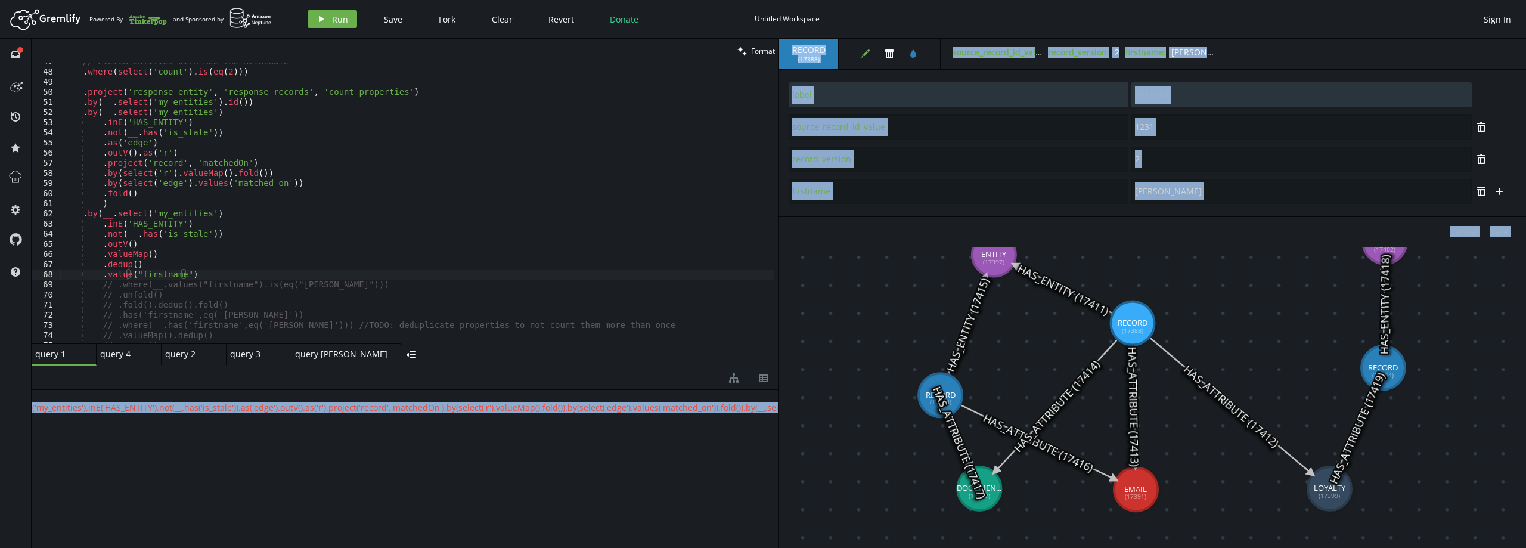
scroll to position [0, 3045]
drag, startPoint x: 658, startPoint y: 407, endPoint x: 821, endPoint y: 408, distance: 163.4
click at [821, 408] on div "clean Format .value("firstname") 47 48 49 50 51 52 53 54 55 56 57 58 59 60 61 6…" at bounding box center [779, 293] width 1495 height 509
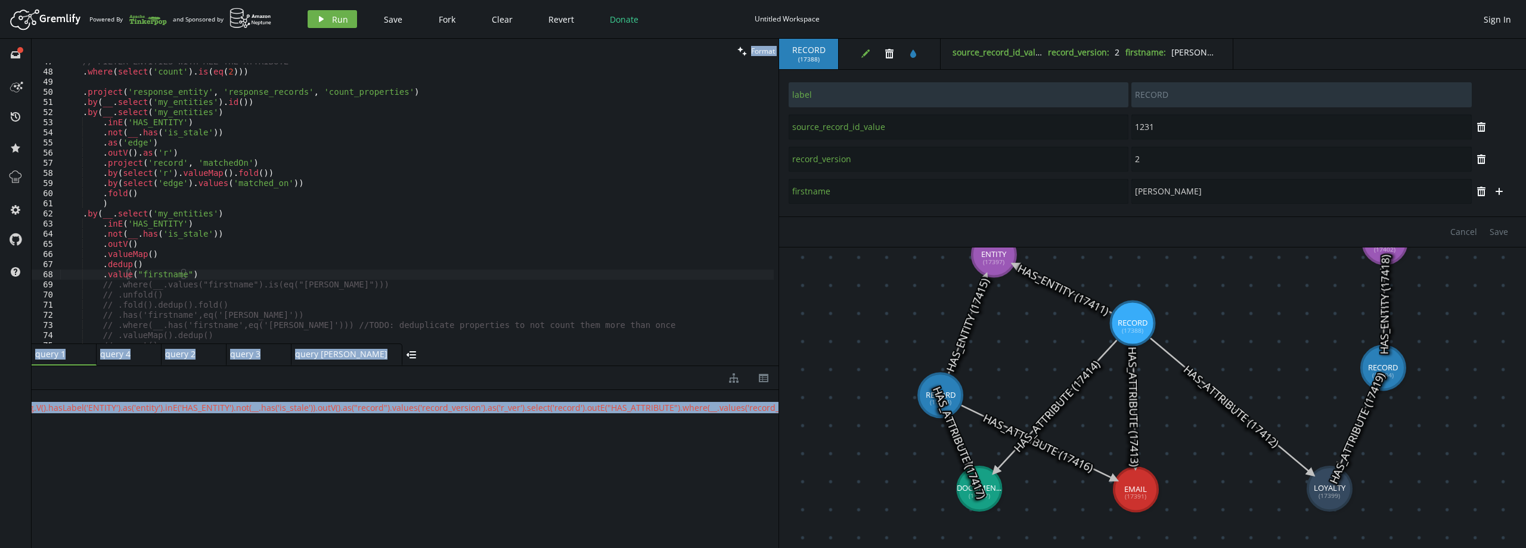
scroll to position [0, 0]
drag, startPoint x: 722, startPoint y: 410, endPoint x: 95, endPoint y: 345, distance: 630.5
click at [12, 419] on div "full-circle inbox history star cog help clean Format .value("firstname") 47 48 …" at bounding box center [763, 293] width 1526 height 509
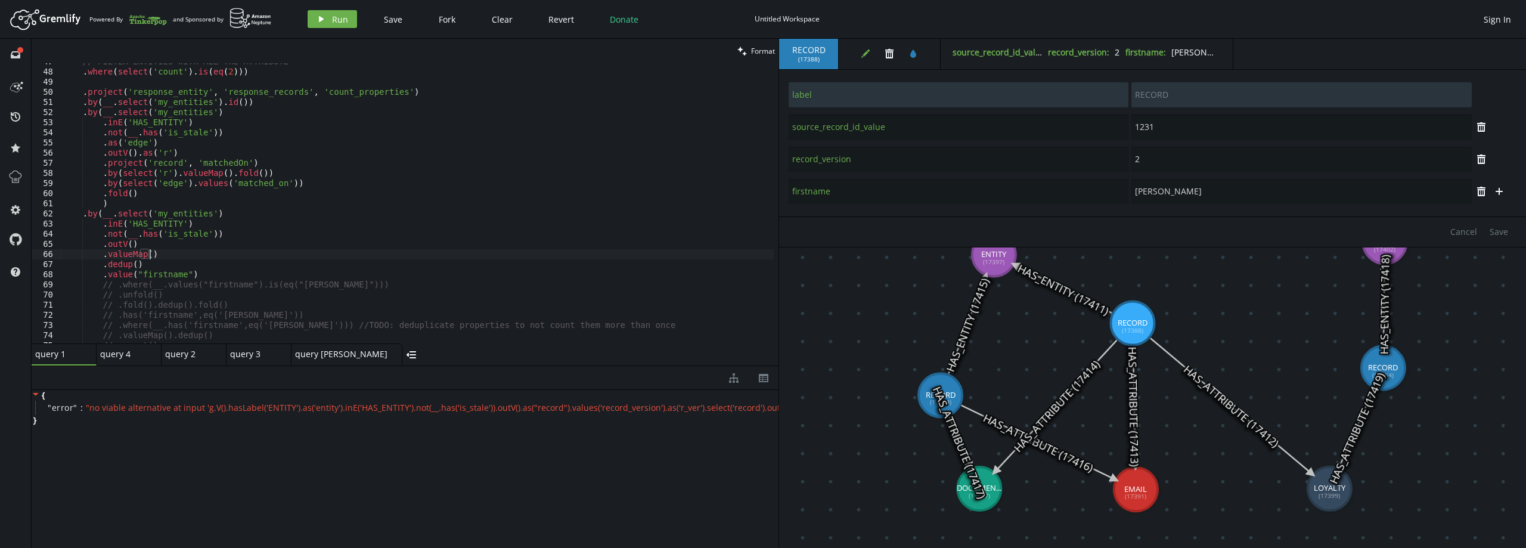
click at [271, 255] on div "// FILTER ENTITIES WITH ALL THE ATTRIBUTE . where ( select ( 'count' ) . is ( e…" at bounding box center [417, 207] width 714 height 300
click at [233, 273] on div "// FILTER ENTITIES WITH ALL THE ATTRIBUTE . where ( select ( 'count' ) . is ( e…" at bounding box center [417, 207] width 714 height 300
click at [311, 252] on div "// FILTER ENTITIES WITH ALL THE ATTRIBUTE . where ( select ( 'count' ) . is ( e…" at bounding box center [417, 207] width 714 height 300
click at [337, 23] on span "Run" at bounding box center [340, 19] width 16 height 11
click at [196, 265] on div "// FILTER ENTITIES WITH ALL THE ATTRIBUTE . where ( select ( 'count' ) . is ( e…" at bounding box center [417, 207] width 714 height 300
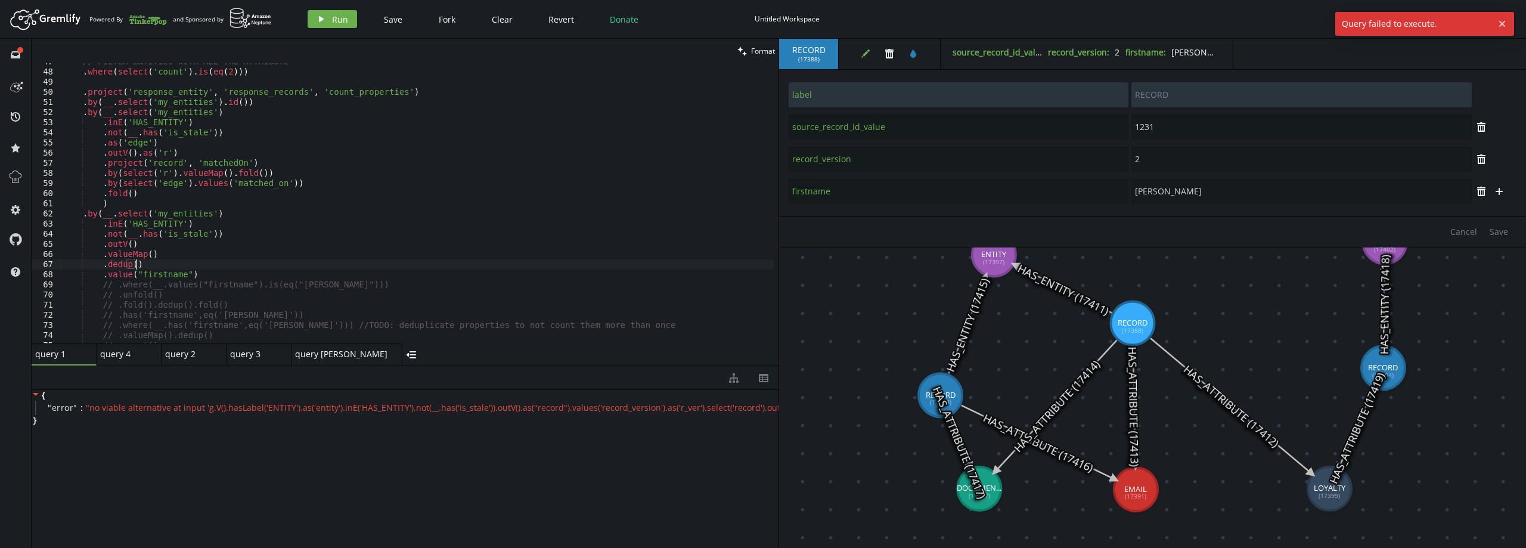
click at [200, 273] on div "// FILTER ENTITIES WITH ALL THE ATTRIBUTE . where ( select ( 'count' ) . is ( e…" at bounding box center [417, 207] width 714 height 300
click at [170, 267] on div "// FILTER ENTITIES WITH ALL THE ATTRIBUTE . where ( select ( 'count' ) . is ( e…" at bounding box center [417, 207] width 714 height 300
type textarea ".dedup()"
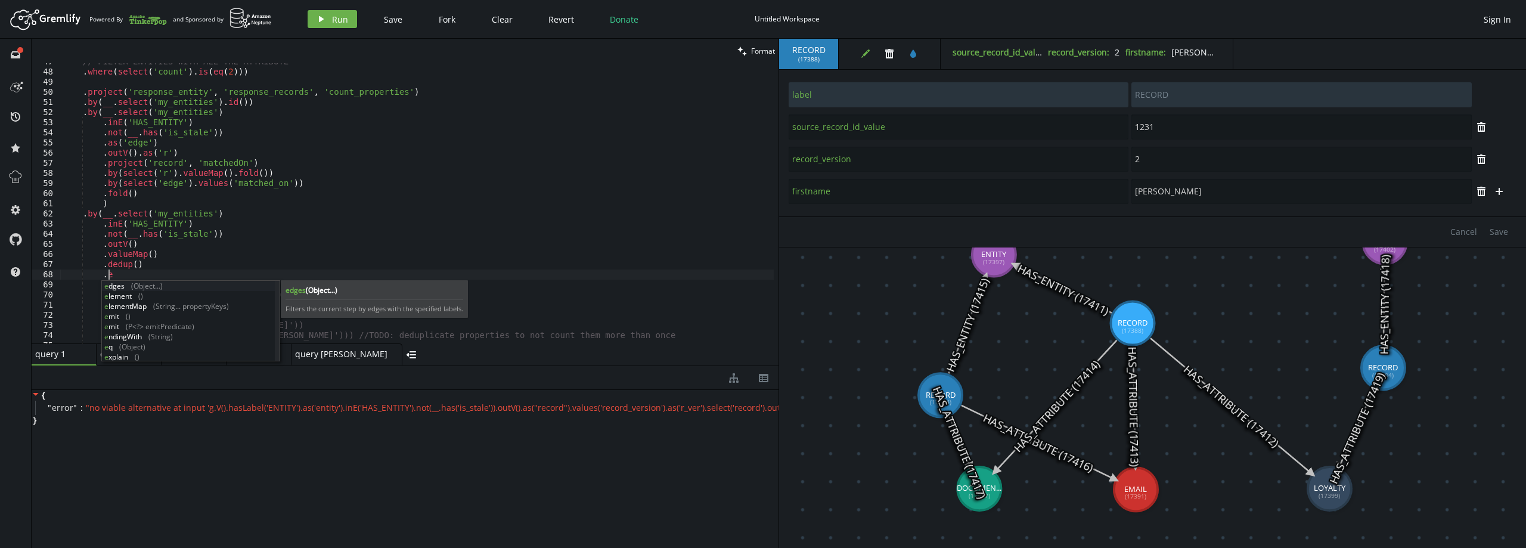
scroll to position [0, 49]
type textarea "."
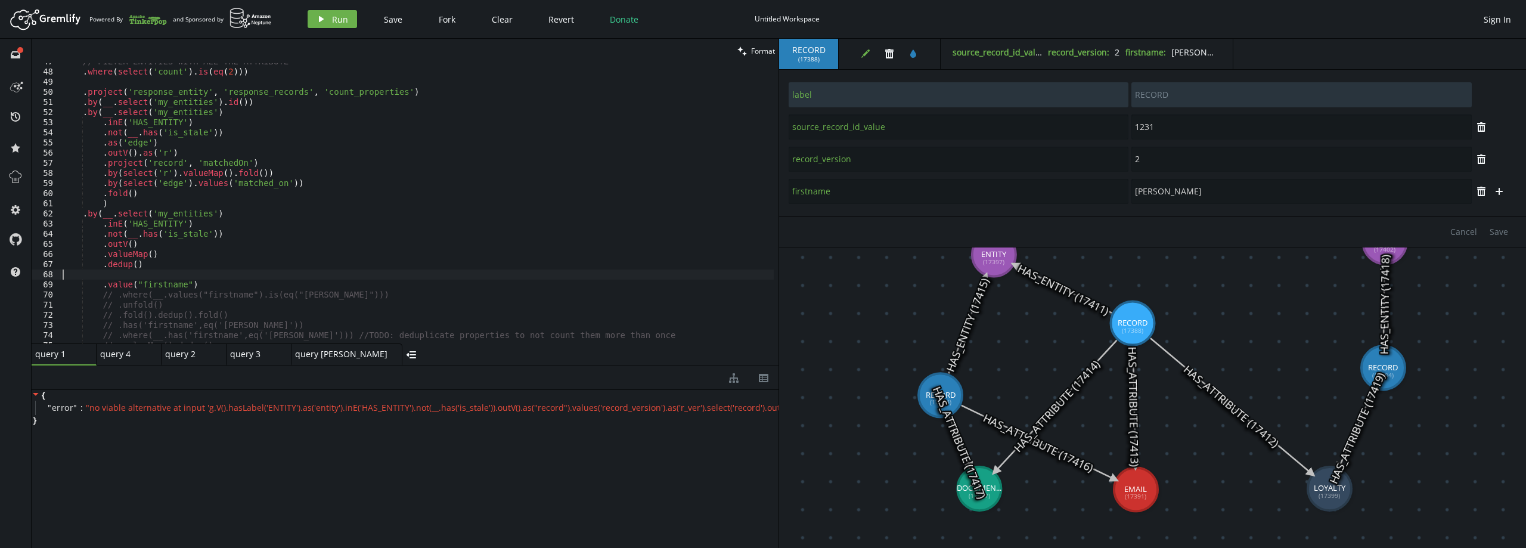
scroll to position [0, 0]
click at [210, 278] on div "// FILTER ENTITIES WITH ALL THE ATTRIBUTE . where ( select ( 'count' ) . is ( e…" at bounding box center [417, 207] width 714 height 300
click at [129, 277] on div "// FILTER ENTITIES WITH ALL THE ATTRIBUTE . where ( select ( 'count' ) . is ( e…" at bounding box center [417, 207] width 714 height 300
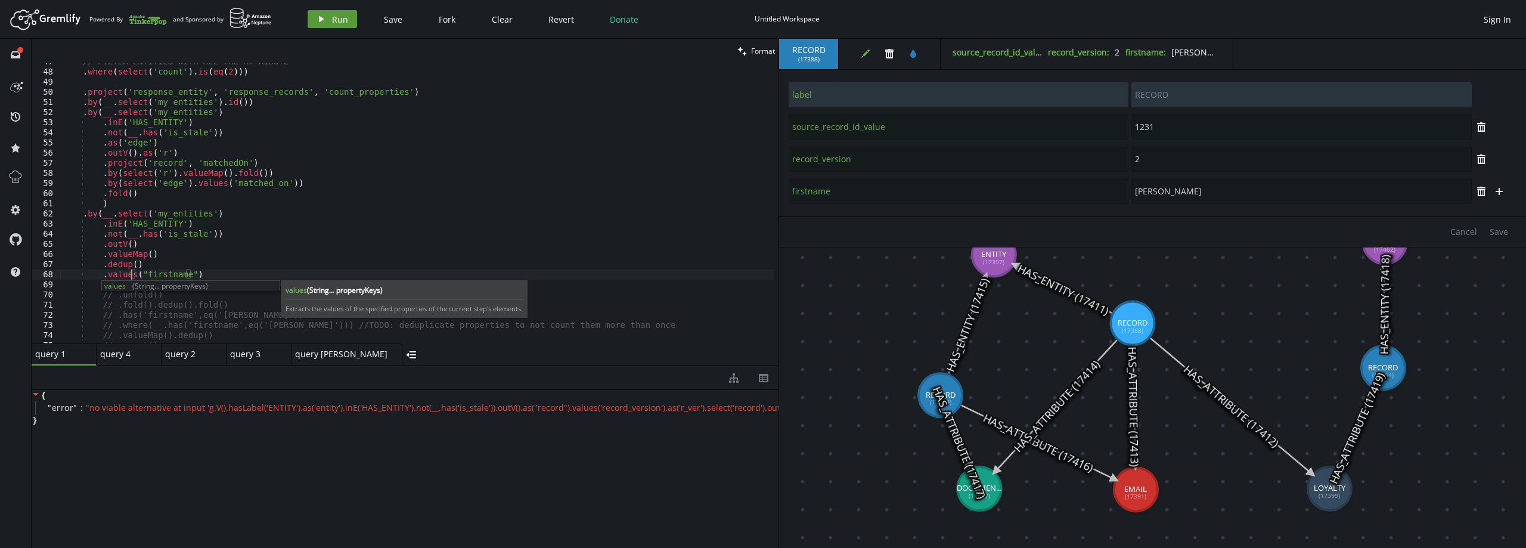
click at [329, 12] on button "play Run" at bounding box center [332, 19] width 49 height 18
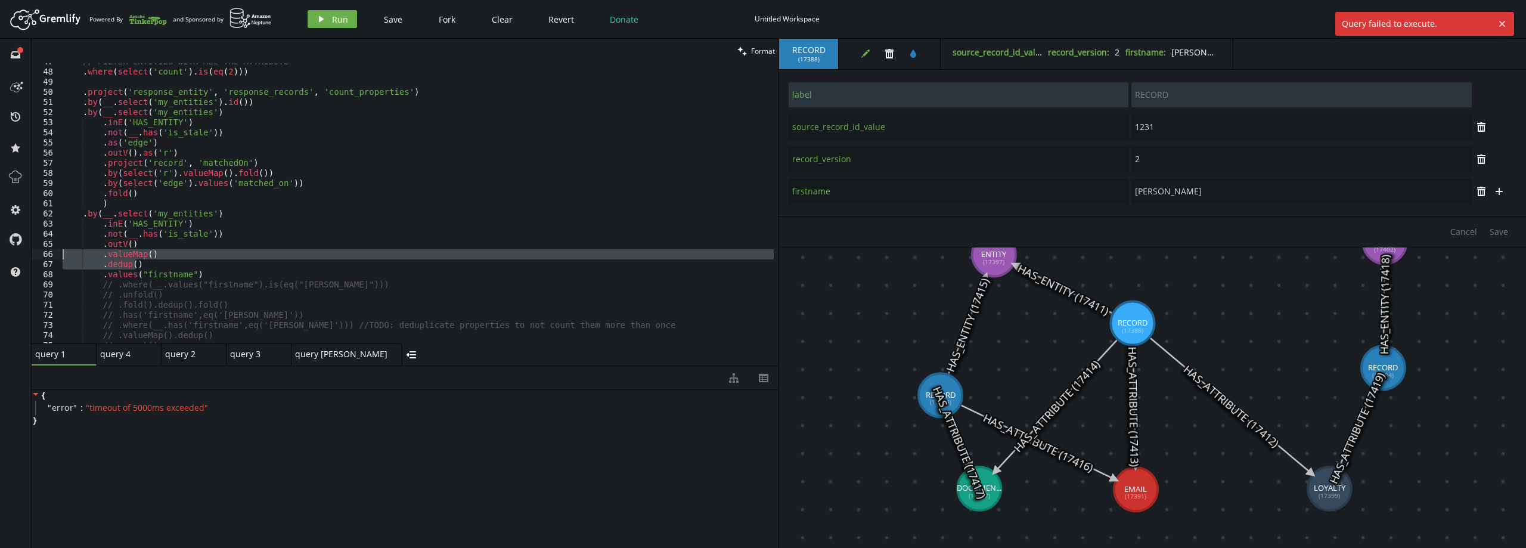
drag, startPoint x: 148, startPoint y: 265, endPoint x: 47, endPoint y: 257, distance: 102.2
click at [47, 257] on div ".dedup() 47 48 49 50 51 52 53 54 55 56 57 58 59 60 61 62 63 64 65 66 67 68 69 7…" at bounding box center [405, 203] width 747 height 280
click at [333, 26] on button "play Run" at bounding box center [332, 19] width 49 height 18
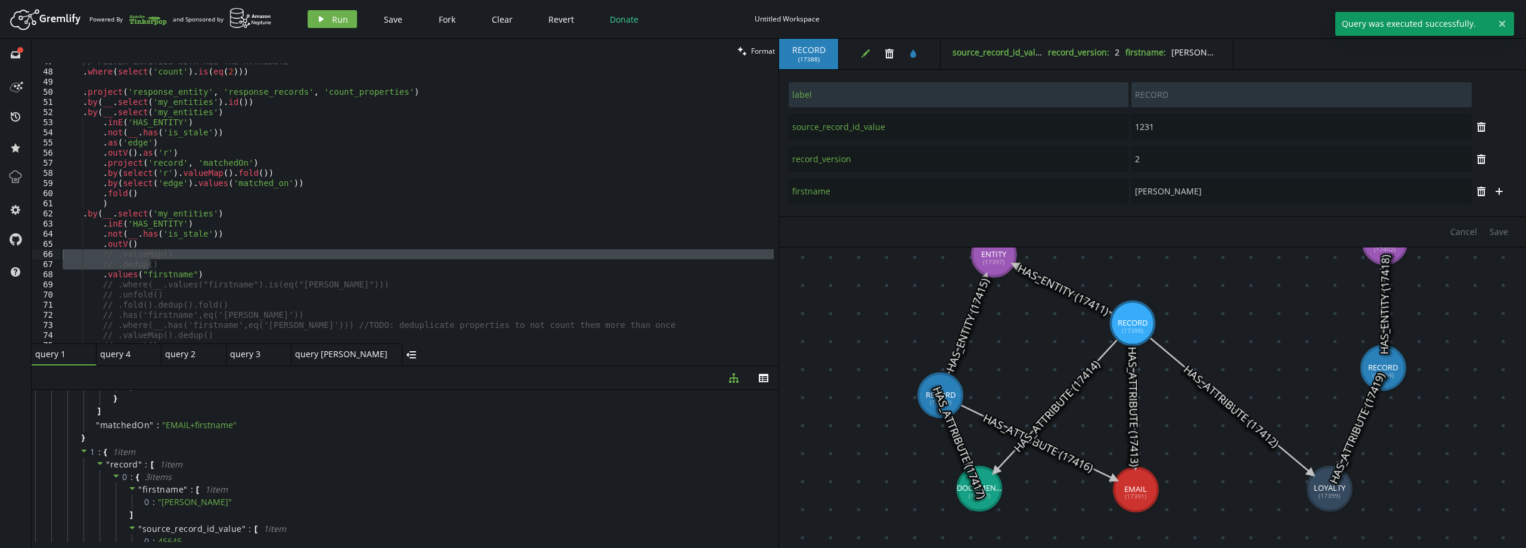
scroll to position [349, 0]
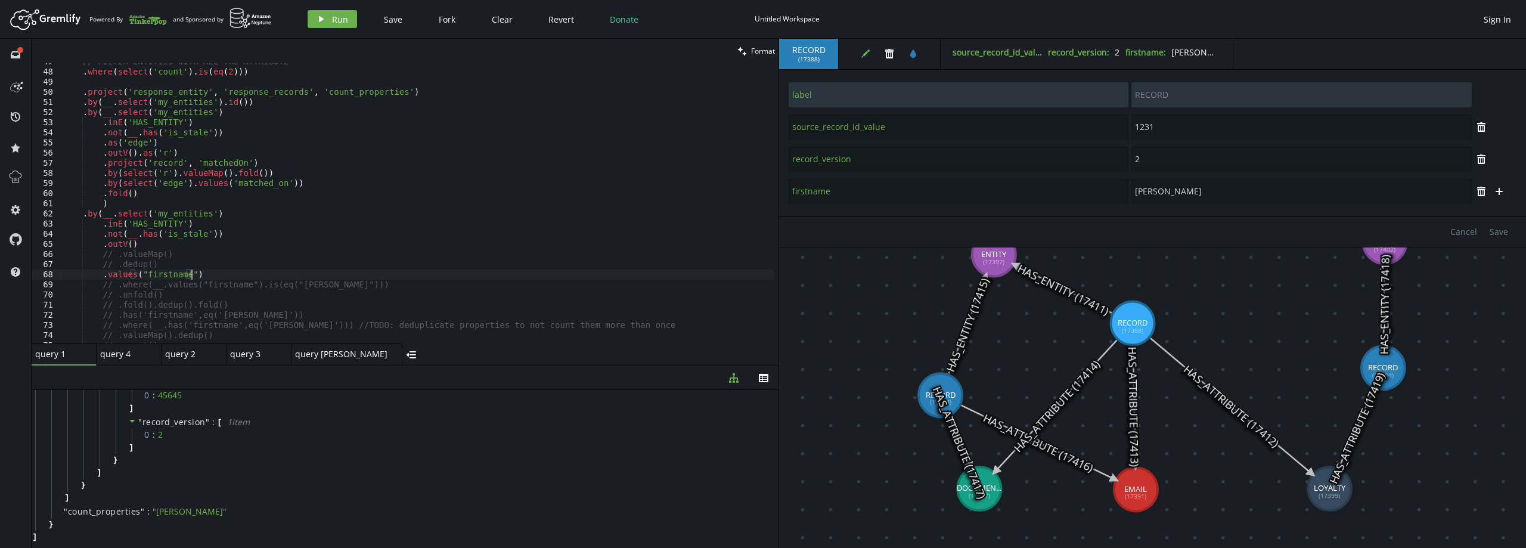
click at [200, 274] on div "// FILTER ENTITIES WITH ALL THE ATTRIBUTE . where ( select ( 'count' ) . is ( e…" at bounding box center [417, 207] width 714 height 300
click at [348, 17] on button "play Run" at bounding box center [332, 19] width 49 height 18
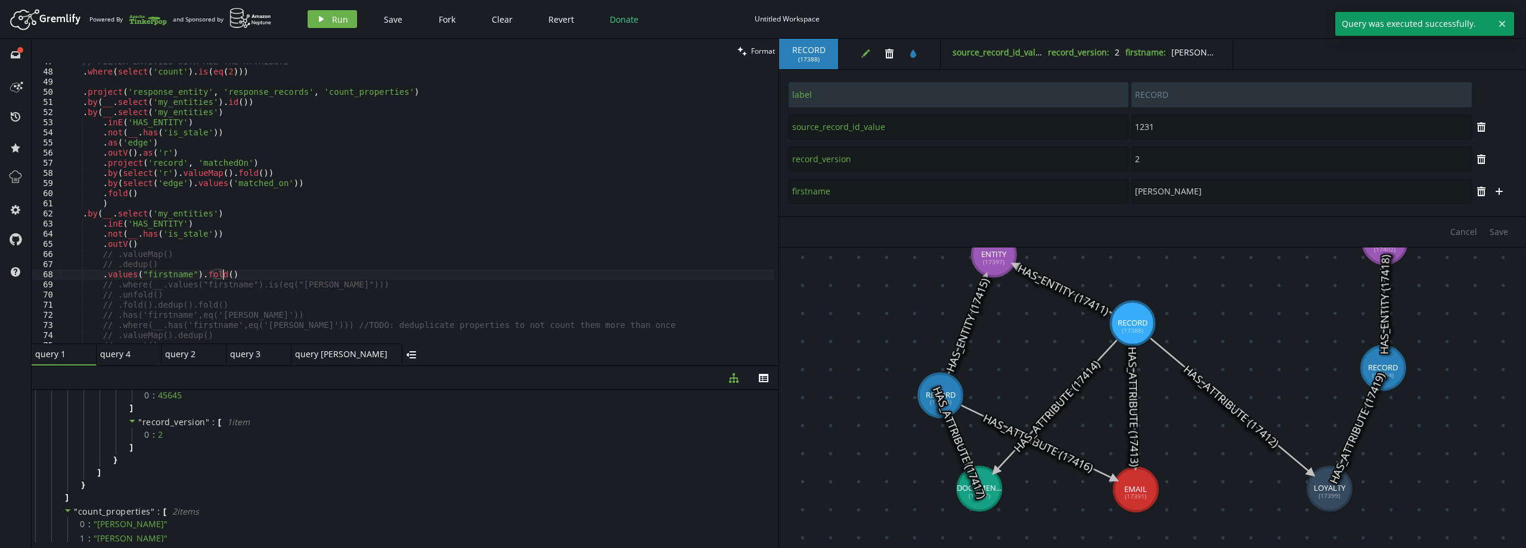
click at [233, 271] on div "// FILTER ENTITIES WITH ALL THE ATTRIBUTE . where ( select ( 'count' ) . is ( e…" at bounding box center [417, 207] width 714 height 300
click at [324, 18] on icon "play" at bounding box center [322, 19] width 10 height 10
drag, startPoint x: 225, startPoint y: 273, endPoint x: 190, endPoint y: 272, distance: 34.6
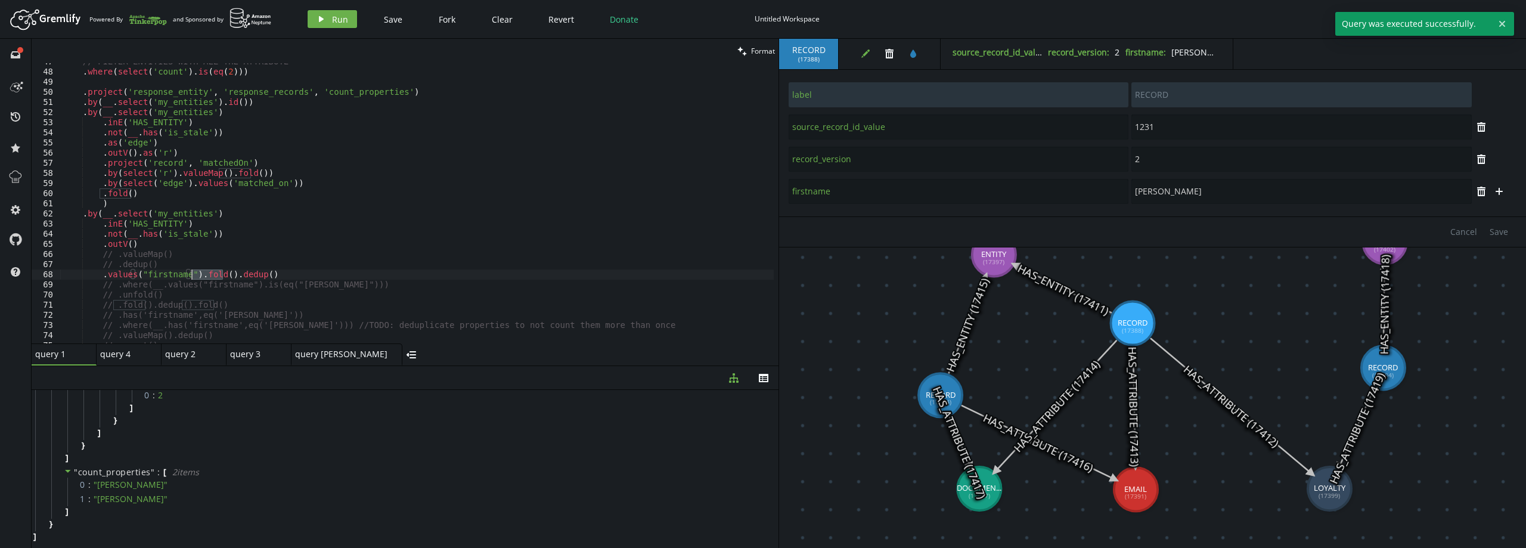
click at [190, 272] on div "// FILTER ENTITIES WITH ALL THE ATTRIBUTE . where ( select ( 'count' ) . is ( e…" at bounding box center [417, 207] width 714 height 300
click at [327, 21] on button "play Run" at bounding box center [332, 19] width 49 height 18
click at [278, 272] on div "// FILTER ENTITIES WITH ALL THE ATTRIBUTE . where ( select ( 'count' ) . is ( e…" at bounding box center [417, 207] width 714 height 300
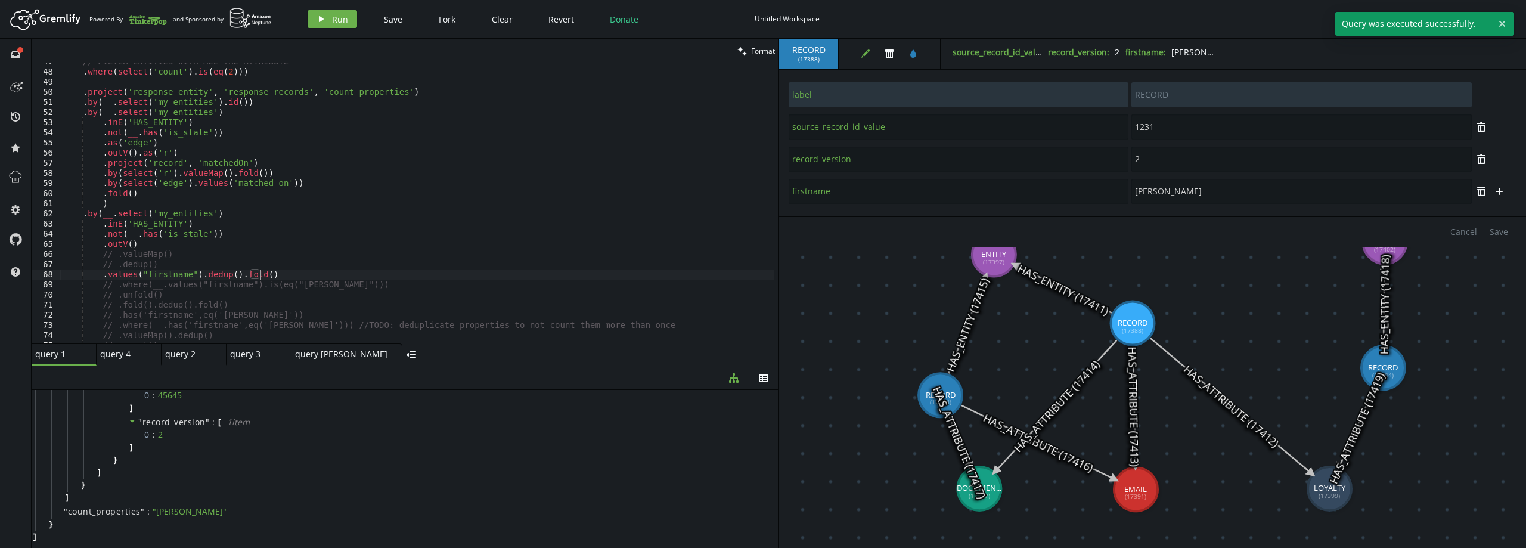
scroll to position [0, 196]
click at [324, 22] on icon "play" at bounding box center [322, 19] width 10 height 10
click at [287, 271] on div "// FILTER ENTITIES WITH ALL THE ATTRIBUTE . where ( select ( 'count' ) . is ( e…" at bounding box center [417, 207] width 714 height 300
type textarea ".values("firstname").dedup()"
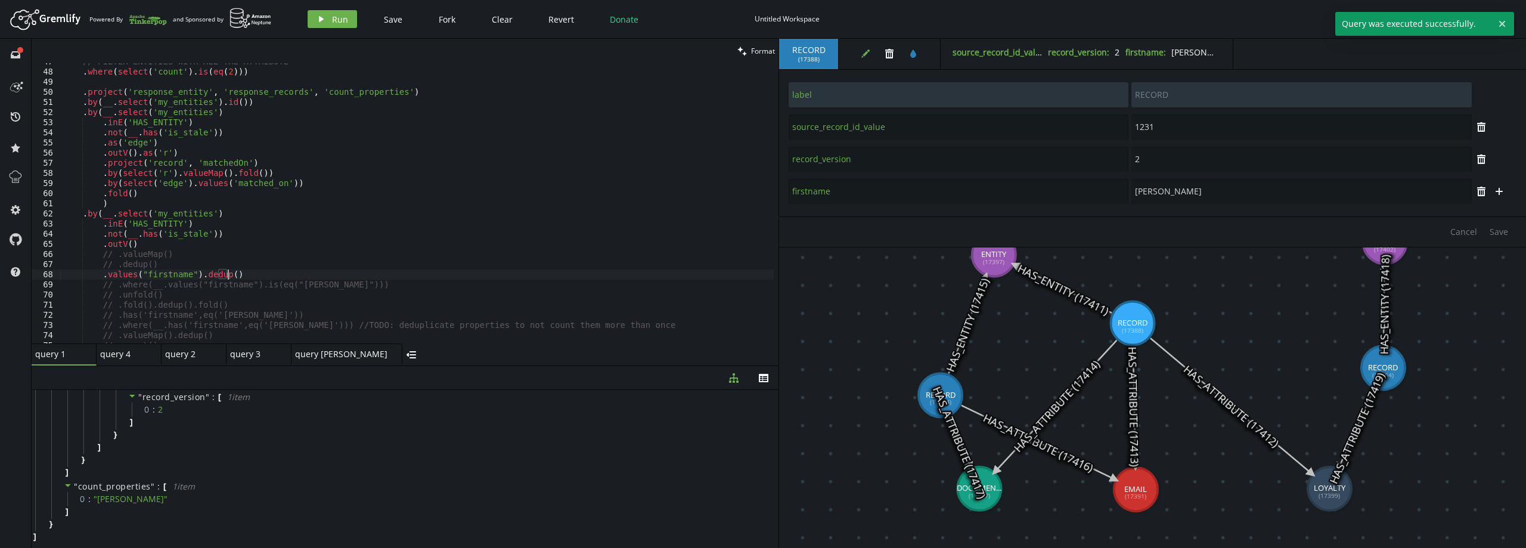
scroll to position [0, 165]
type input "45645"
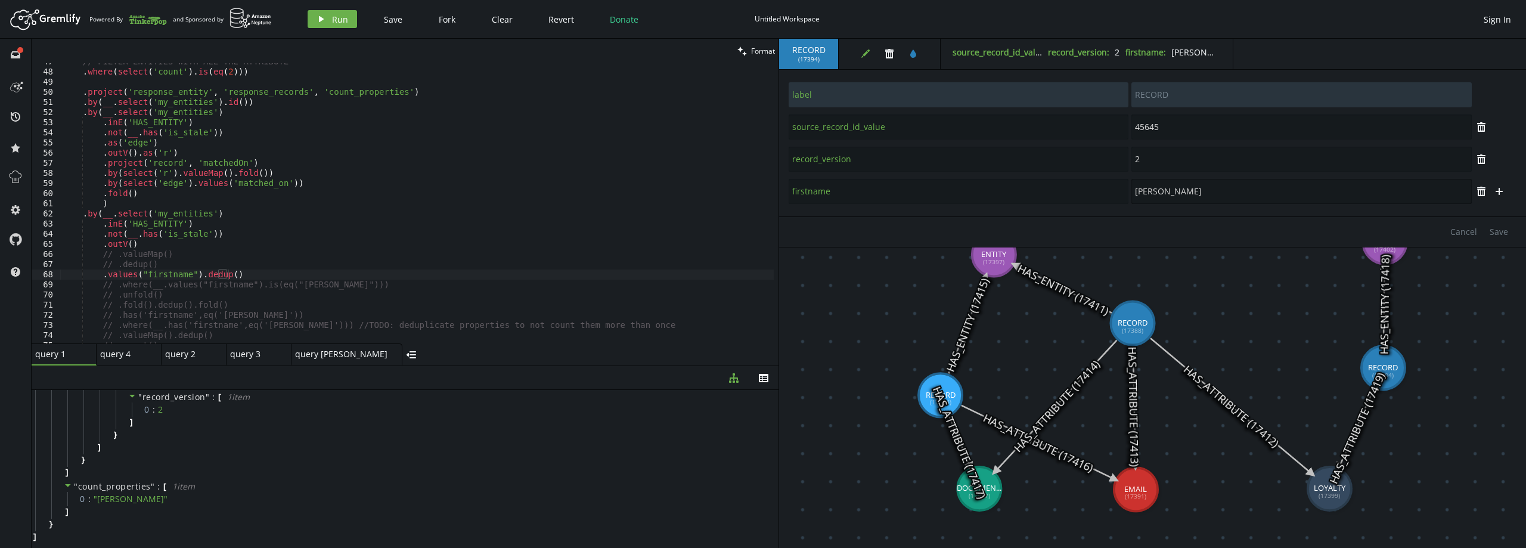
click at [1151, 194] on input "[PERSON_NAME]" at bounding box center [1302, 191] width 340 height 25
click at [1504, 233] on span "Save" at bounding box center [1499, 231] width 18 height 11
type input "[PERSON_NAME]"
click at [342, 13] on button "play Run" at bounding box center [332, 19] width 49 height 18
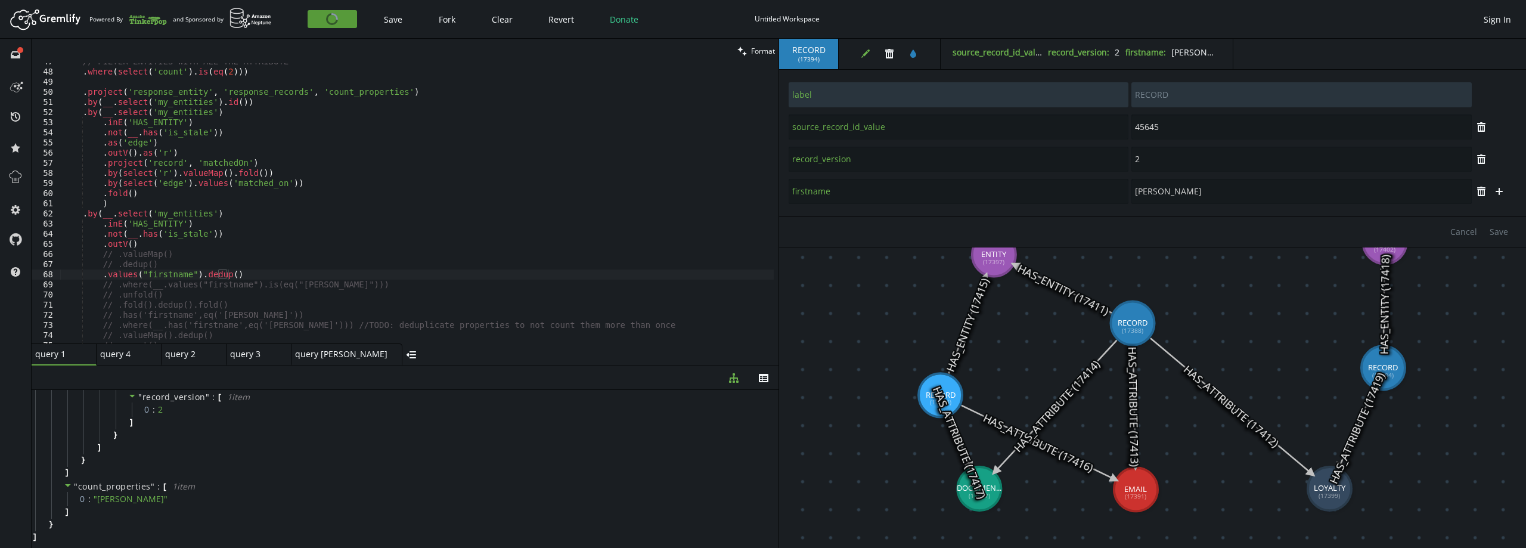
scroll to position [349, 0]
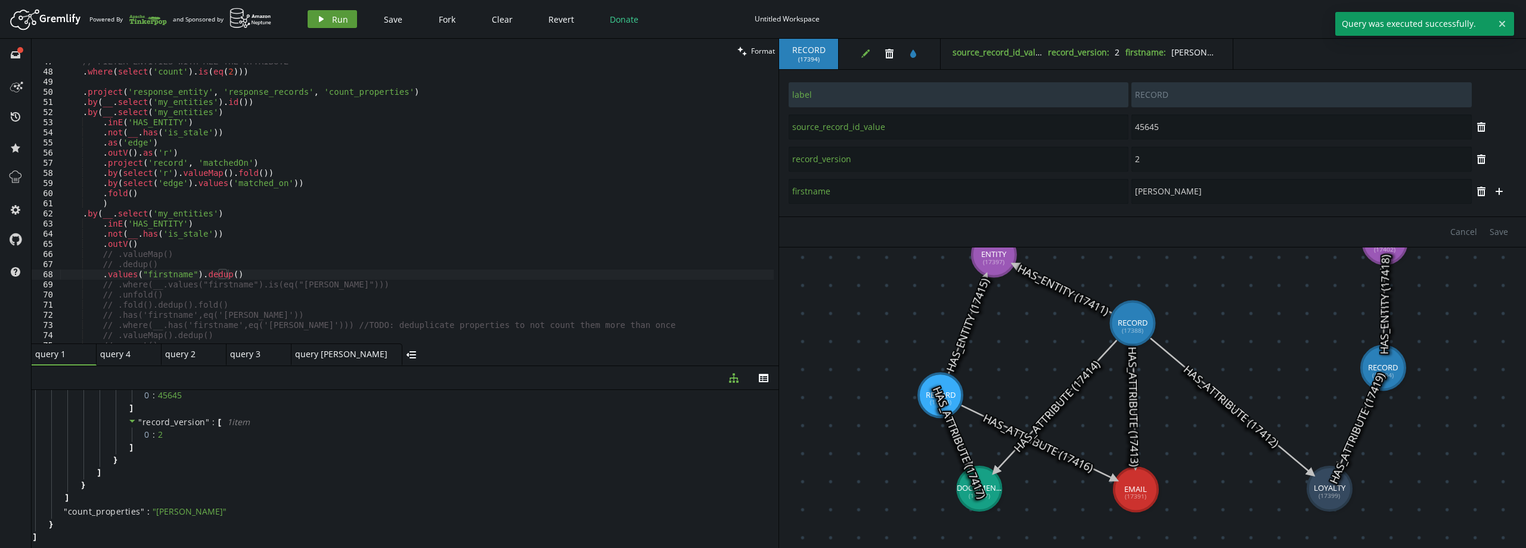
click at [342, 13] on button "play Run" at bounding box center [332, 19] width 49 height 18
click at [234, 275] on div "// FILTER ENTITIES WITH ALL THE ATTRIBUTE . where ( select ( 'count' ) . is ( e…" at bounding box center [417, 207] width 714 height 300
type textarea ".values("firstname").dedup().fold()"
click at [317, 13] on button "play Run" at bounding box center [332, 19] width 49 height 18
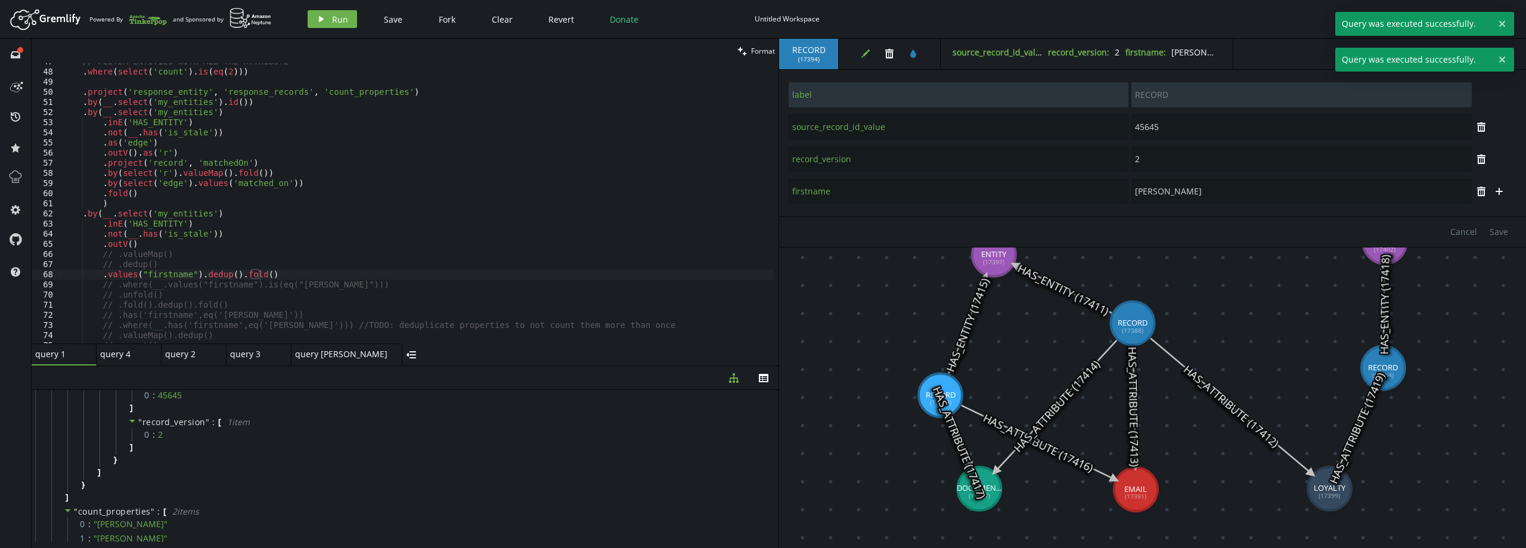
scroll to position [388, 0]
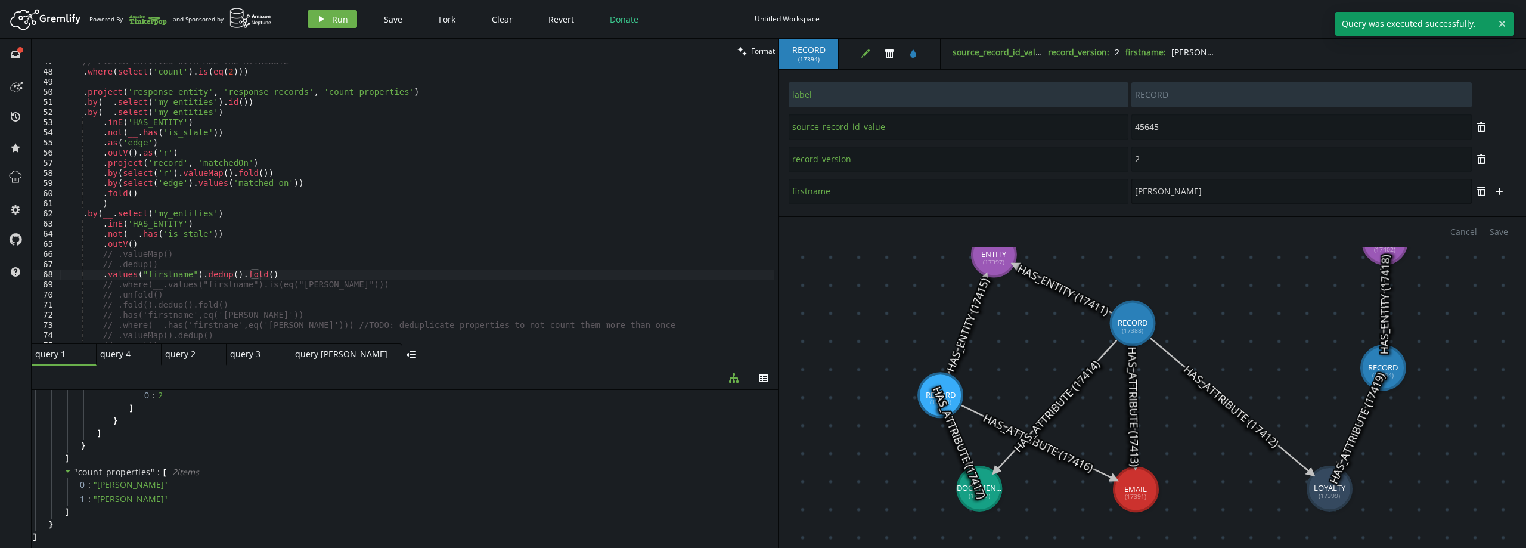
click at [1175, 194] on input "[PERSON_NAME]" at bounding box center [1302, 191] width 340 height 25
click at [1504, 233] on span "Save" at bounding box center [1499, 231] width 18 height 11
type input "[PERSON_NAME]"
click at [336, 24] on span "Run" at bounding box center [340, 19] width 16 height 11
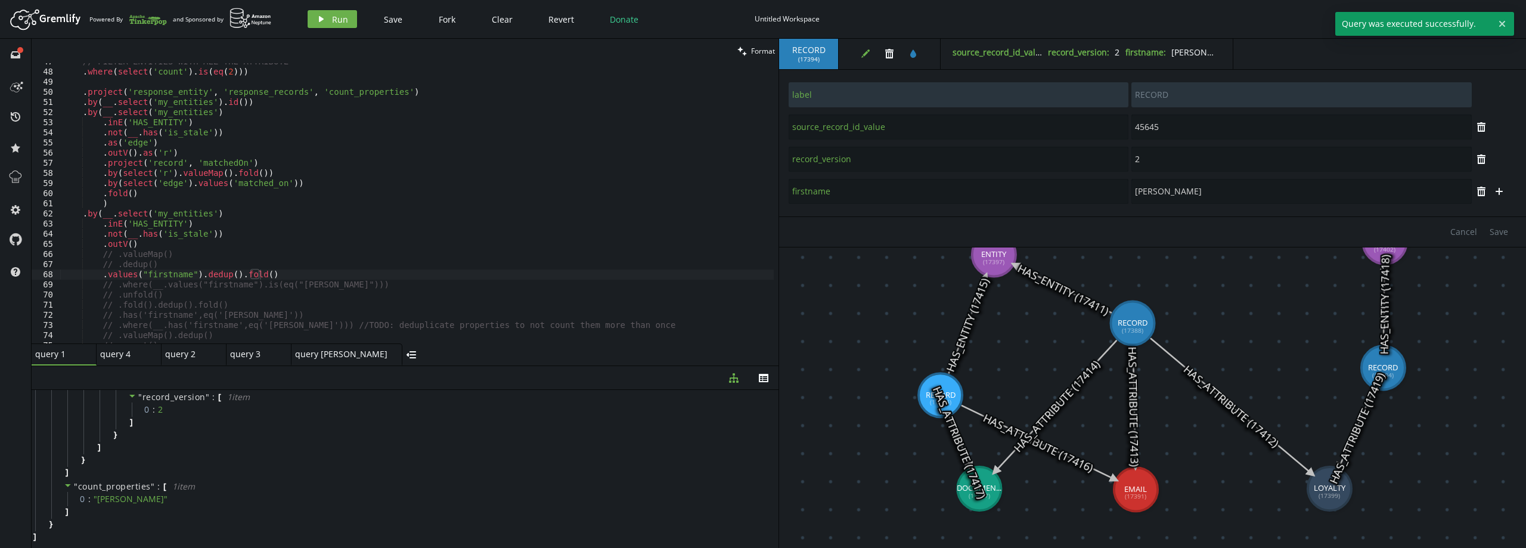
scroll to position [374, 0]
click at [267, 273] on div "// FILTER ENTITIES WITH ALL THE ATTRIBUTE . where ( select ( 'count' ) . is ( e…" at bounding box center [417, 207] width 714 height 300
click at [299, 271] on div "// FILTER ENTITIES WITH ALL THE ATTRIBUTE . where ( select ( 'count' ) . is ( e…" at bounding box center [417, 207] width 714 height 300
click at [321, 285] on div "// FILTER ENTITIES WITH ALL THE ATTRIBUTE . where ( select ( 'count' ) . is ( e…" at bounding box center [417, 207] width 714 height 300
click at [287, 280] on div "// FILTER ENTITIES WITH ALL THE ATTRIBUTE . where ( select ( 'count' ) . is ( e…" at bounding box center [417, 207] width 714 height 300
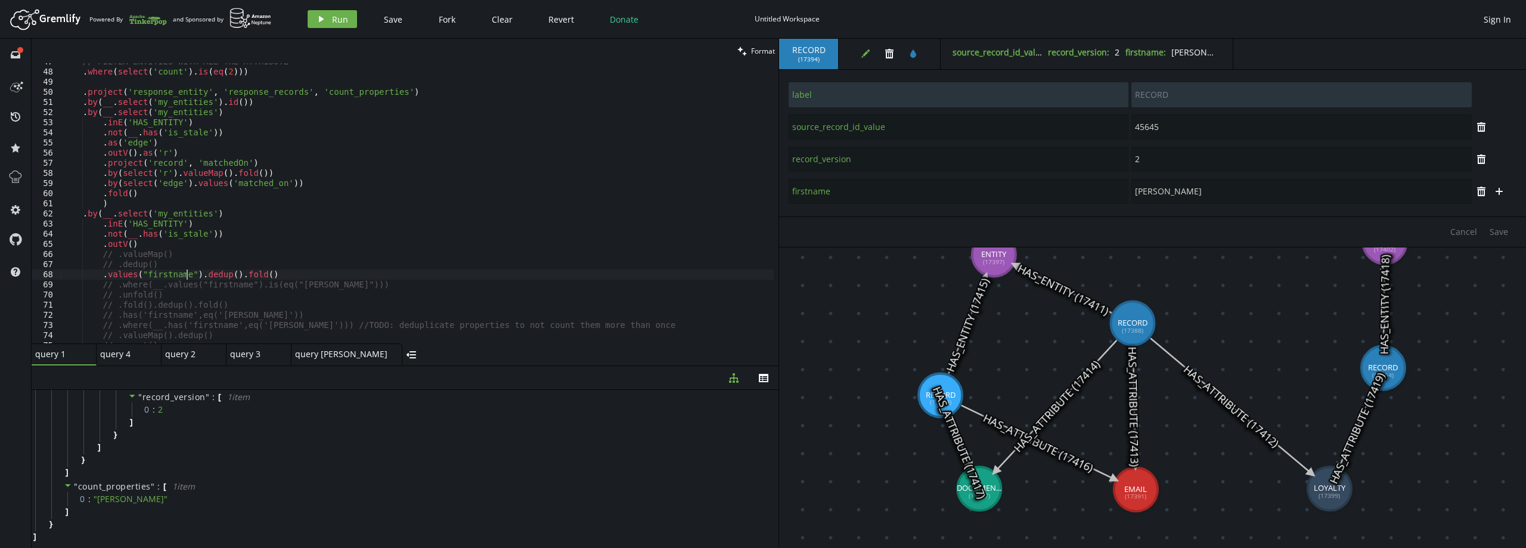
click at [187, 274] on div "// FILTER ENTITIES WITH ALL THE ATTRIBUTE . where ( select ( 'count' ) . is ( e…" at bounding box center [417, 207] width 714 height 300
drag, startPoint x: 280, startPoint y: 274, endPoint x: 190, endPoint y: 274, distance: 90.0
click at [190, 274] on div "// FILTER ENTITIES WITH ALL THE ATTRIBUTE . where ( select ( 'count' ) . is ( e…" at bounding box center [417, 207] width 714 height 300
click at [236, 254] on div "// FILTER ENTITIES WITH ALL THE ATTRIBUTE . where ( select ( 'count' ) . is ( e…" at bounding box center [417, 207] width 714 height 300
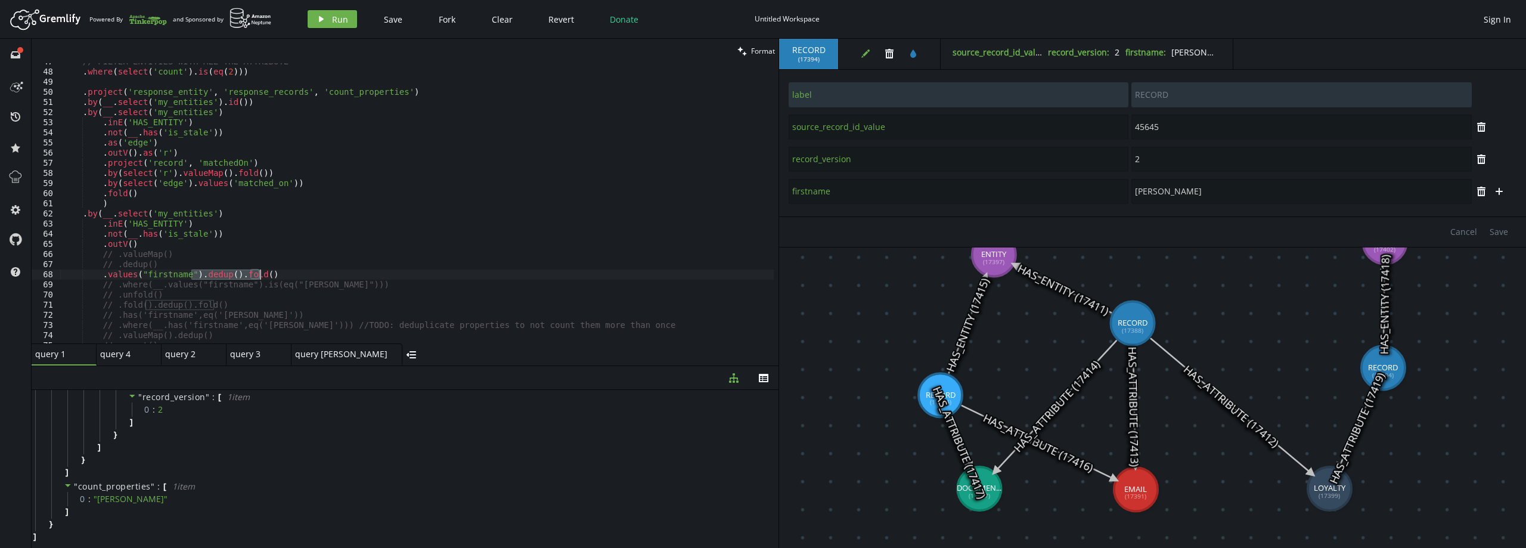
drag, startPoint x: 191, startPoint y: 274, endPoint x: 280, endPoint y: 274, distance: 88.8
click at [280, 274] on div "// FILTER ENTITIES WITH ALL THE ATTRIBUTE . where ( select ( 'count' ) . is ( e…" at bounding box center [417, 207] width 714 height 300
click at [513, 189] on div "// FILTER ENTITIES WITH ALL THE ATTRIBUTE . where ( select ( 'count' ) . is ( e…" at bounding box center [417, 207] width 714 height 300
type textarea ".fold()"
